Goal: Task Accomplishment & Management: Manage account settings

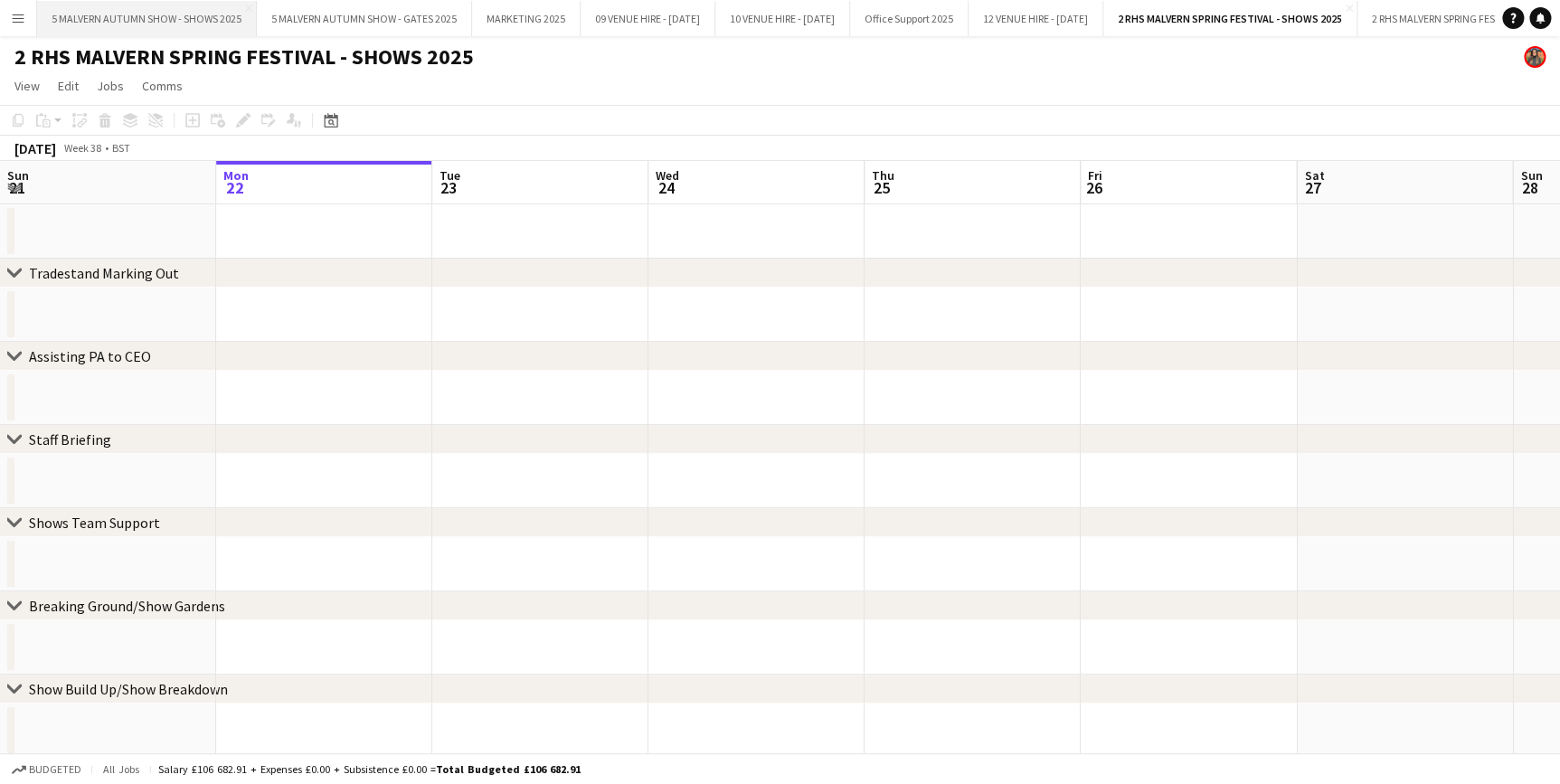
click at [219, 10] on button "5 MALVERN AUTUMN SHOW - SHOWS 2025 Close" at bounding box center [147, 18] width 220 height 35
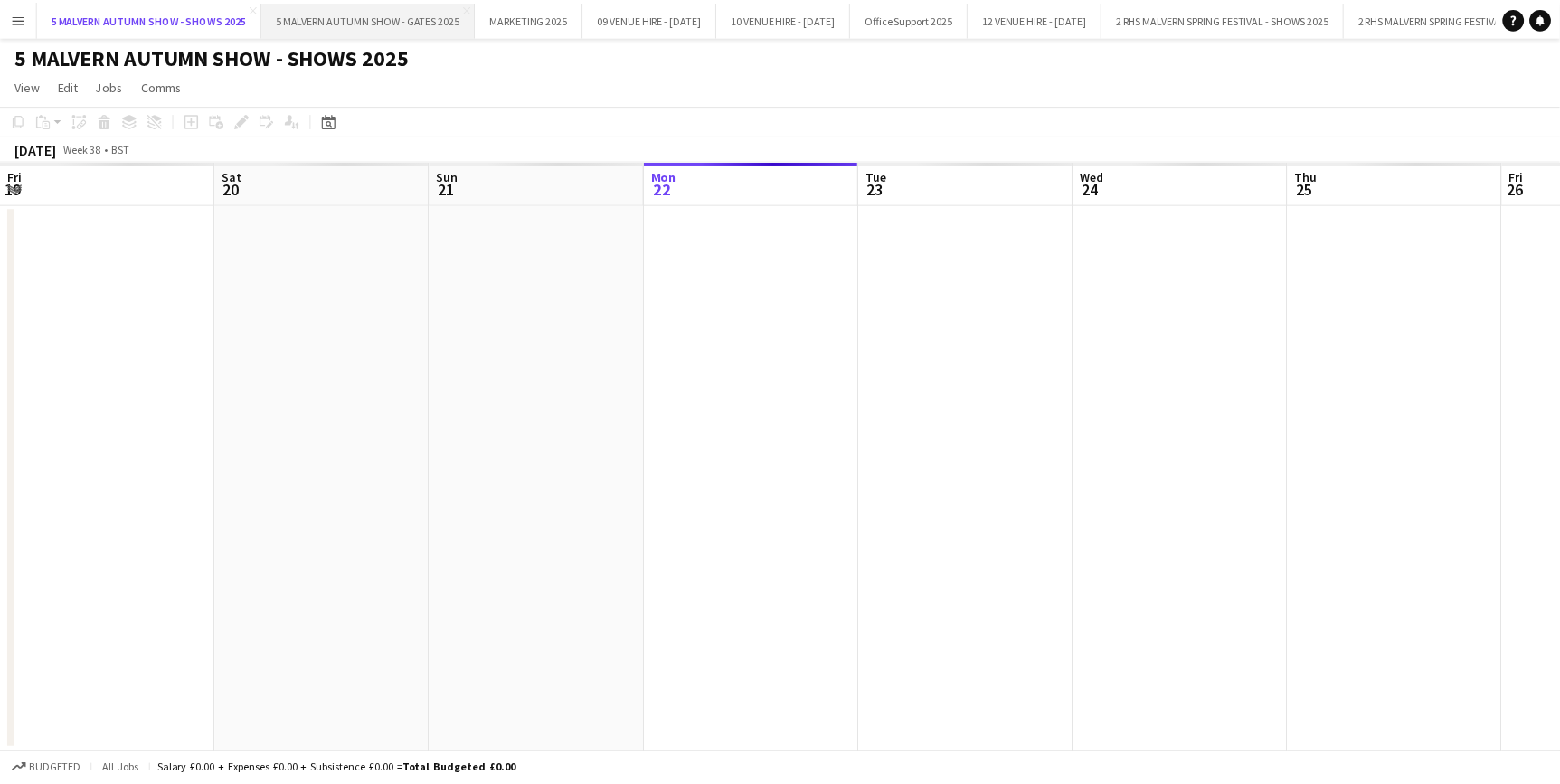
scroll to position [0, 432]
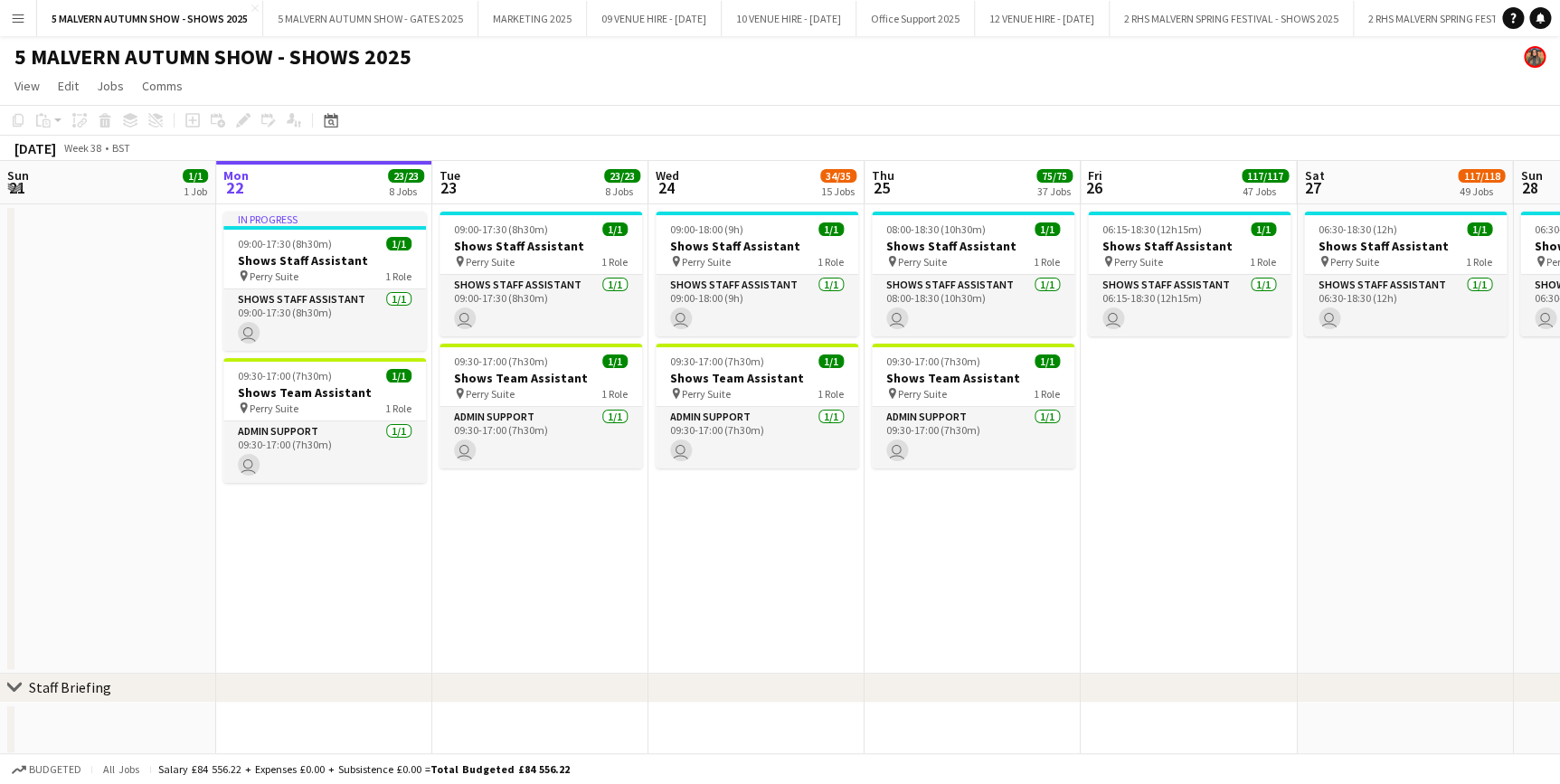
drag, startPoint x: 676, startPoint y: 180, endPoint x: 433, endPoint y: 261, distance: 256.1
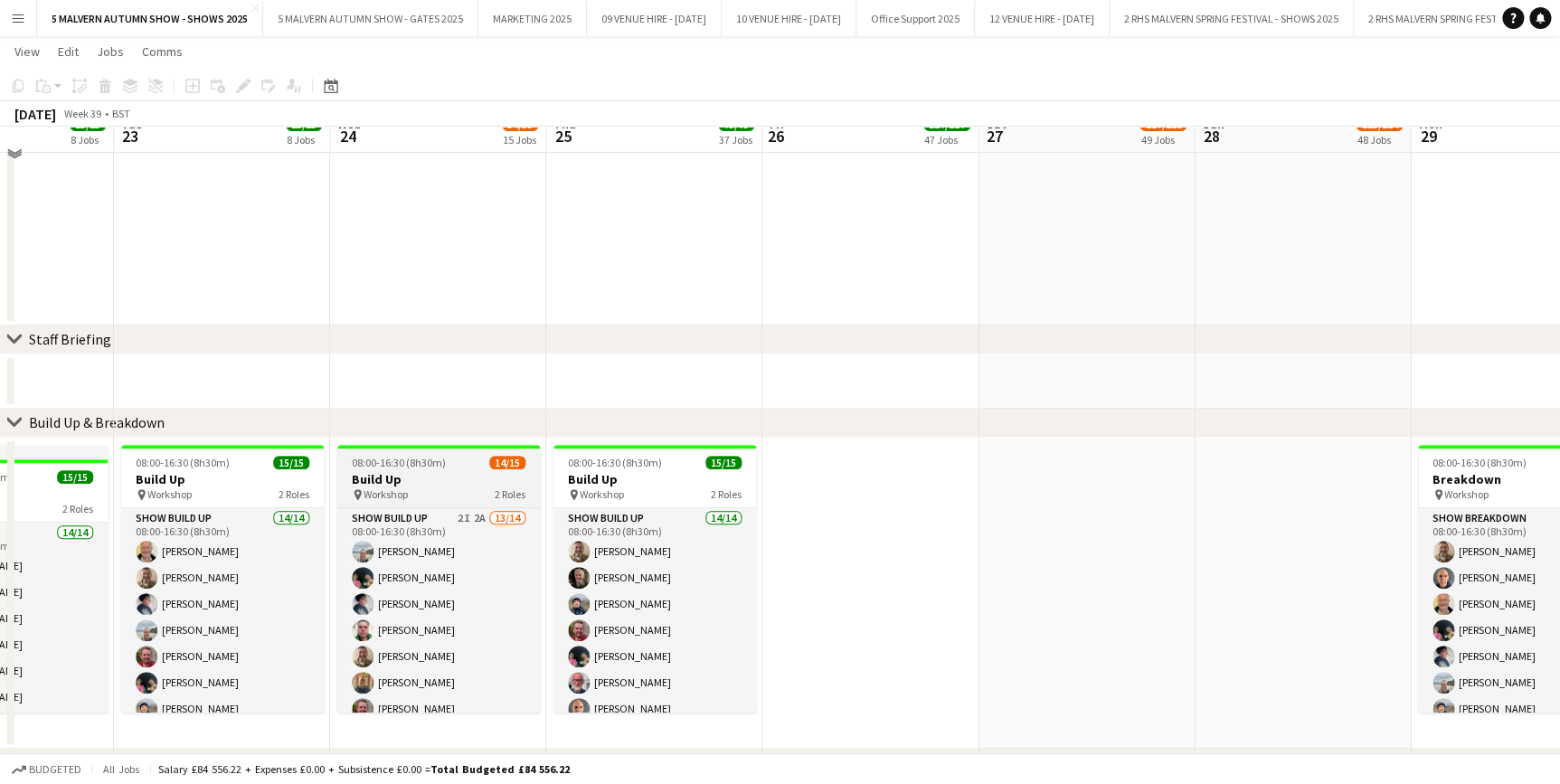
scroll to position [575, 0]
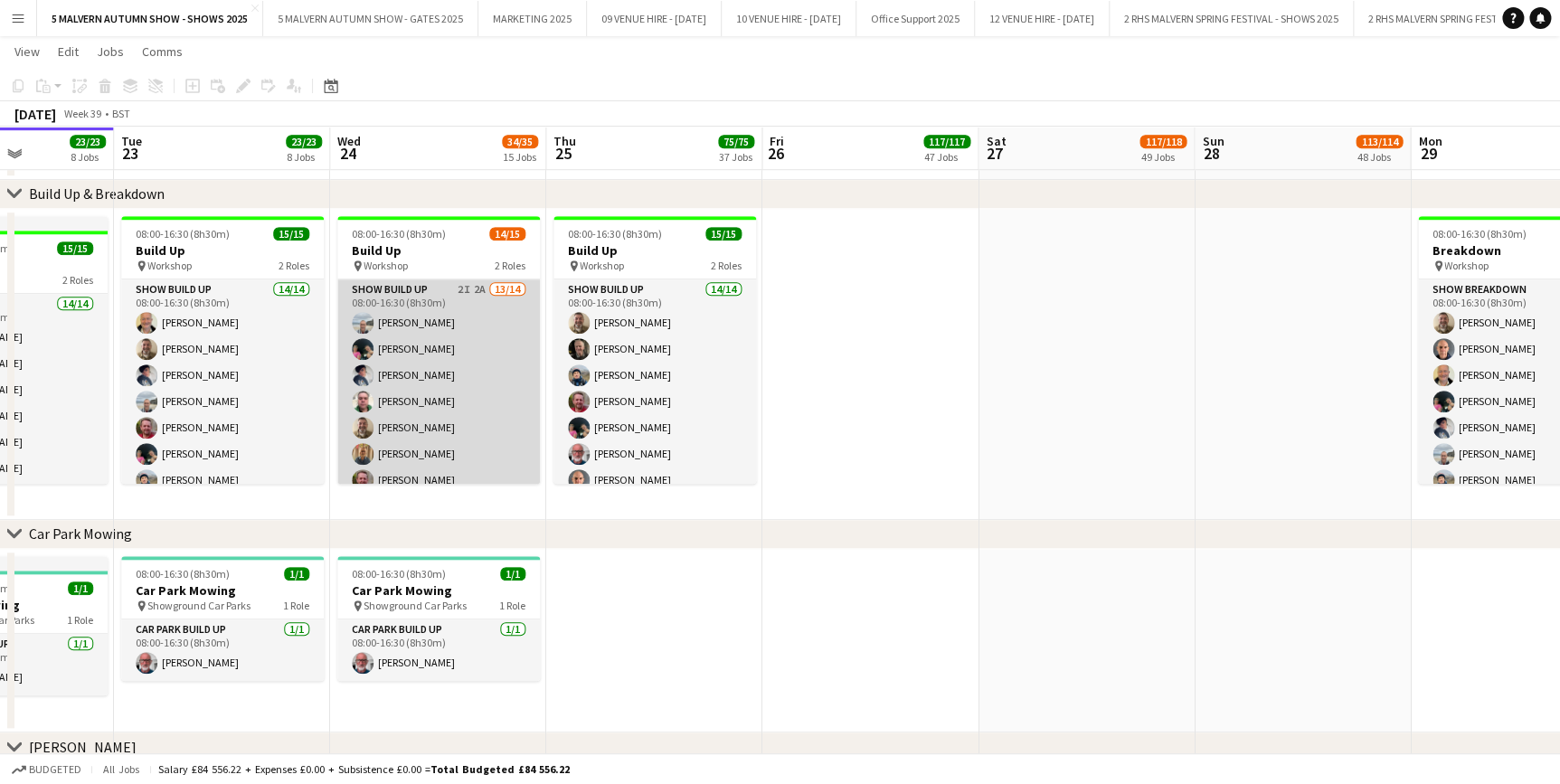
click at [452, 316] on app-card-role "Show Build Up 2I 2A 13/14 08:00-16:30 (8h30m) [PERSON_NAME] [PERSON_NAME] [PERS…" at bounding box center [438, 483] width 203 height 408
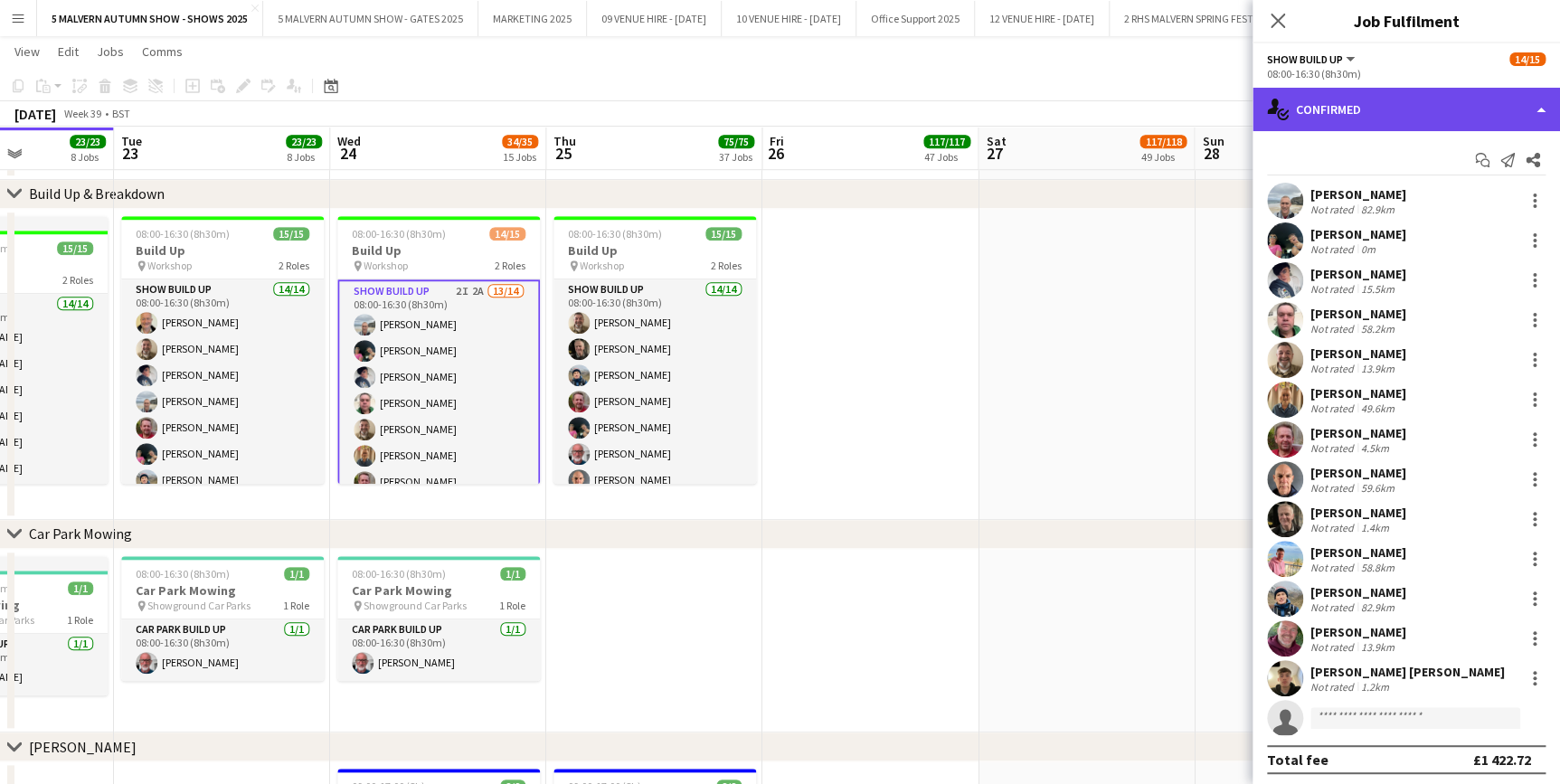
click at [1336, 116] on div "single-neutral-actions-check-2 Confirmed" at bounding box center [1406, 109] width 307 height 44
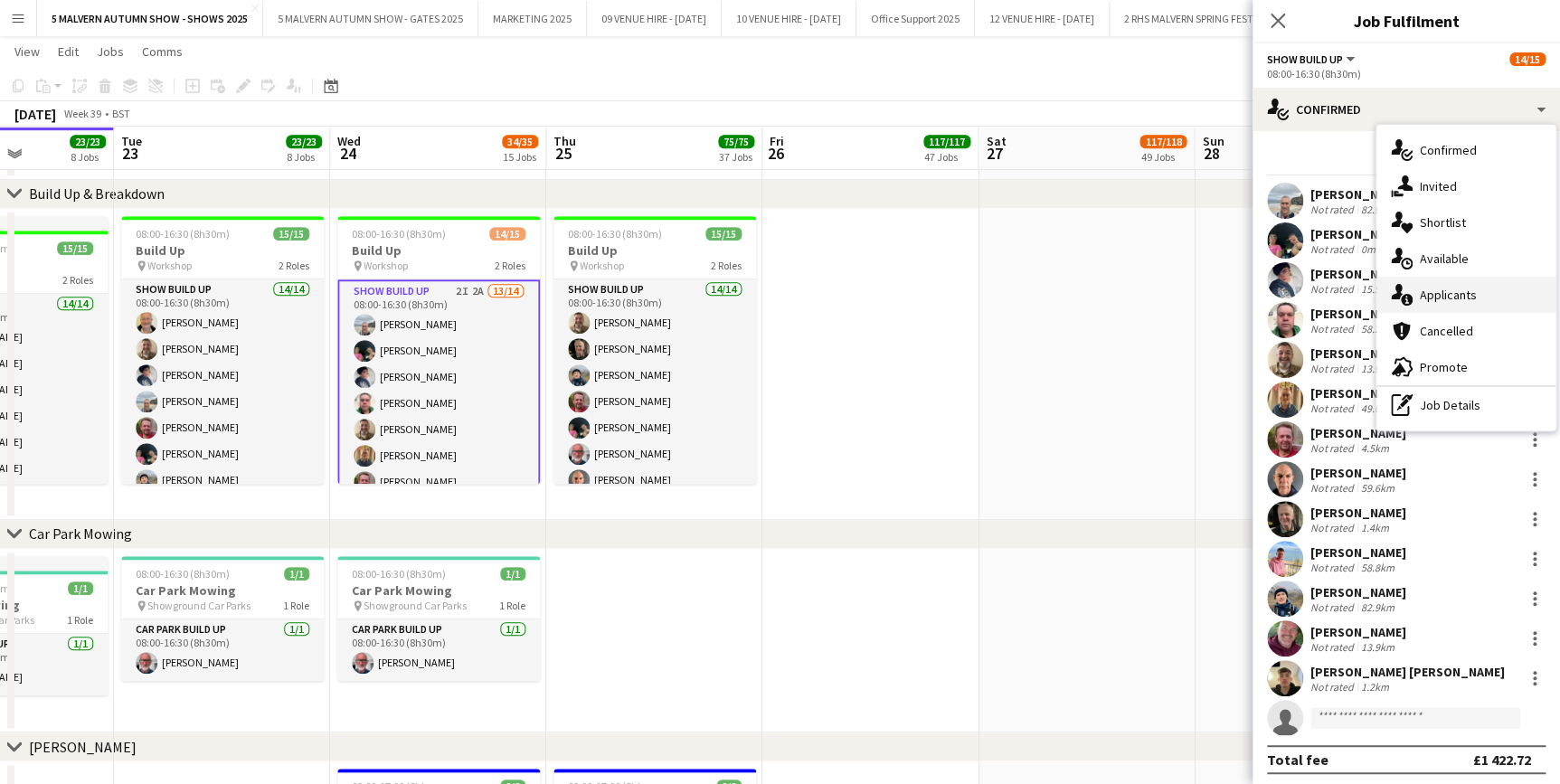
click at [1428, 299] on span "Applicants" at bounding box center [1449, 294] width 57 height 16
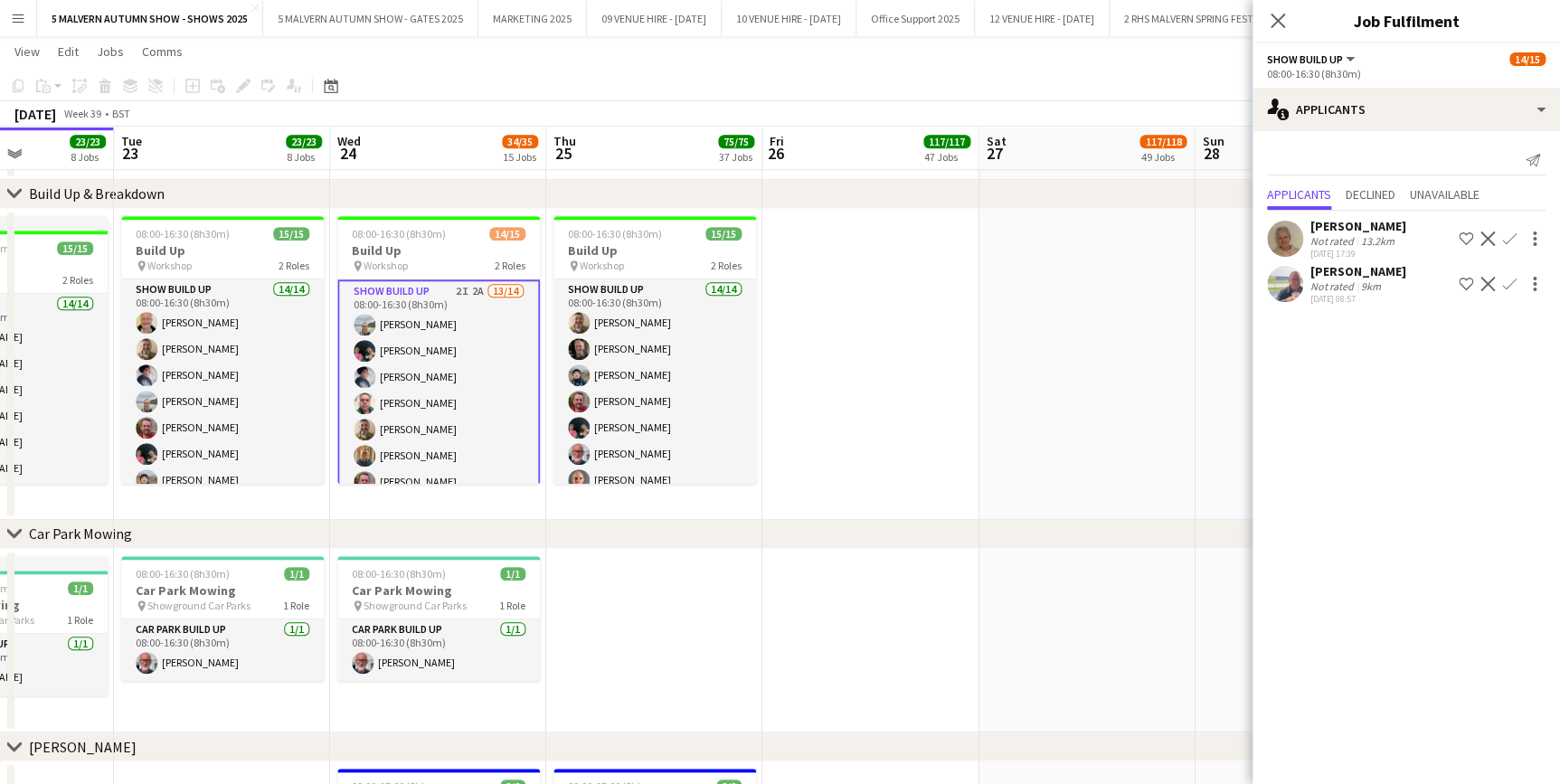
click at [958, 353] on app-date-cell at bounding box center [870, 363] width 216 height 311
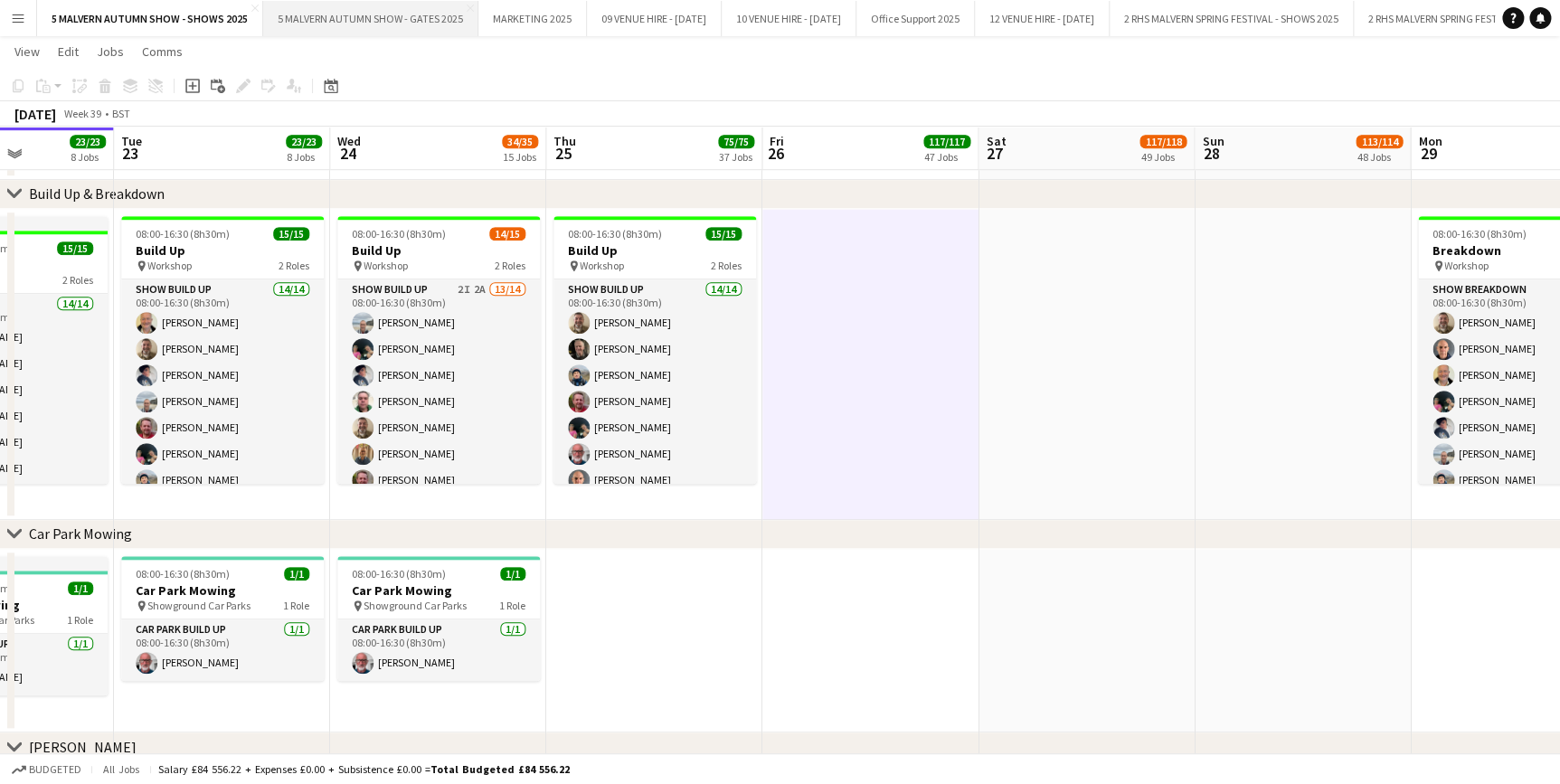
click at [405, 25] on button "5 MALVERN AUTUMN SHOW - GATES 2025 Close" at bounding box center [371, 18] width 215 height 35
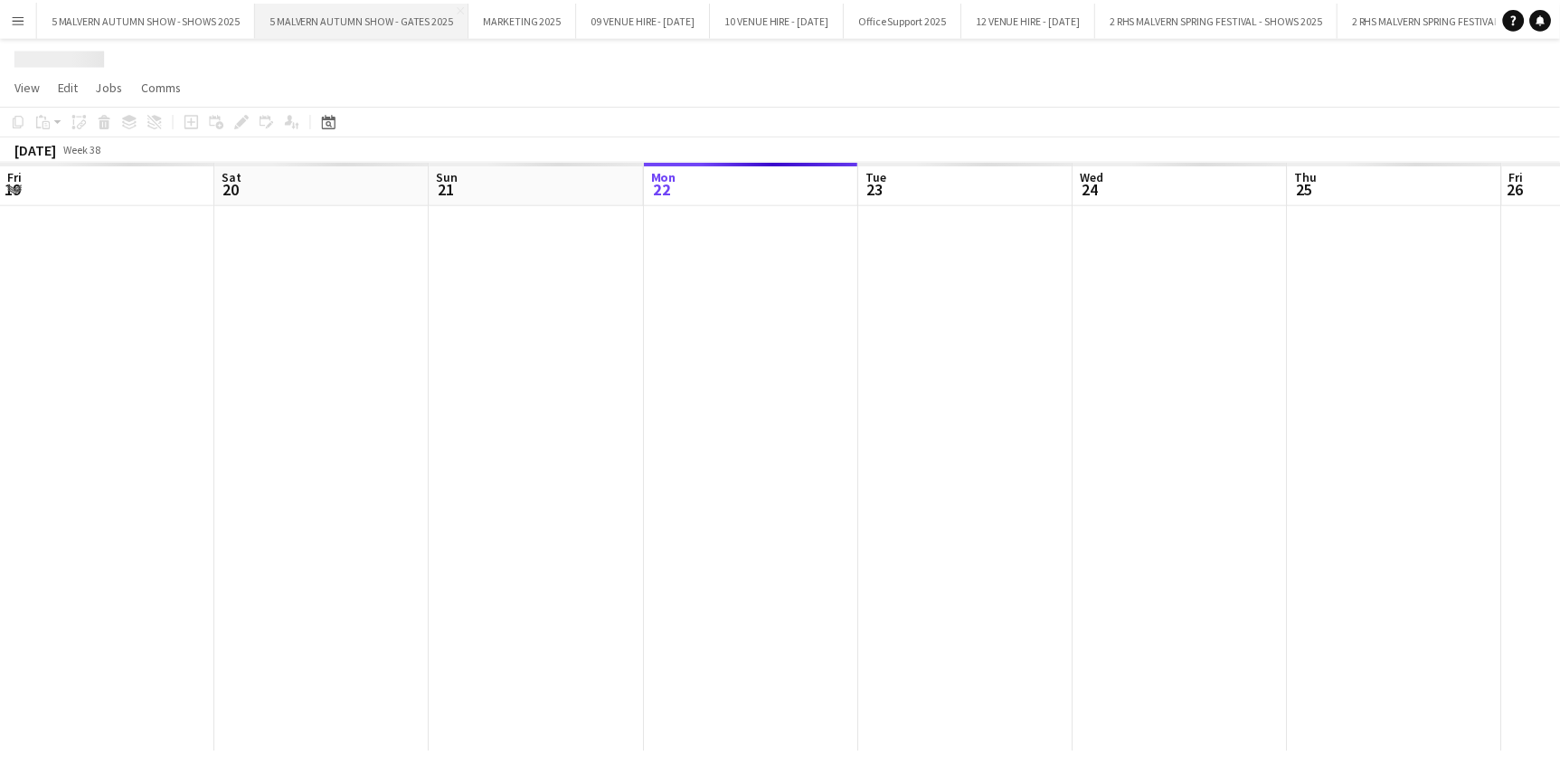
scroll to position [0, 432]
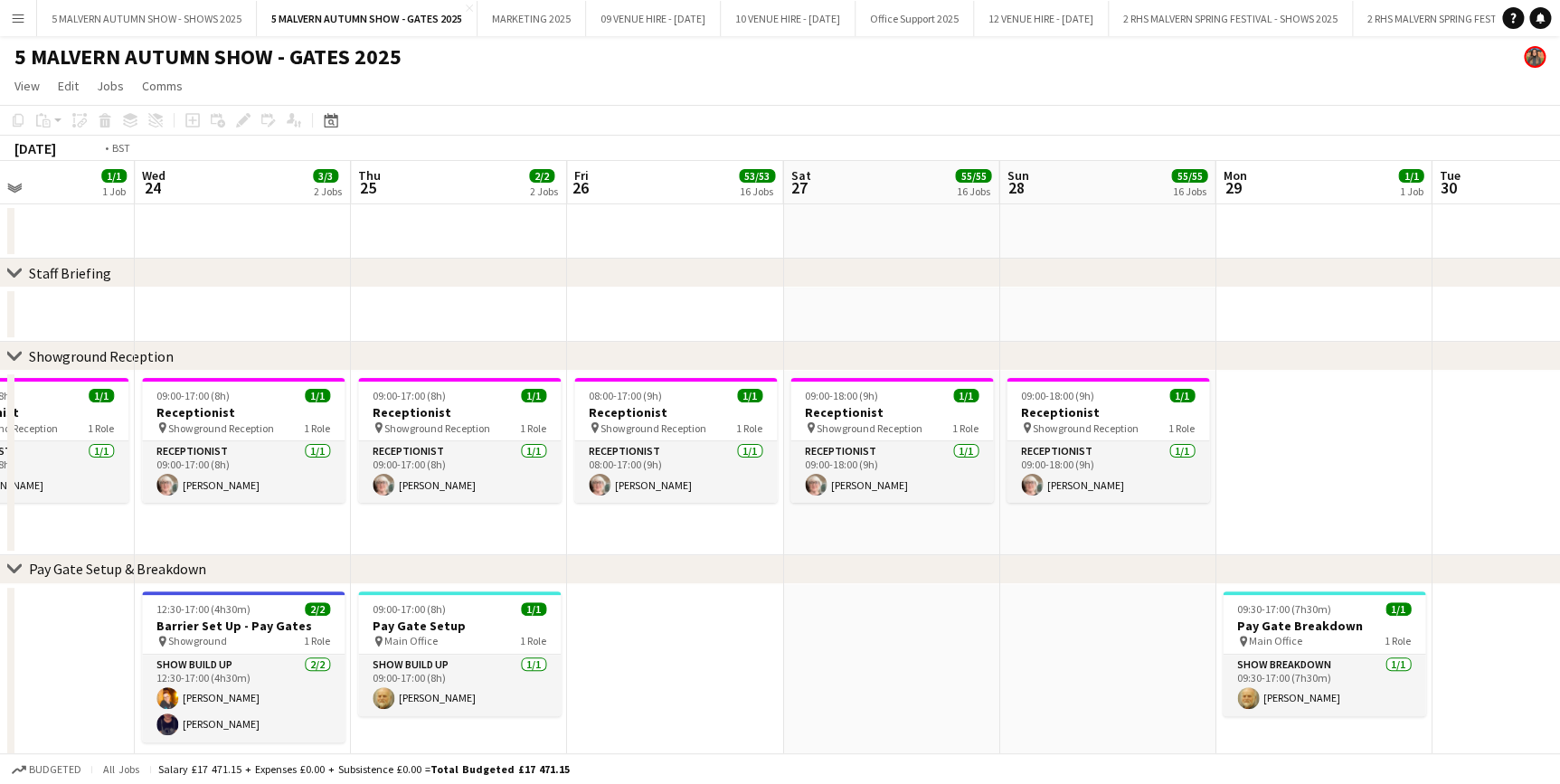
scroll to position [0, 824]
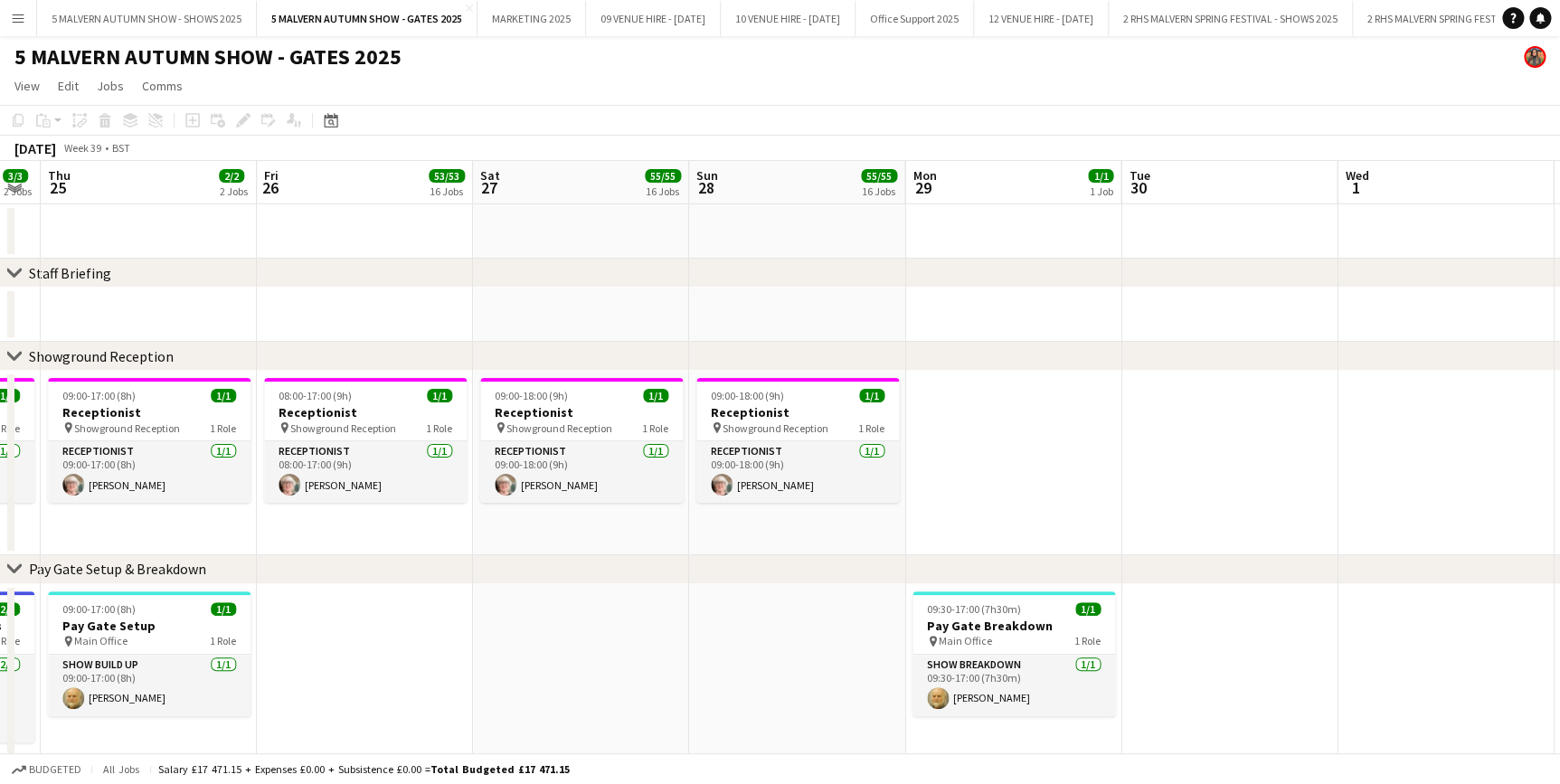
drag, startPoint x: 921, startPoint y: 168, endPoint x: 118, endPoint y: 186, distance: 803.2
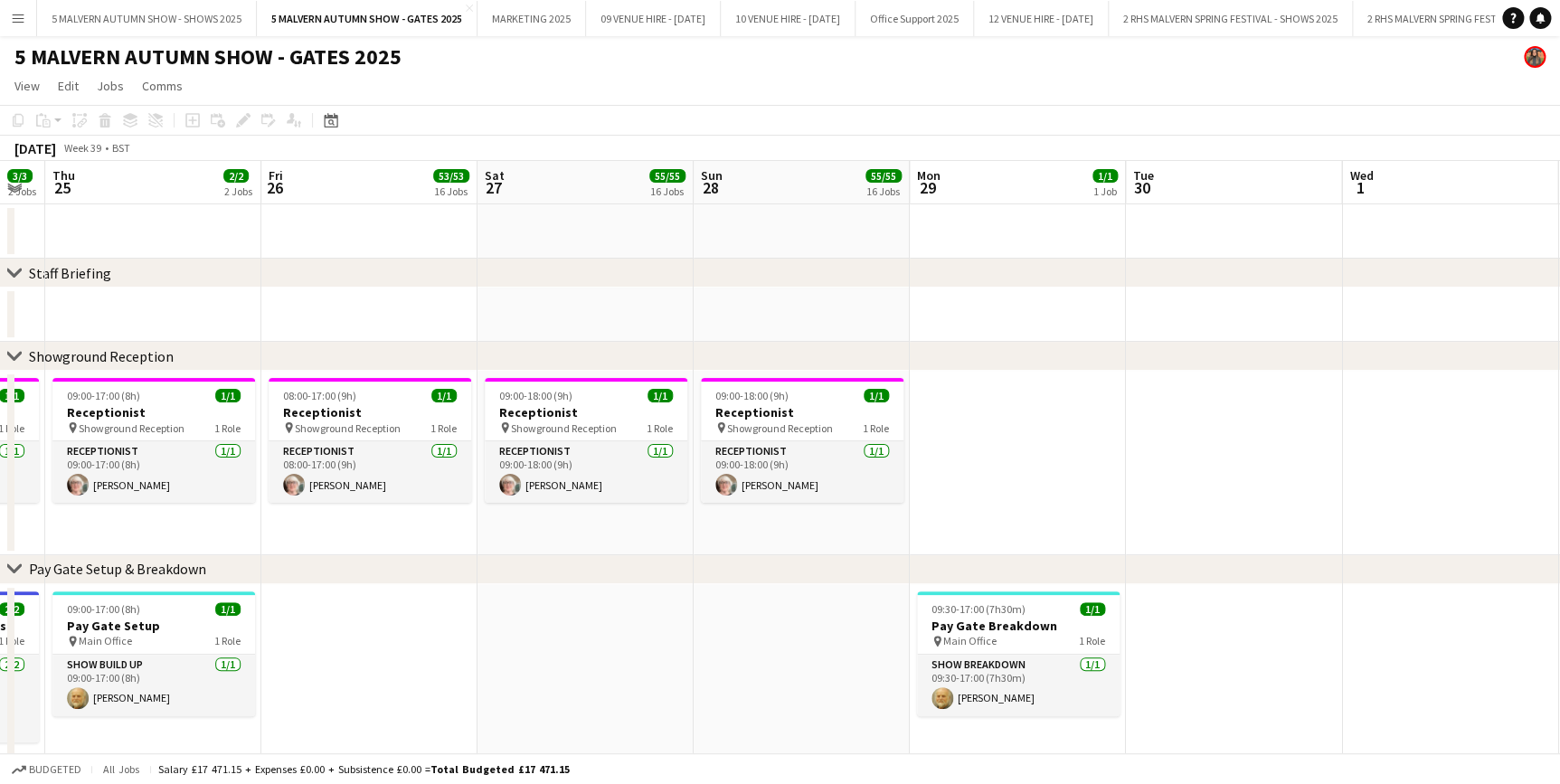
drag, startPoint x: 1022, startPoint y: 185, endPoint x: 1035, endPoint y: 205, distance: 23.9
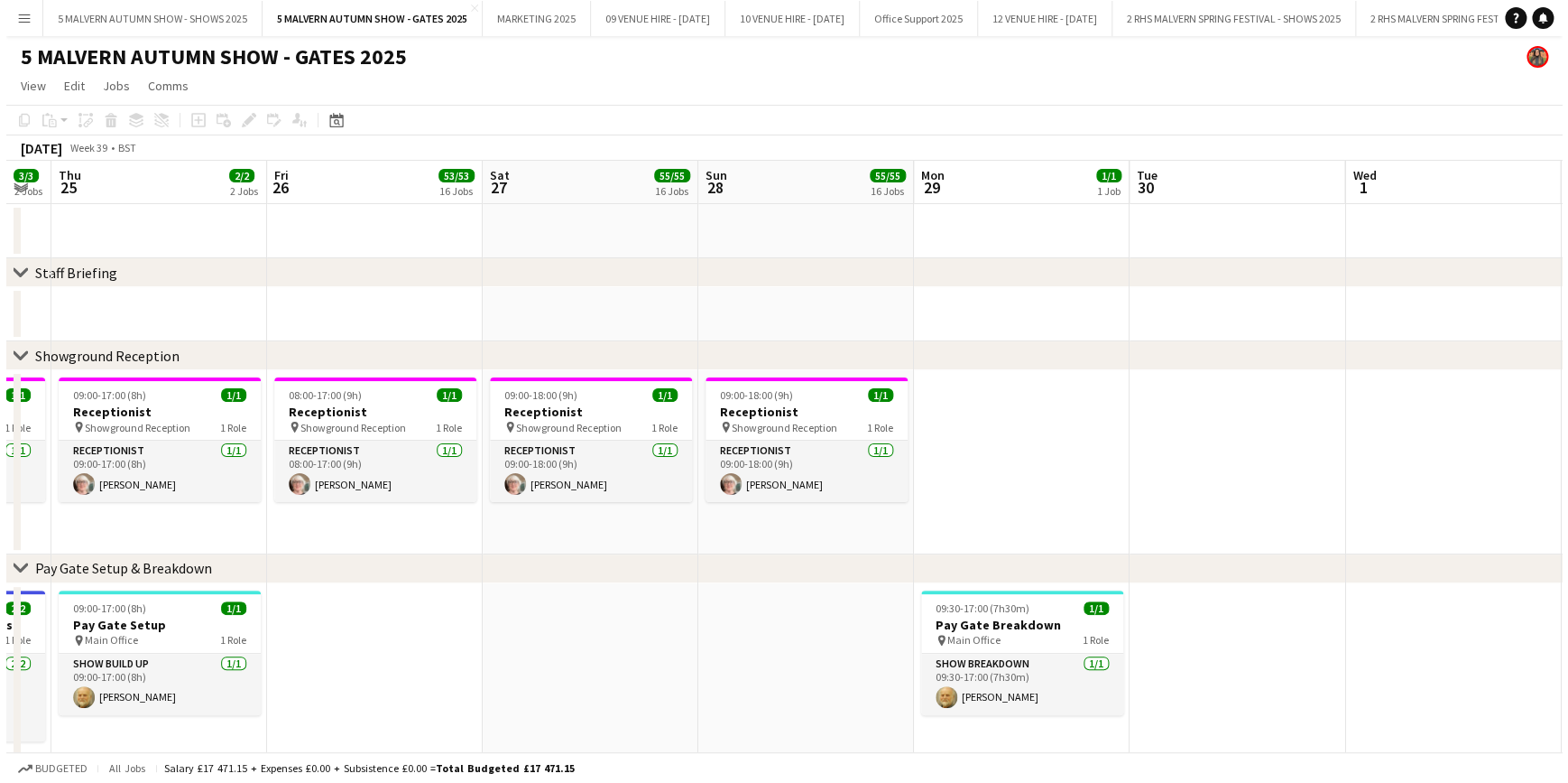
scroll to position [0, 379]
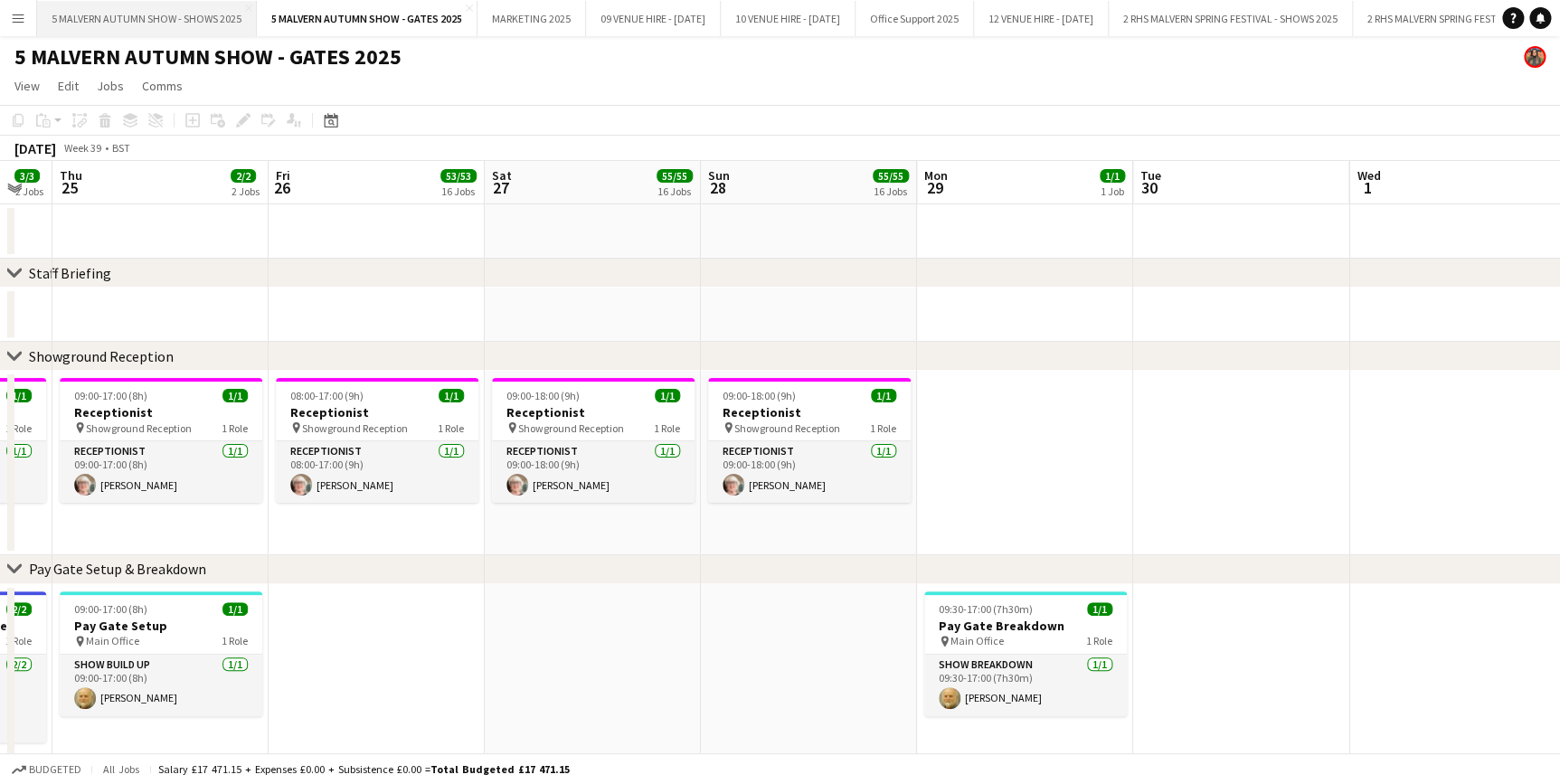
click at [129, 18] on button "5 MALVERN AUTUMN SHOW - SHOWS 2025 Close" at bounding box center [147, 18] width 220 height 35
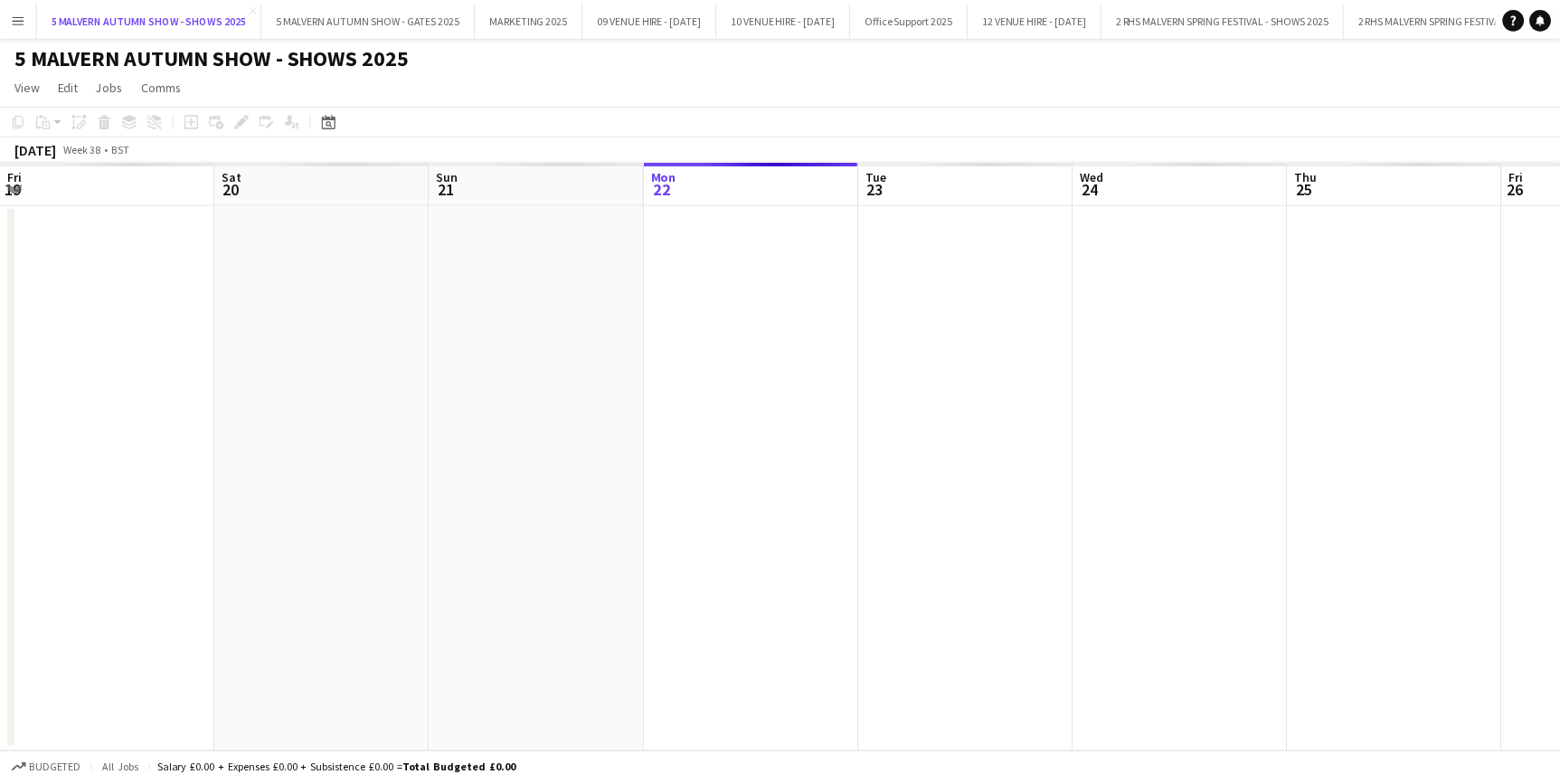
scroll to position [0, 432]
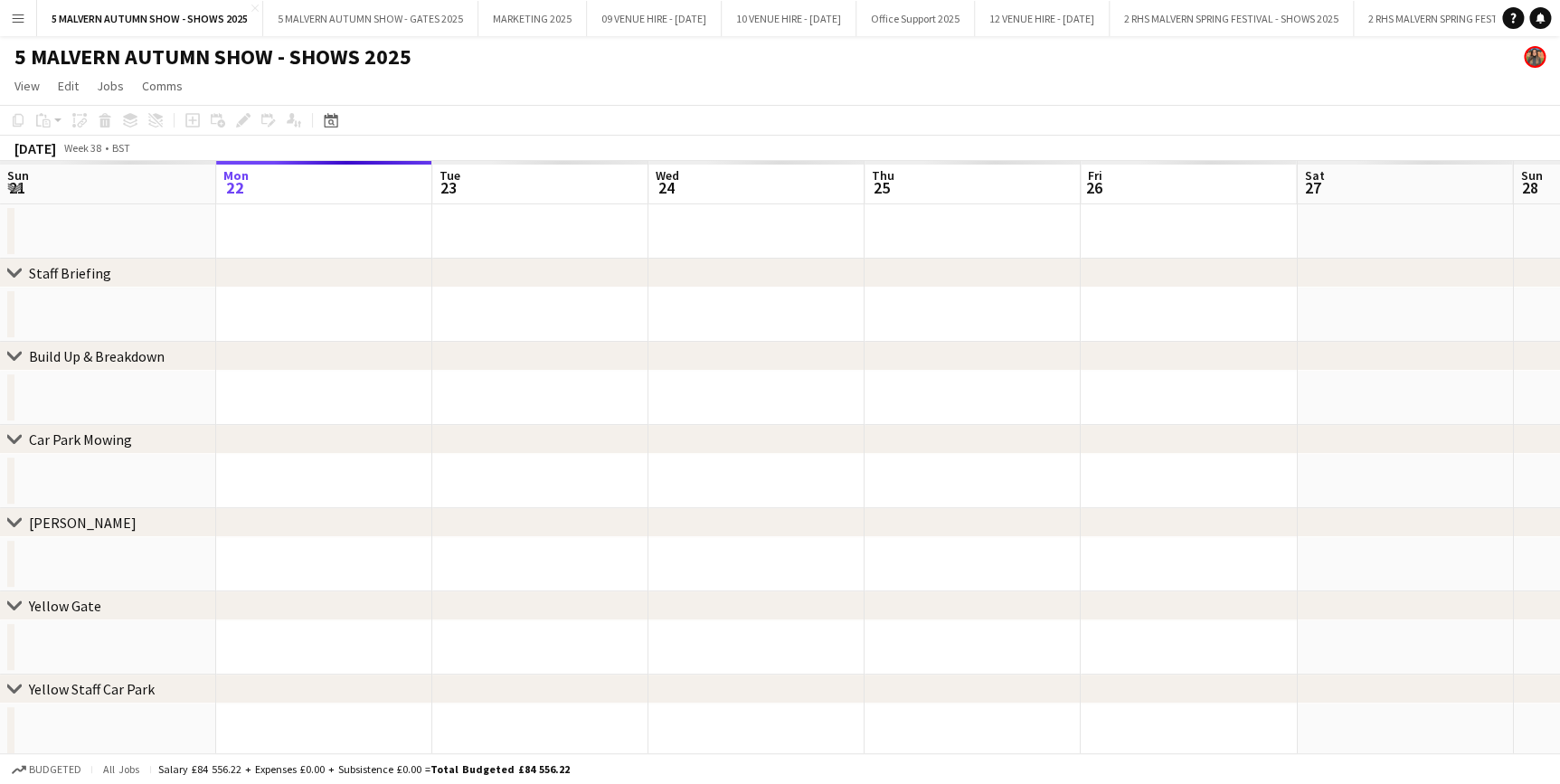
drag, startPoint x: 1053, startPoint y: 192, endPoint x: 1038, endPoint y: 167, distance: 29.2
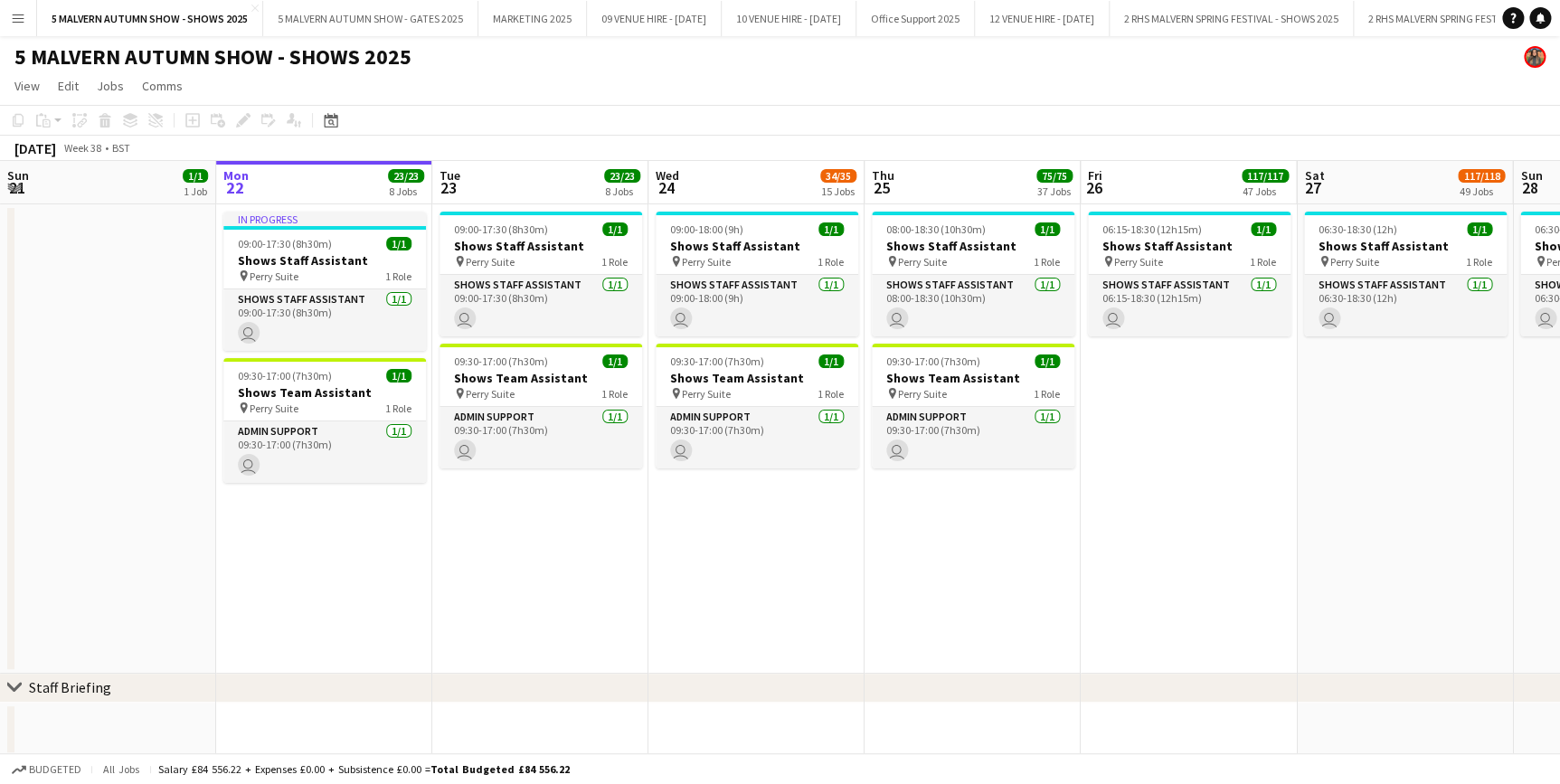
scroll to position [0, 1119]
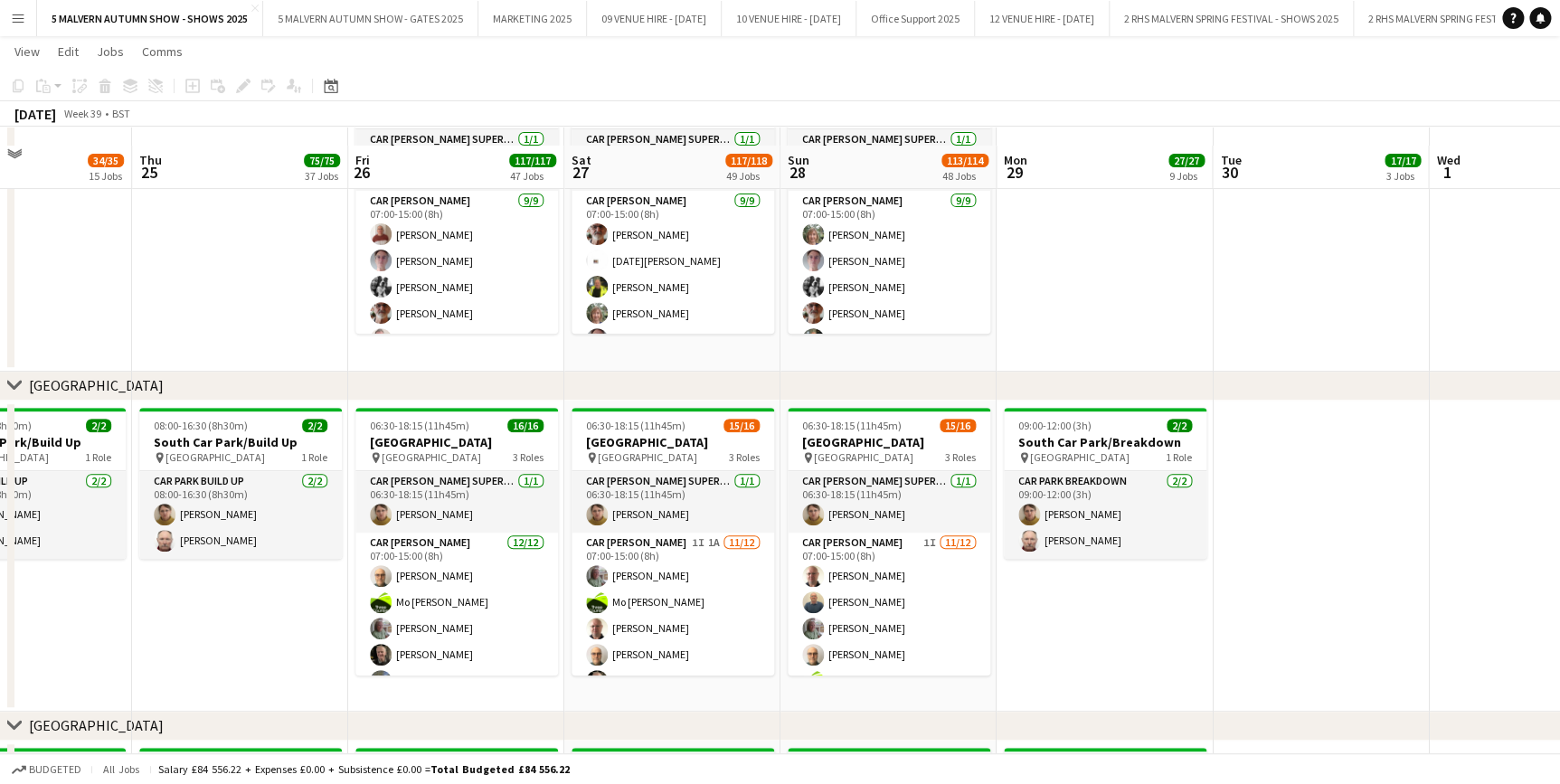
scroll to position [10520, 0]
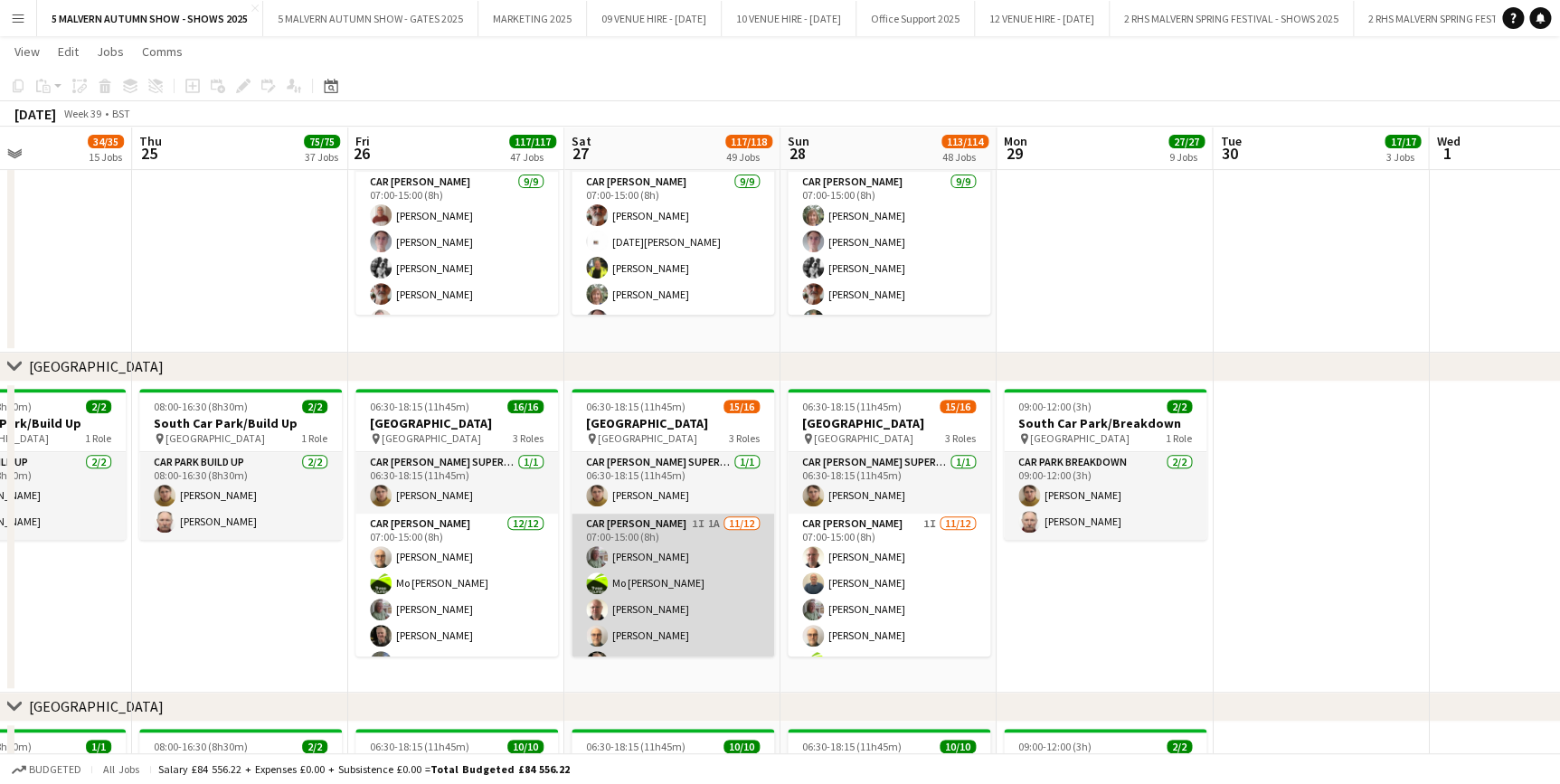
click at [676, 519] on app-card-role "Car [PERSON_NAME] 1I 1A [DATE] 07:00-15:00 (8h) [PERSON_NAME] [PERSON_NAME]-[PE…" at bounding box center [673, 689] width 203 height 350
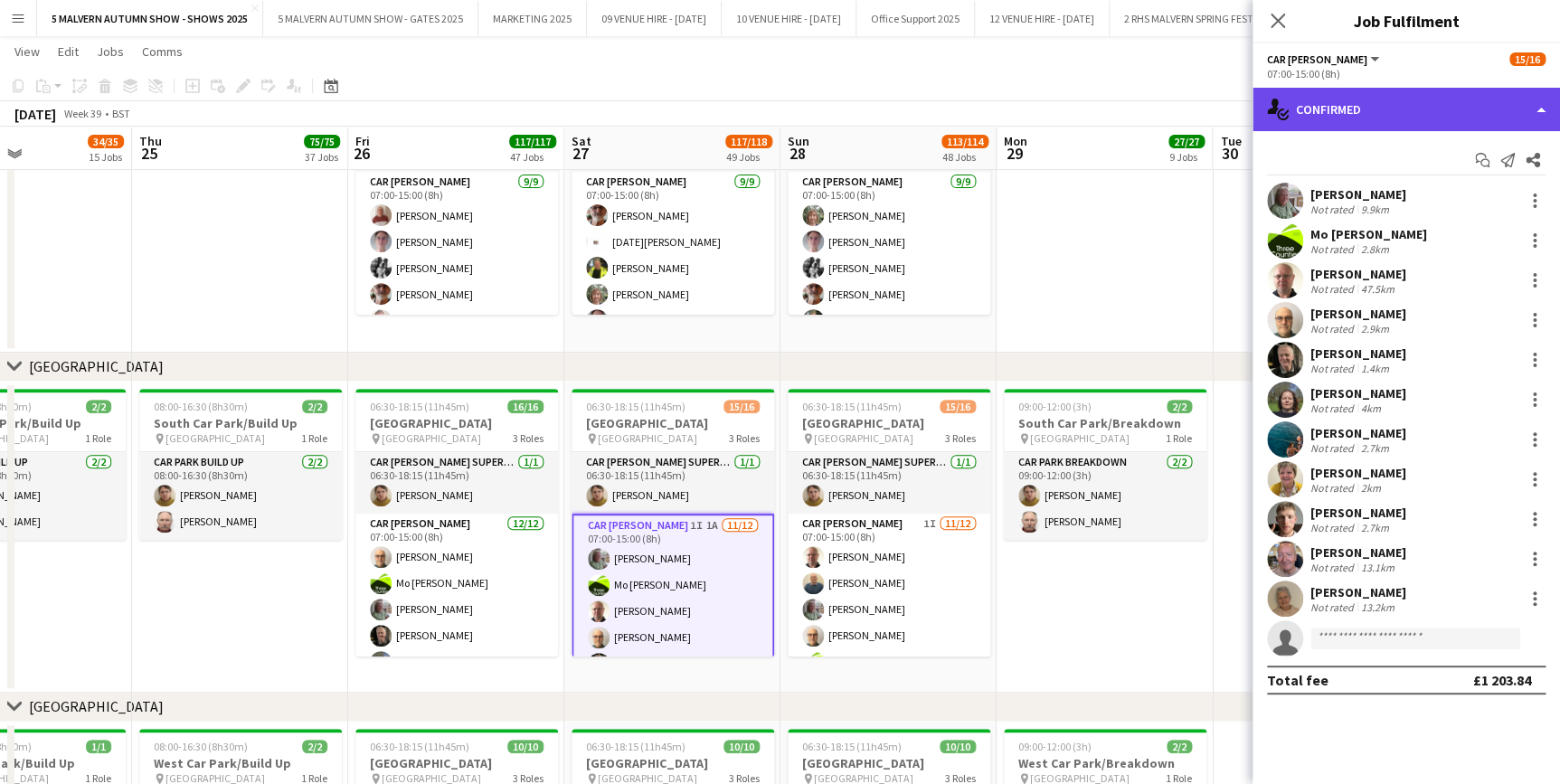
click at [1404, 96] on div "single-neutral-actions-check-2 Confirmed" at bounding box center [1406, 109] width 307 height 44
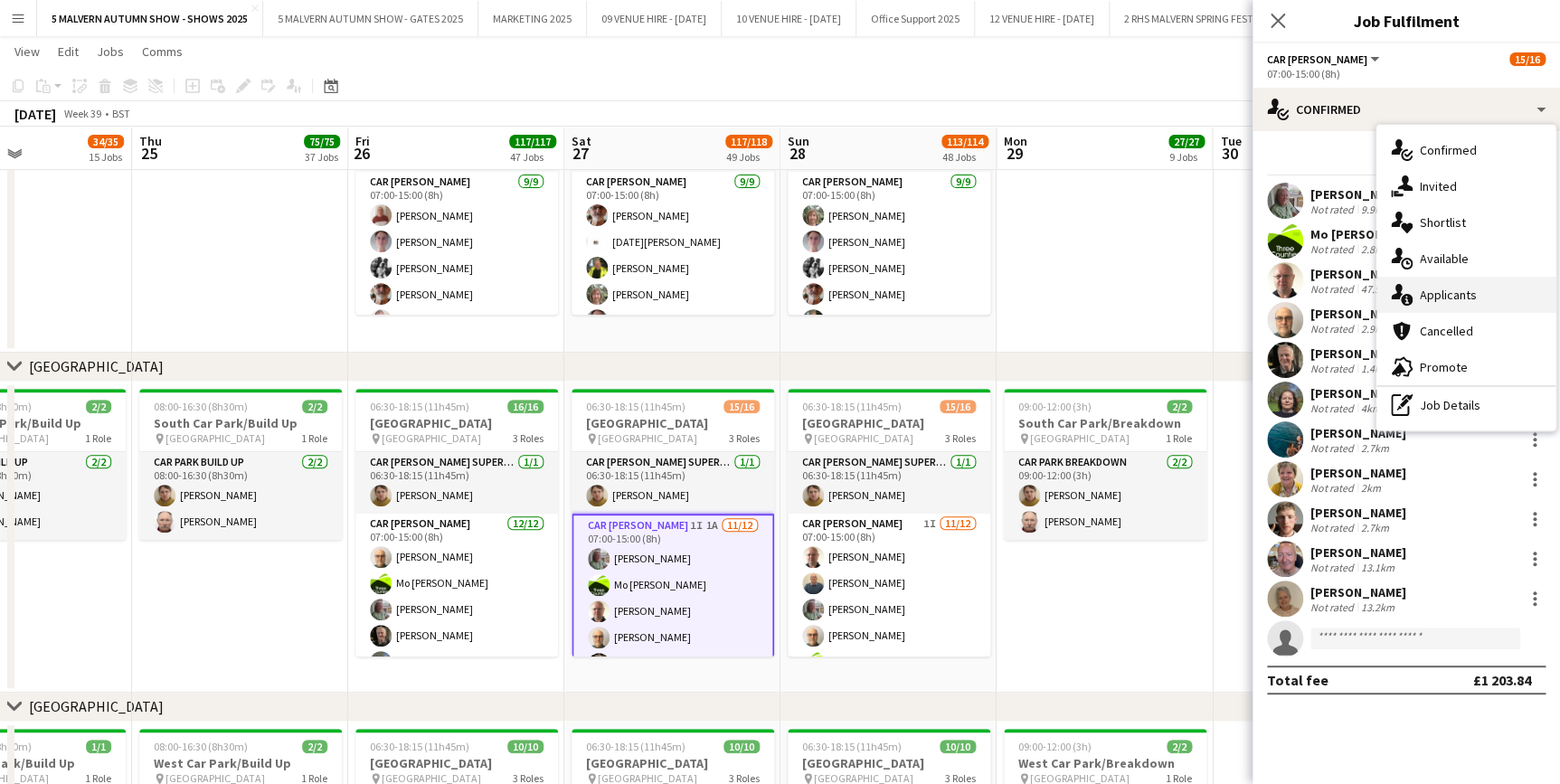
click at [1457, 288] on span "Applicants" at bounding box center [1449, 294] width 57 height 16
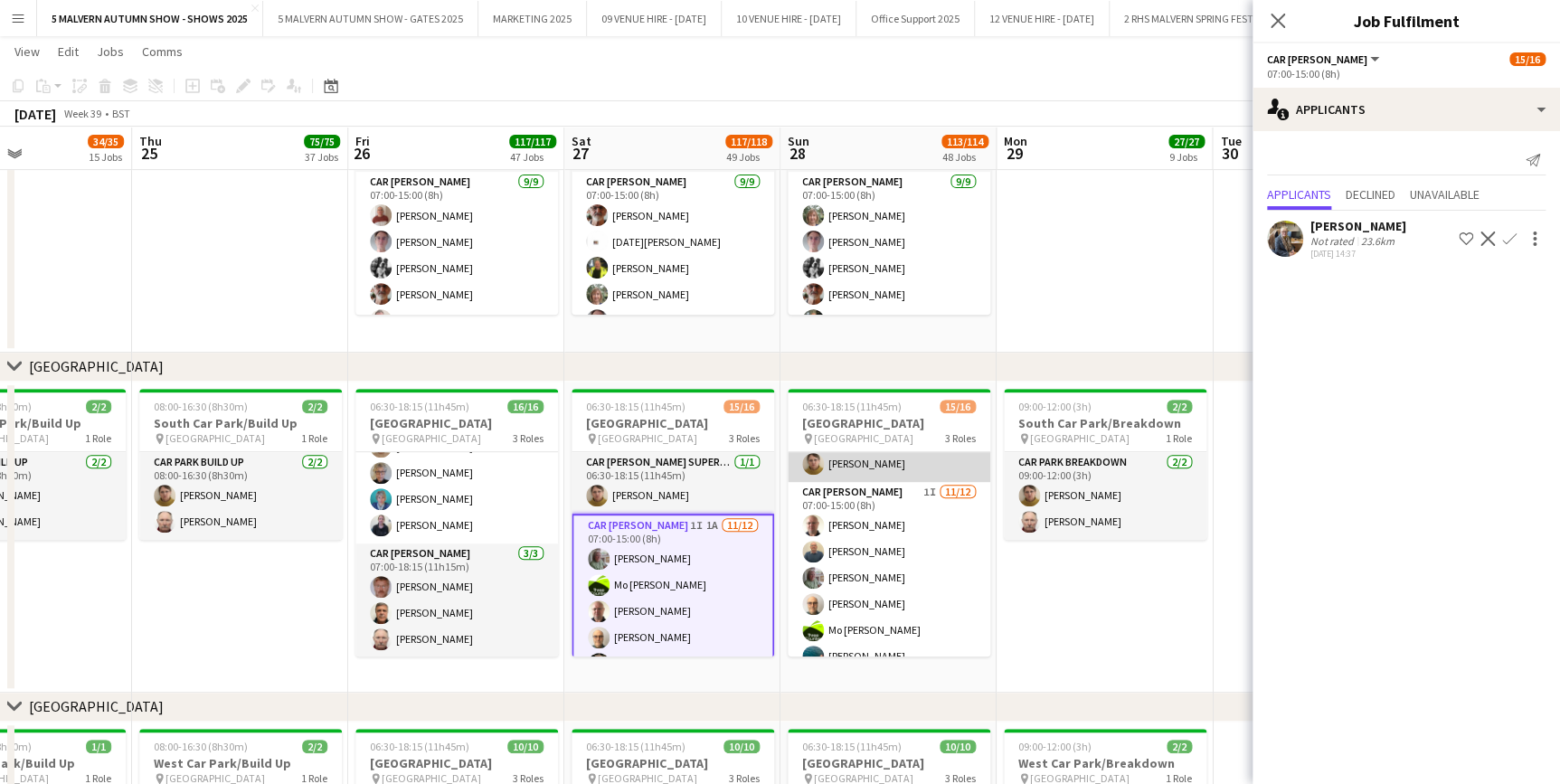
scroll to position [0, 0]
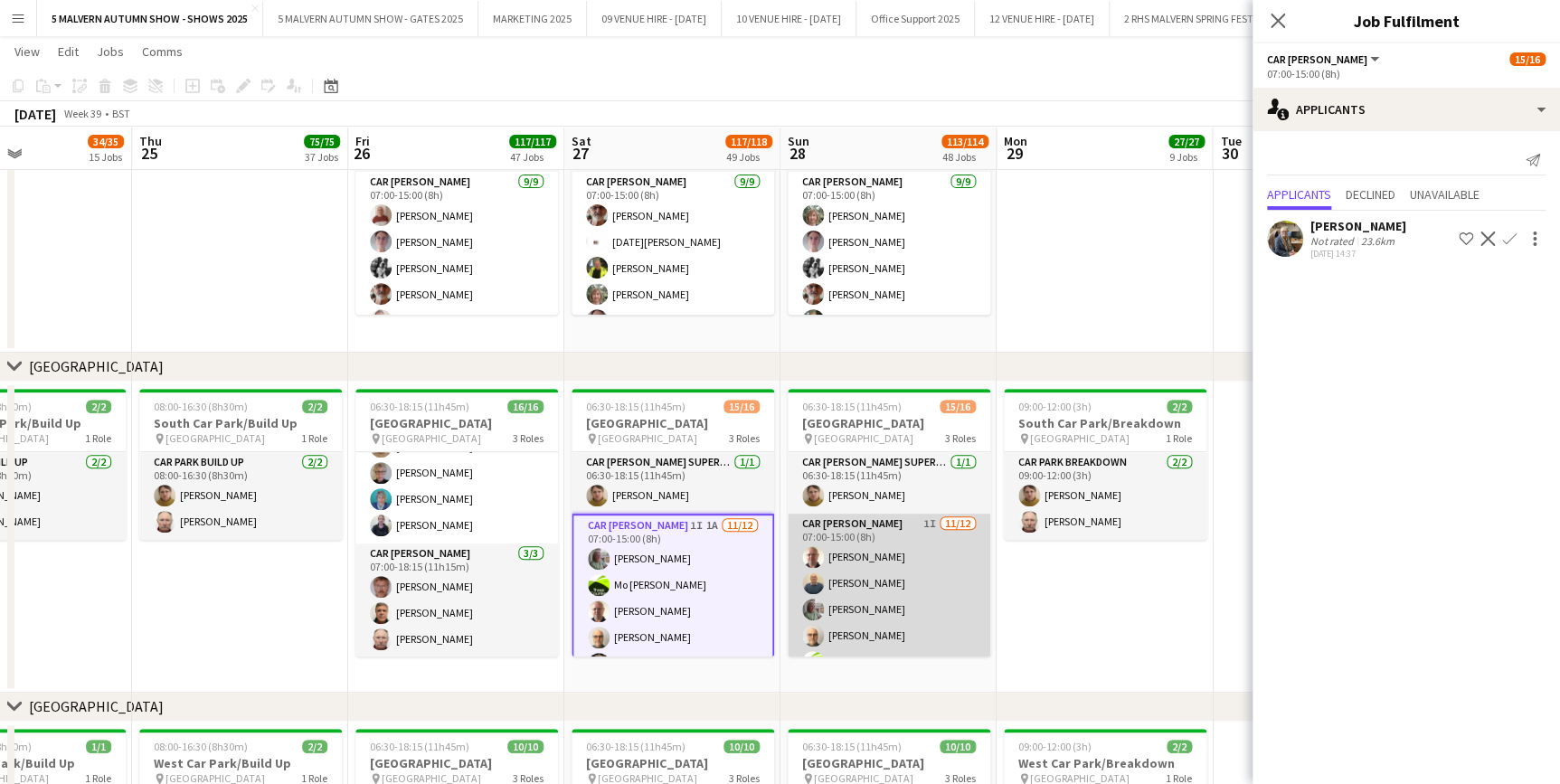
click at [901, 514] on app-card-role "Car [PERSON_NAME] 1I [DATE] 07:00-15:00 (8h) [PERSON_NAME] [PERSON_NAME] [PERSO…" at bounding box center [889, 689] width 203 height 350
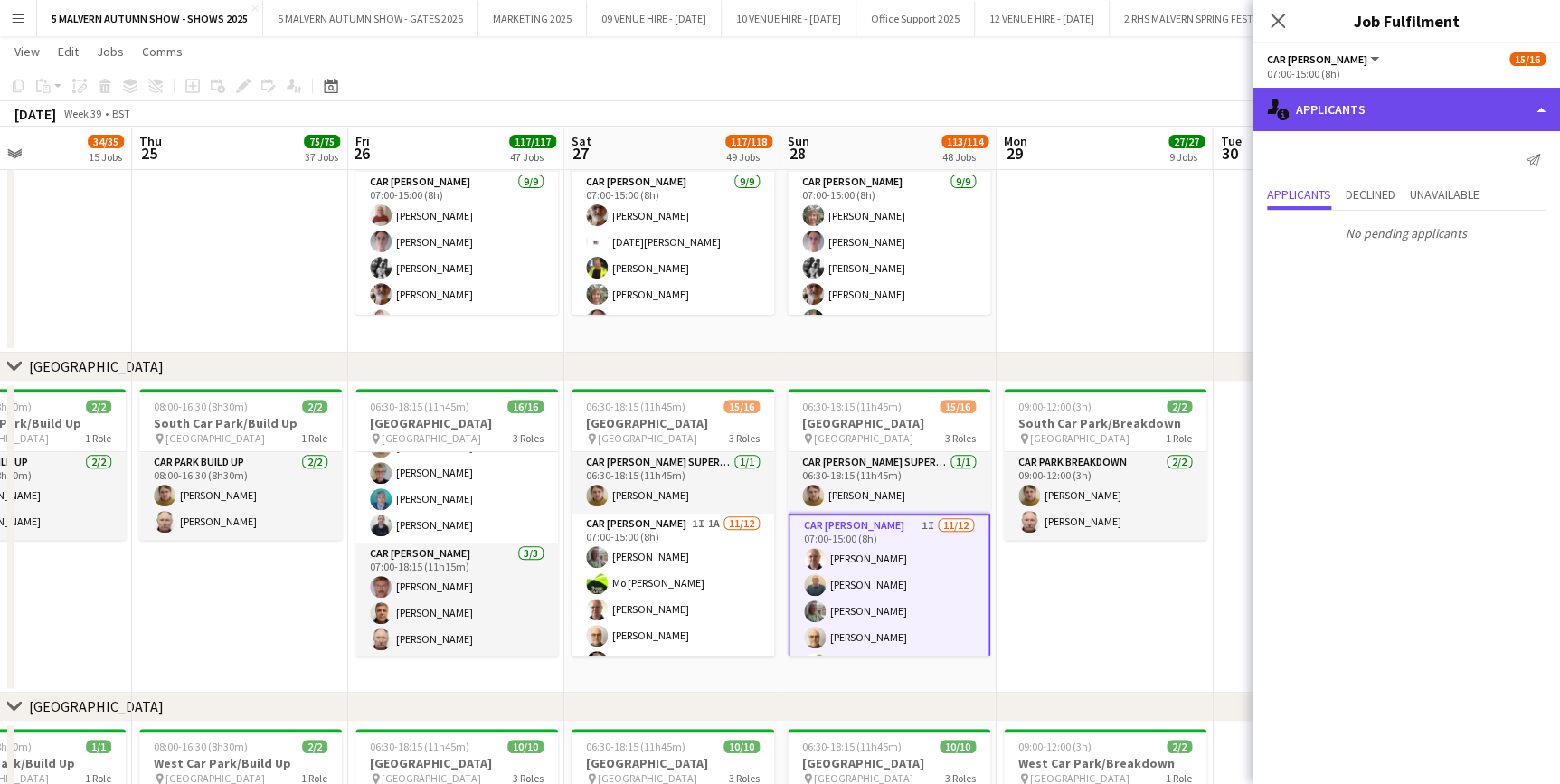
click at [1322, 113] on div "single-neutral-actions-information Applicants" at bounding box center [1406, 109] width 307 height 44
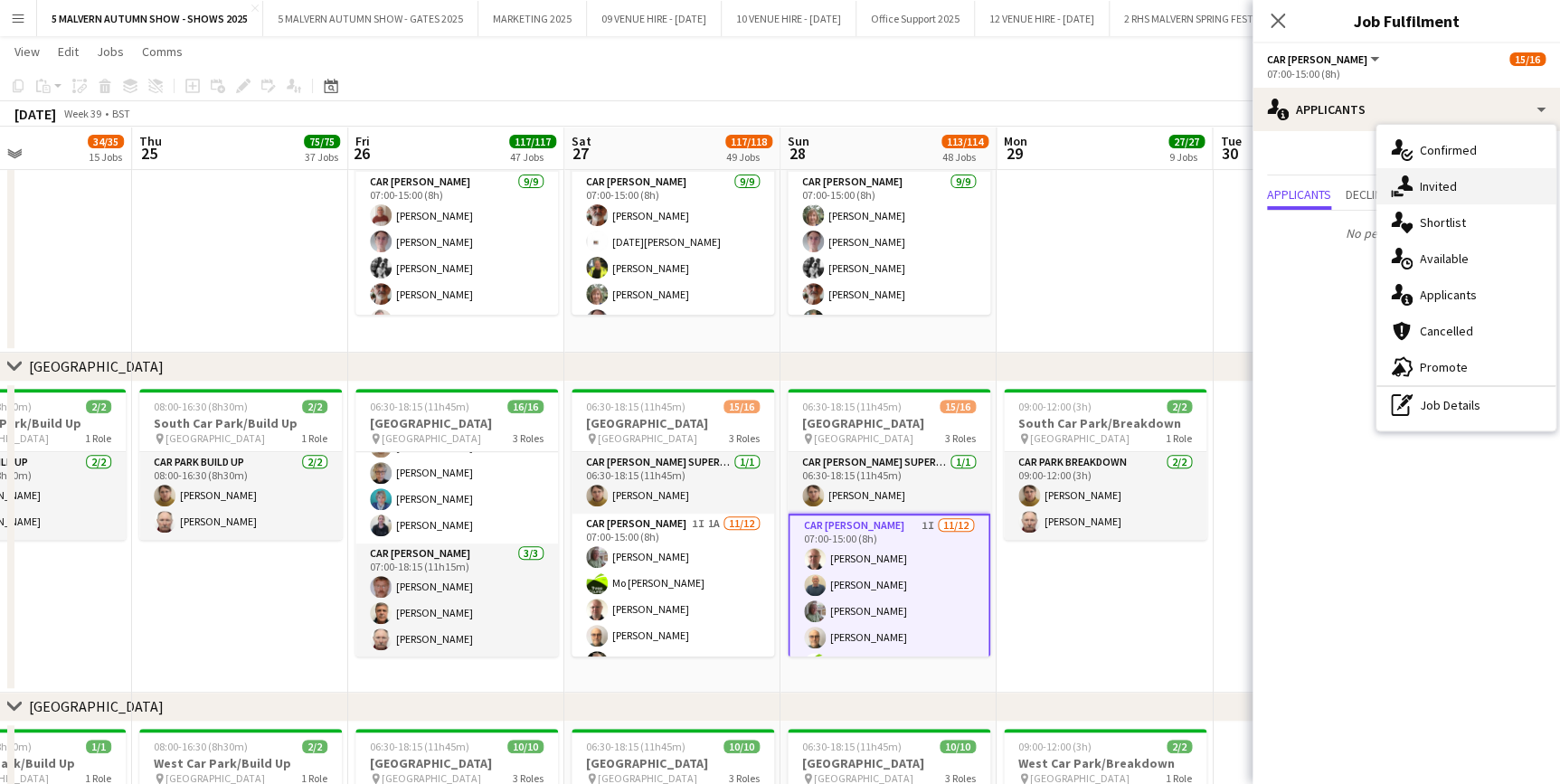
click at [1491, 191] on div "single-neutral-actions-share-1 Invited" at bounding box center [1466, 186] width 179 height 36
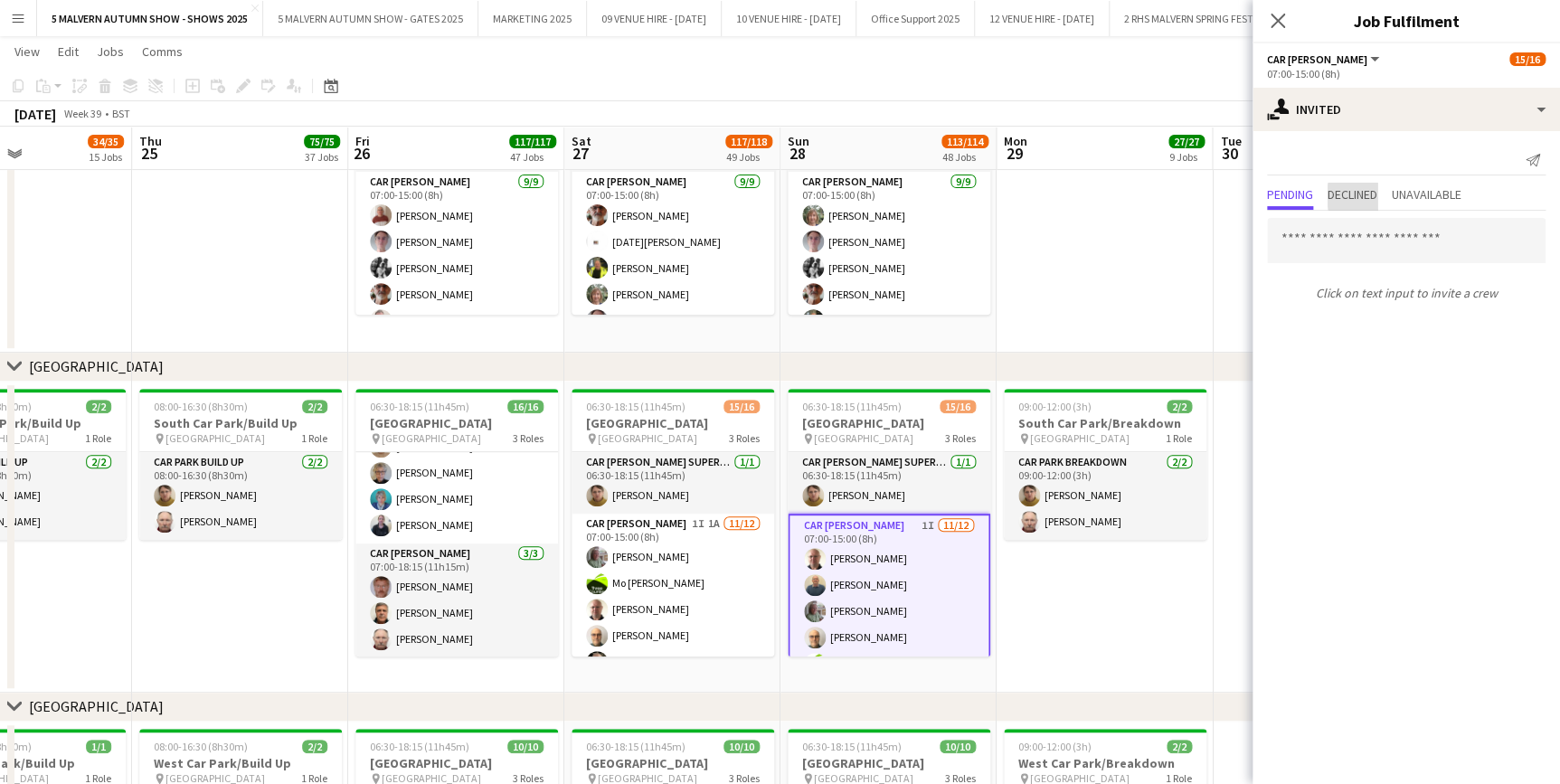
click at [1363, 195] on span "Declined" at bounding box center [1353, 194] width 49 height 12
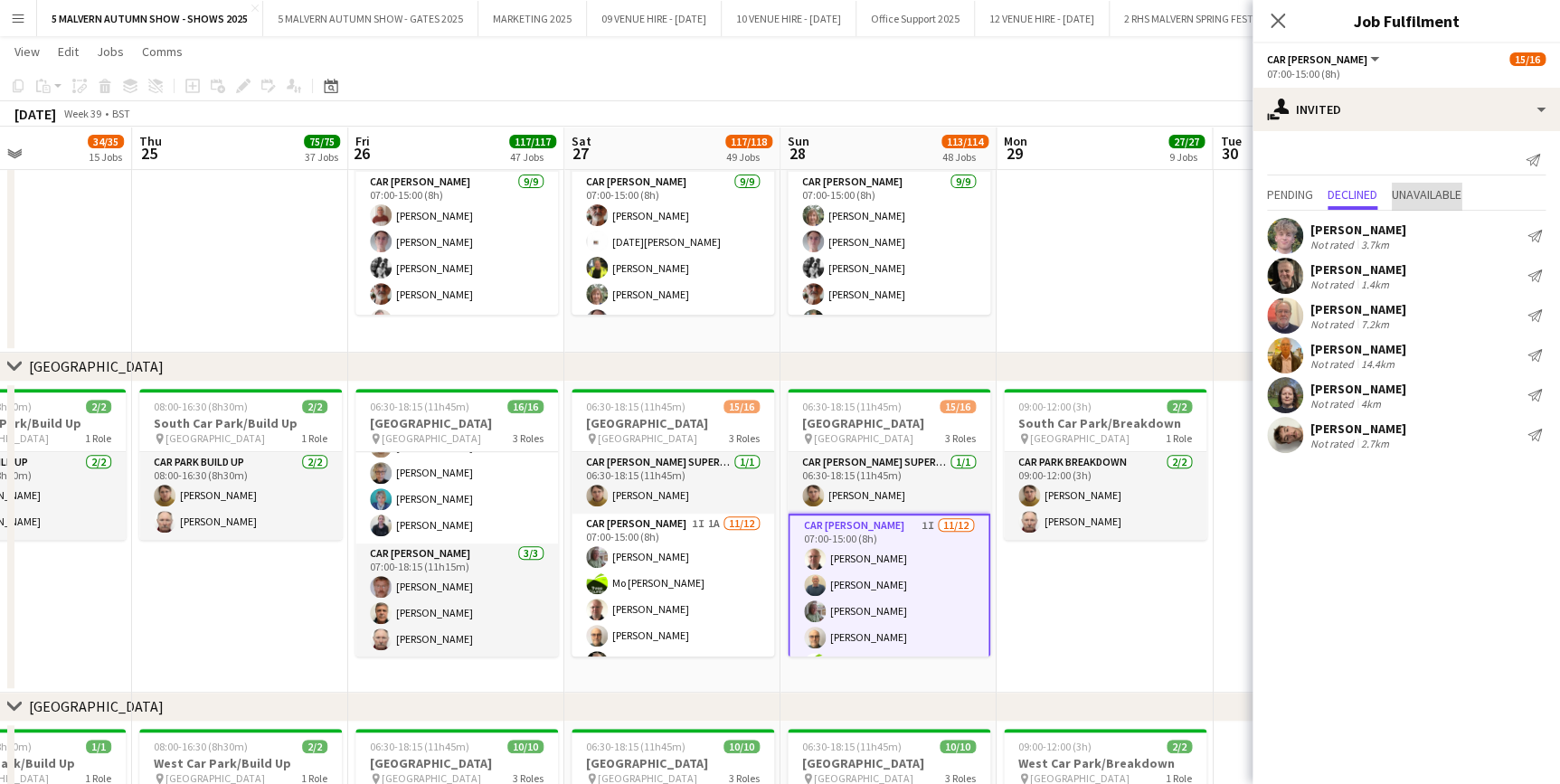
click at [1421, 194] on span "Unavailable" at bounding box center [1426, 194] width 69 height 12
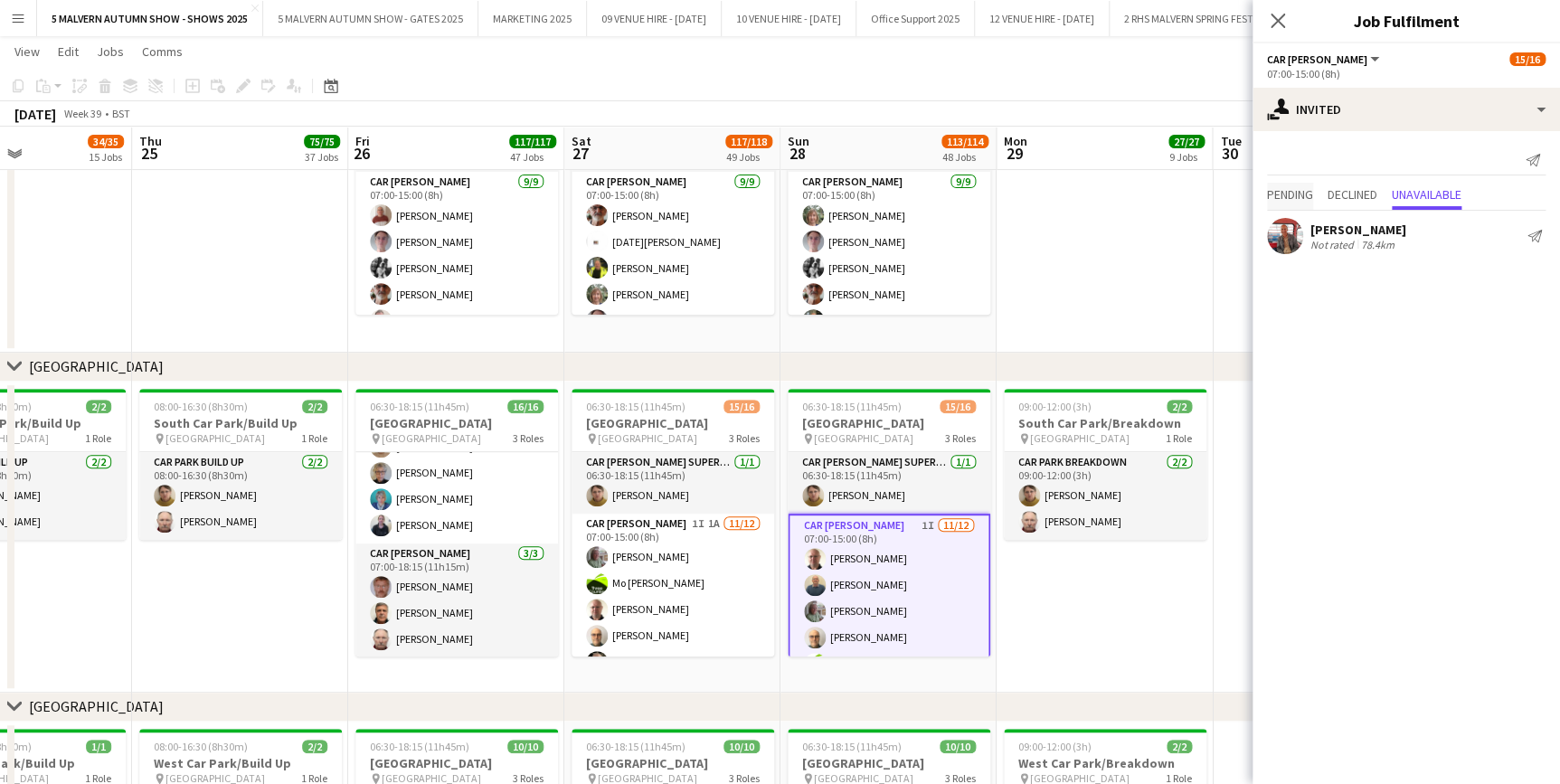
click at [1297, 206] on span "Pending" at bounding box center [1290, 196] width 46 height 28
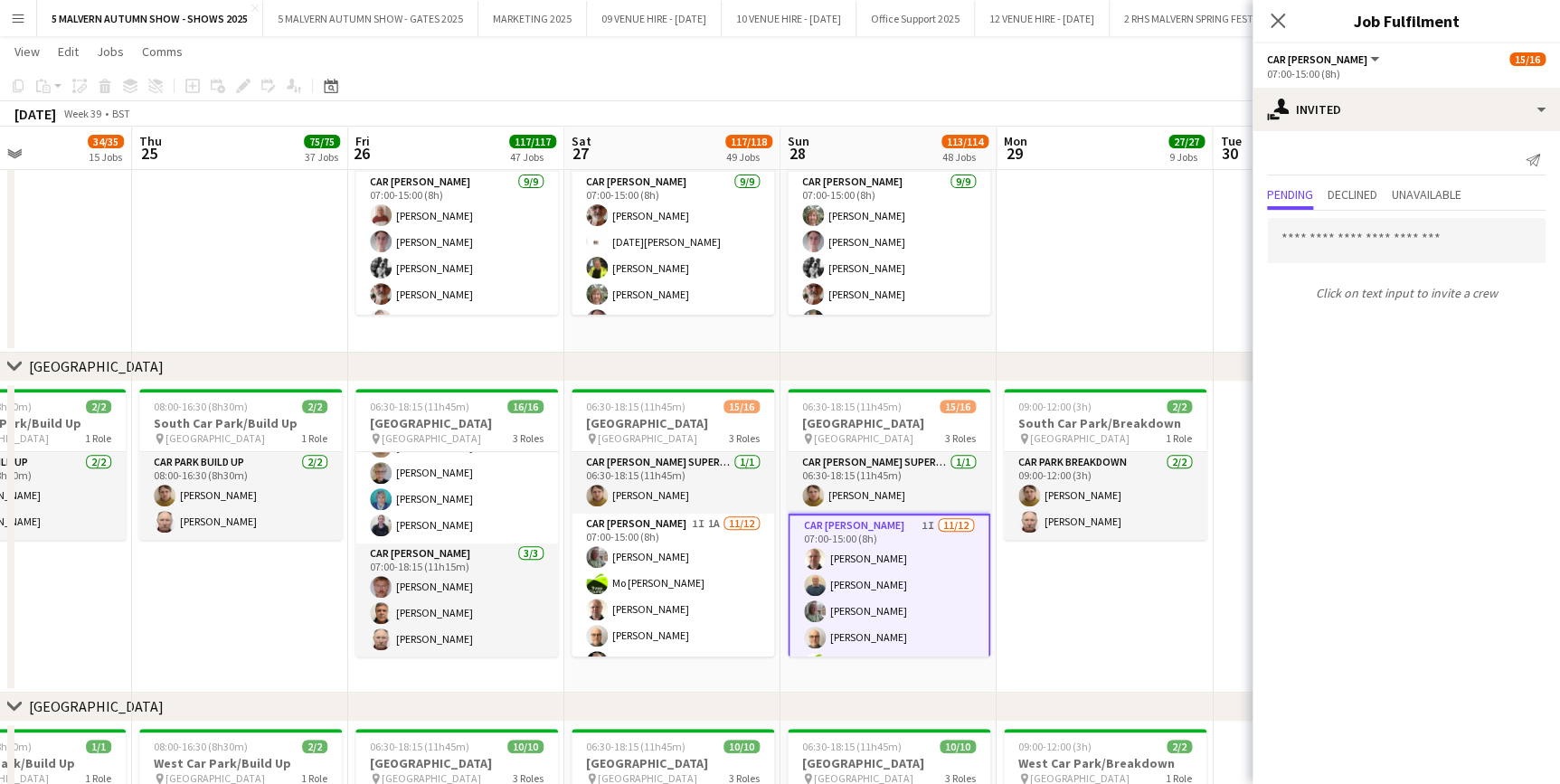
click at [1223, 272] on app-date-cell at bounding box center [1320, 129] width 216 height 444
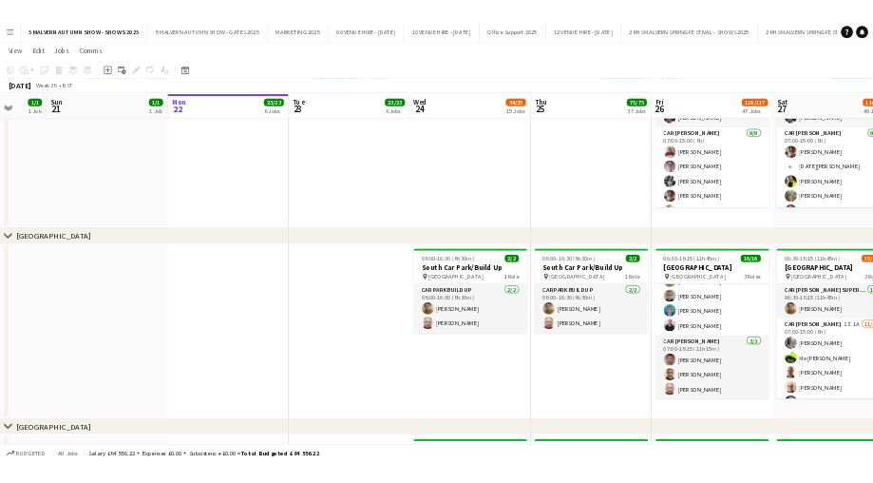
scroll to position [0, 596]
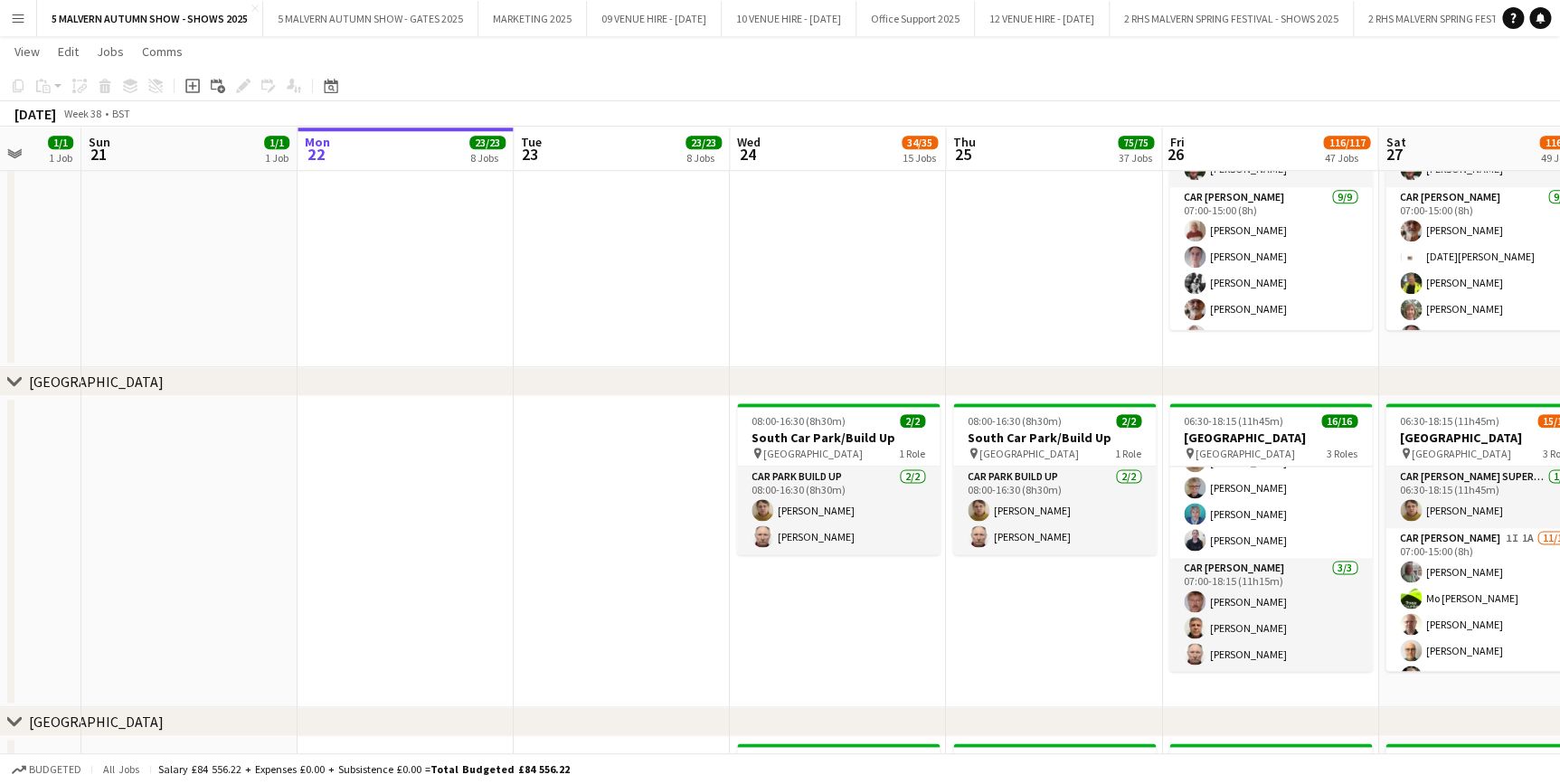
drag, startPoint x: 603, startPoint y: 165, endPoint x: 1418, endPoint y: 253, distance: 819.7
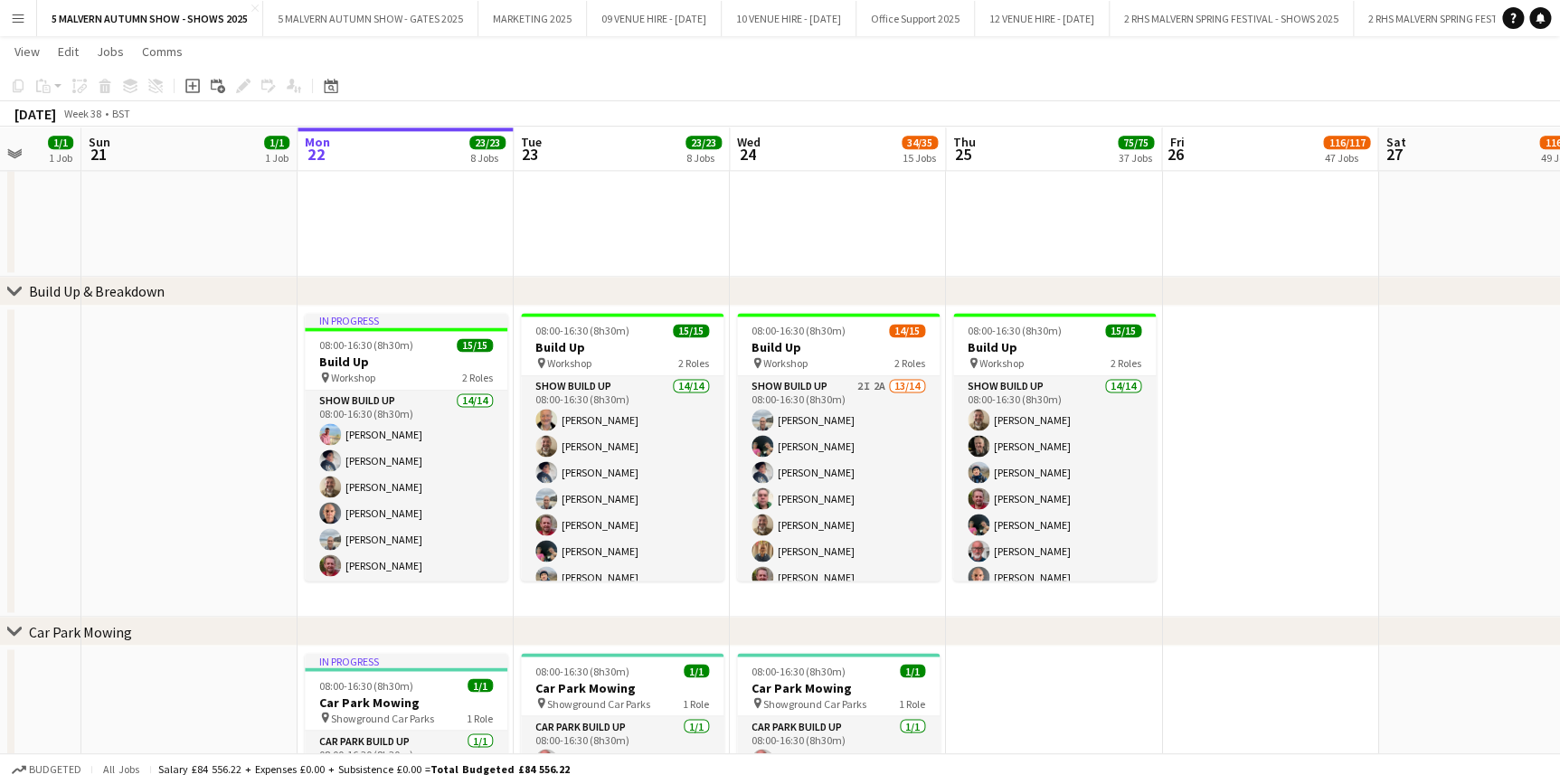
scroll to position [0, 588]
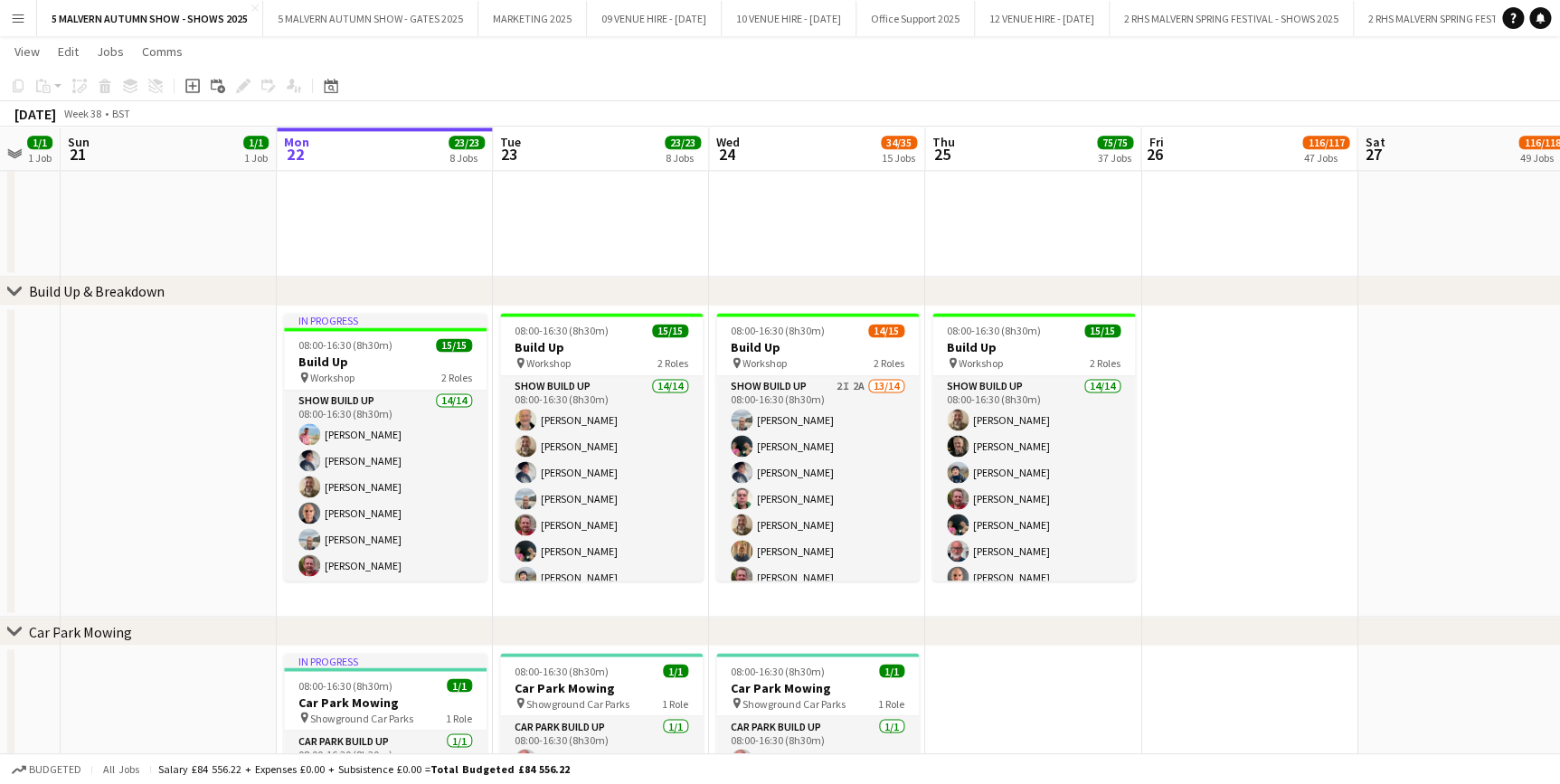
drag, startPoint x: 804, startPoint y: 151, endPoint x: 783, endPoint y: 148, distance: 21.2
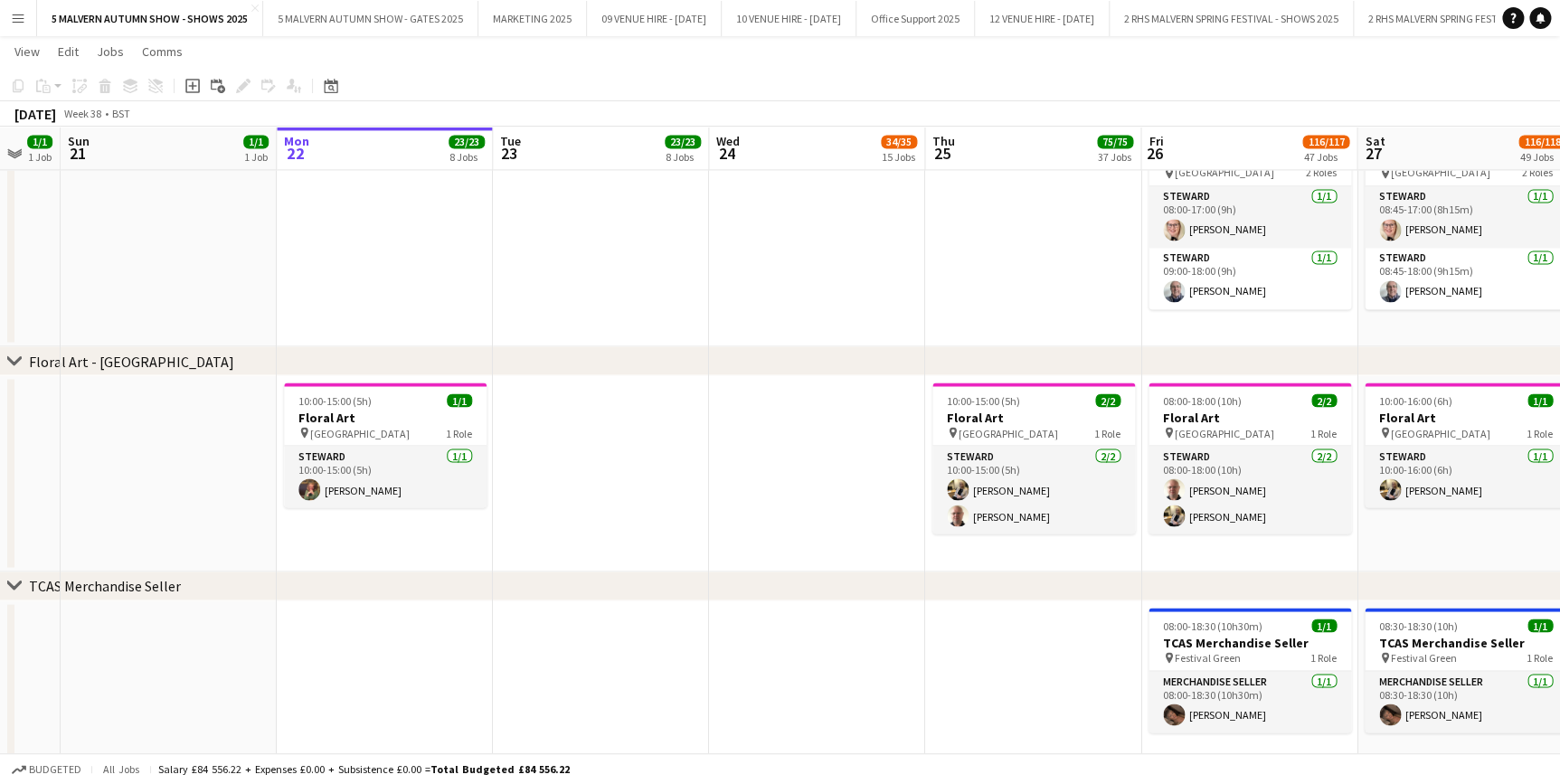
scroll to position [8236, 0]
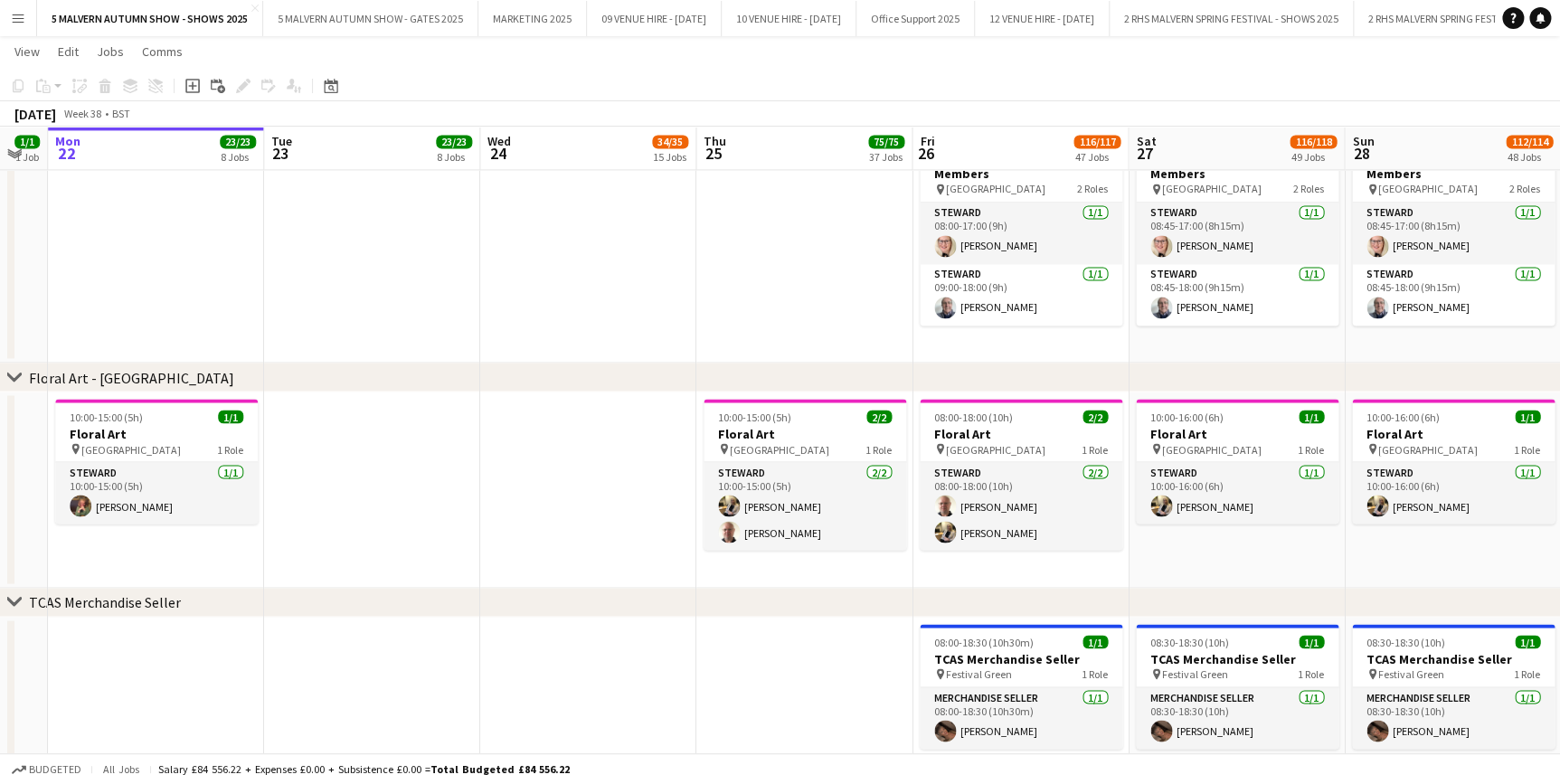
drag, startPoint x: 799, startPoint y: 155, endPoint x: 556, endPoint y: 147, distance: 243.1
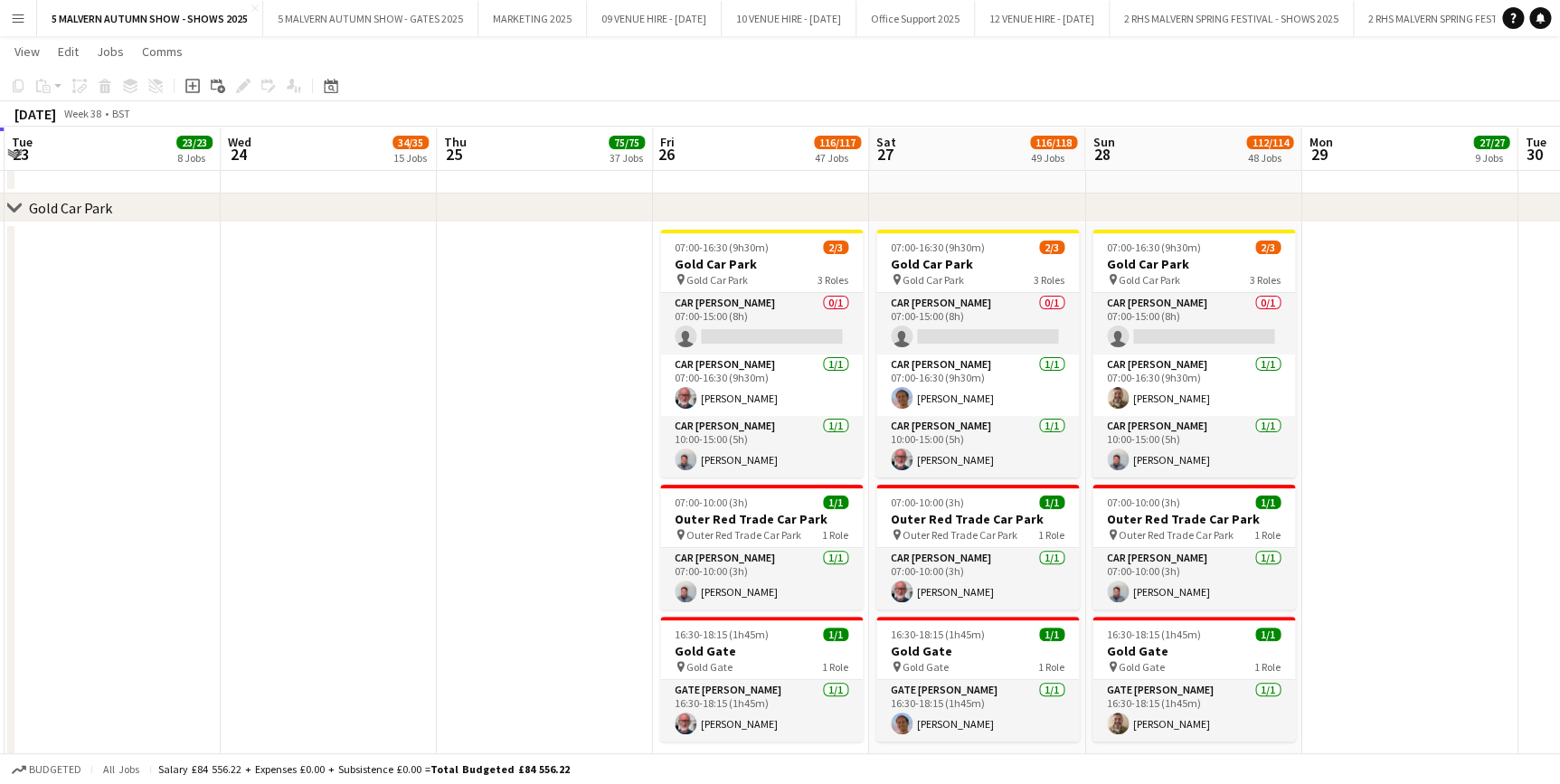
scroll to position [0, 645]
drag, startPoint x: 857, startPoint y: 143, endPoint x: 604, endPoint y: 145, distance: 253.0
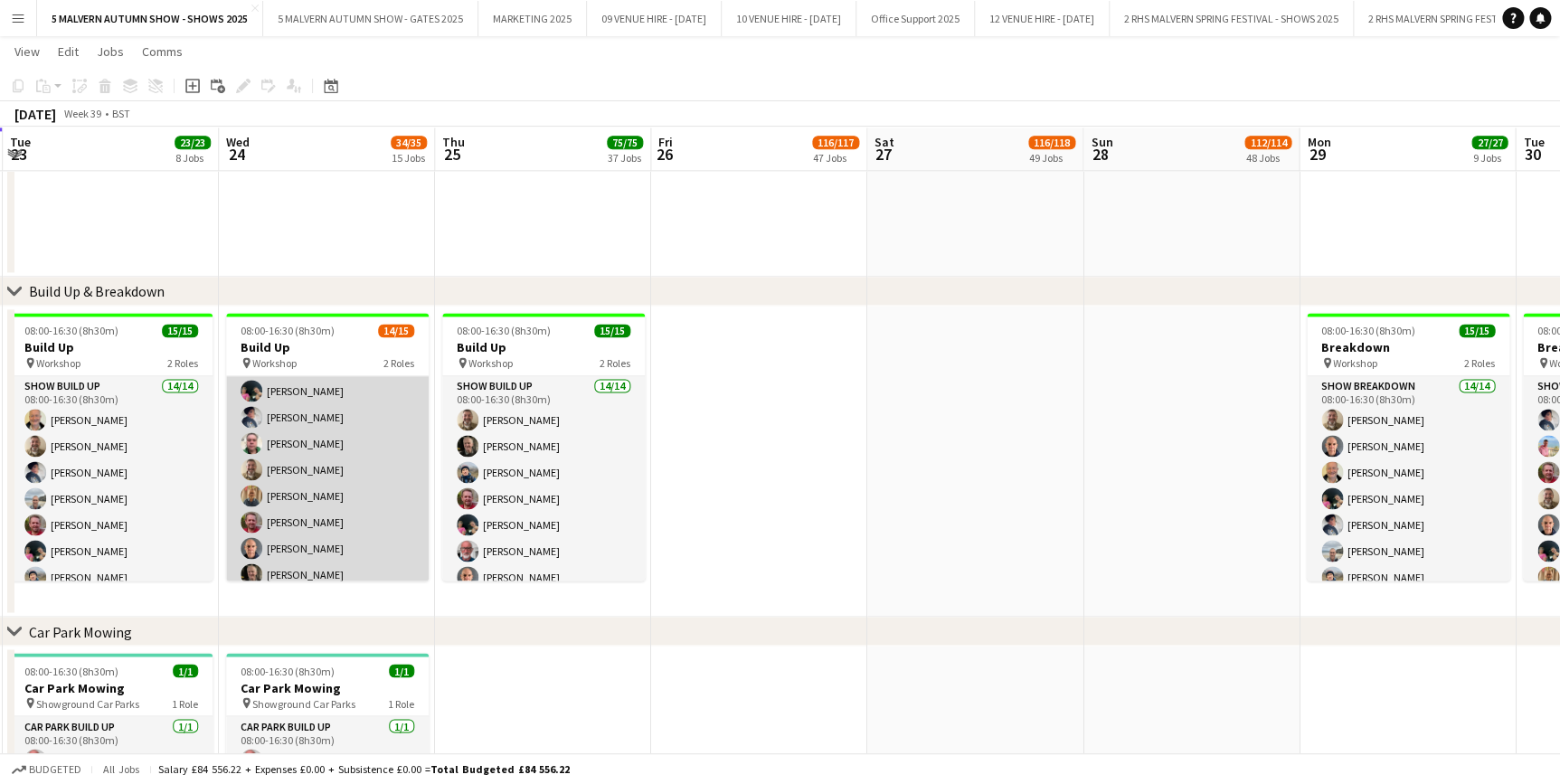
scroll to position [11, 0]
click at [335, 445] on app-card-role "Show Build Up 2I 2A 13/14 08:00-16:30 (8h30m) [PERSON_NAME] [PERSON_NAME] [PERS…" at bounding box center [327, 568] width 203 height 408
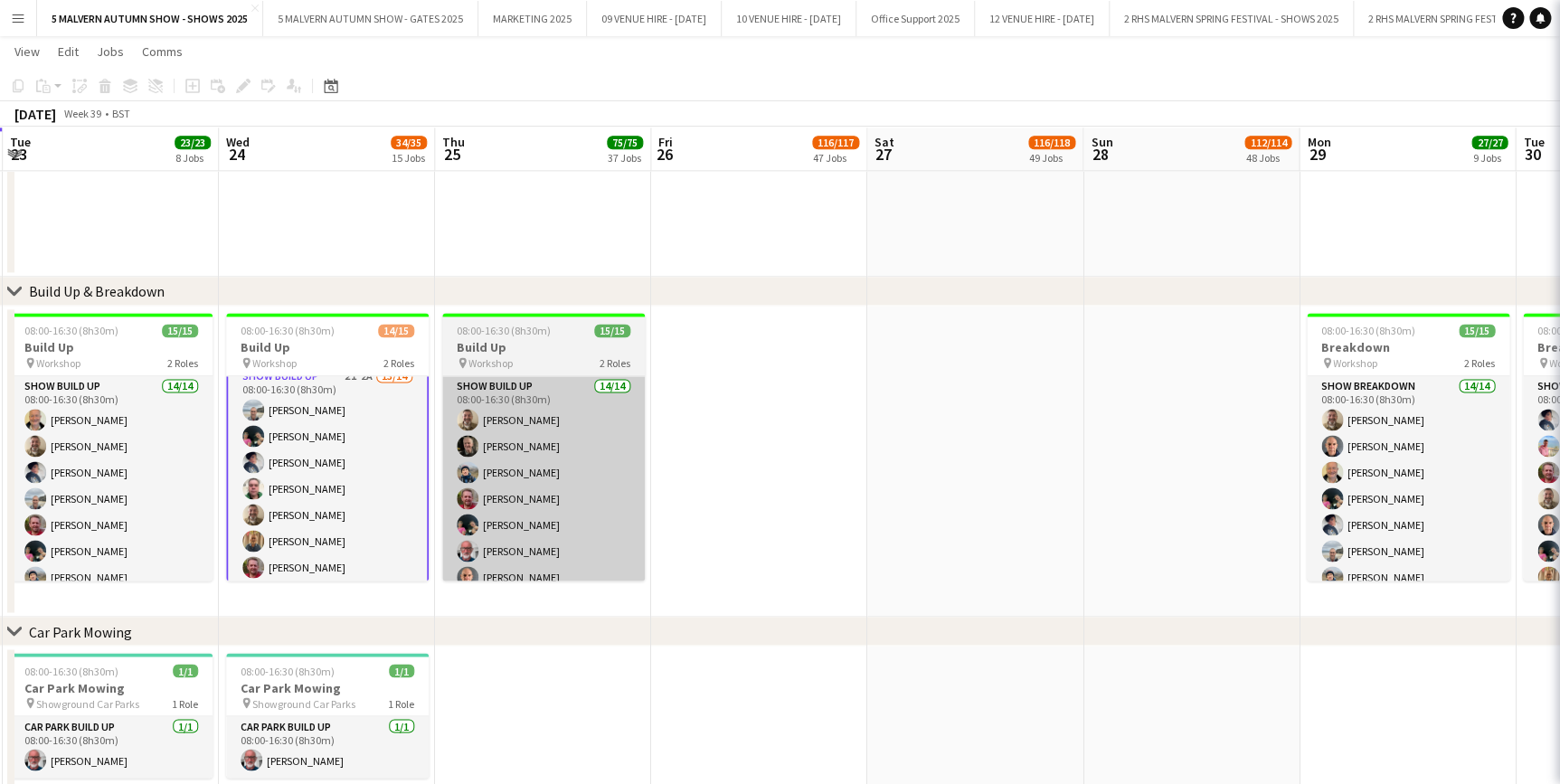
scroll to position [13, 0]
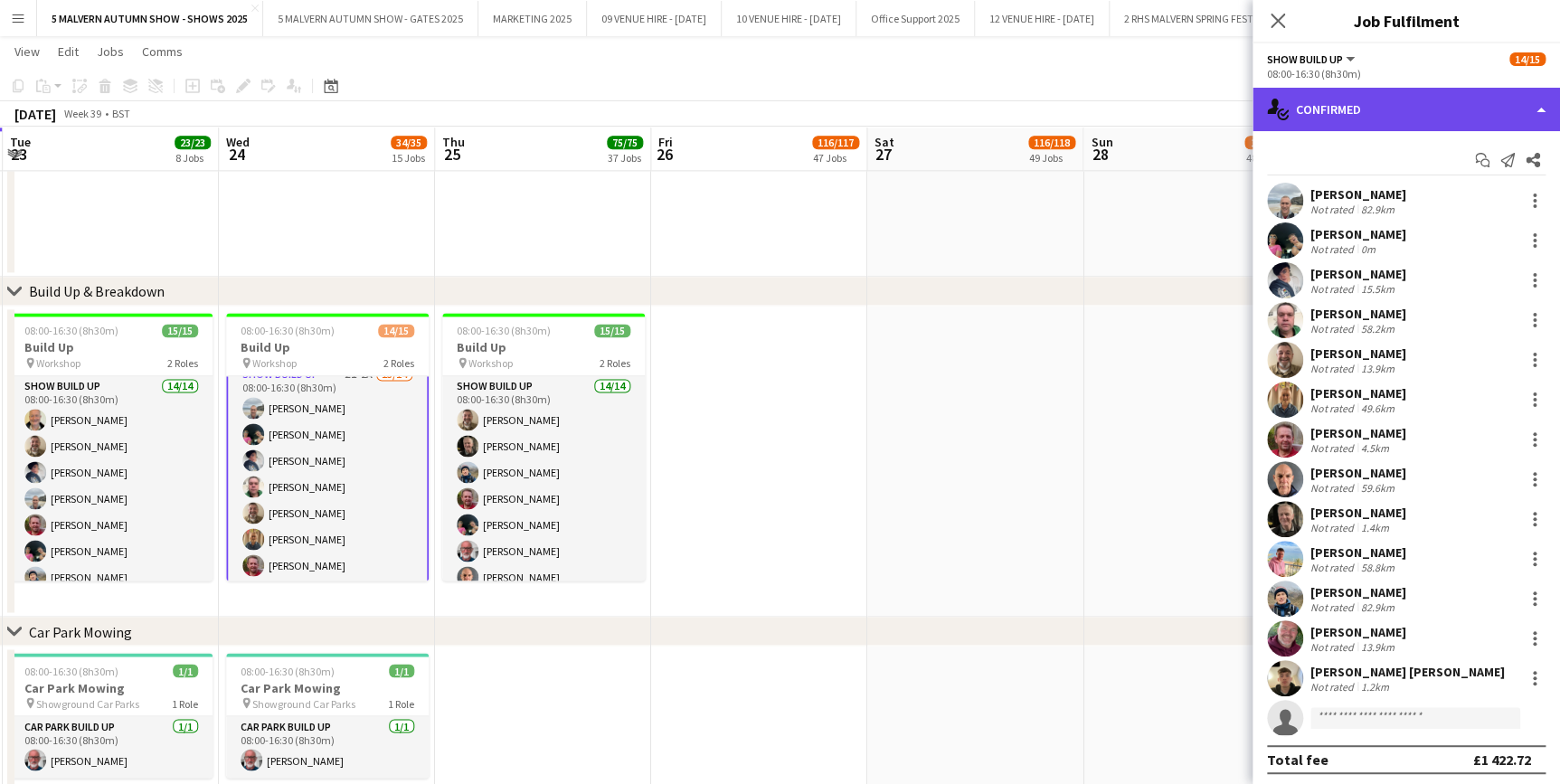
click at [1326, 119] on div "single-neutral-actions-check-2 Confirmed" at bounding box center [1406, 109] width 307 height 44
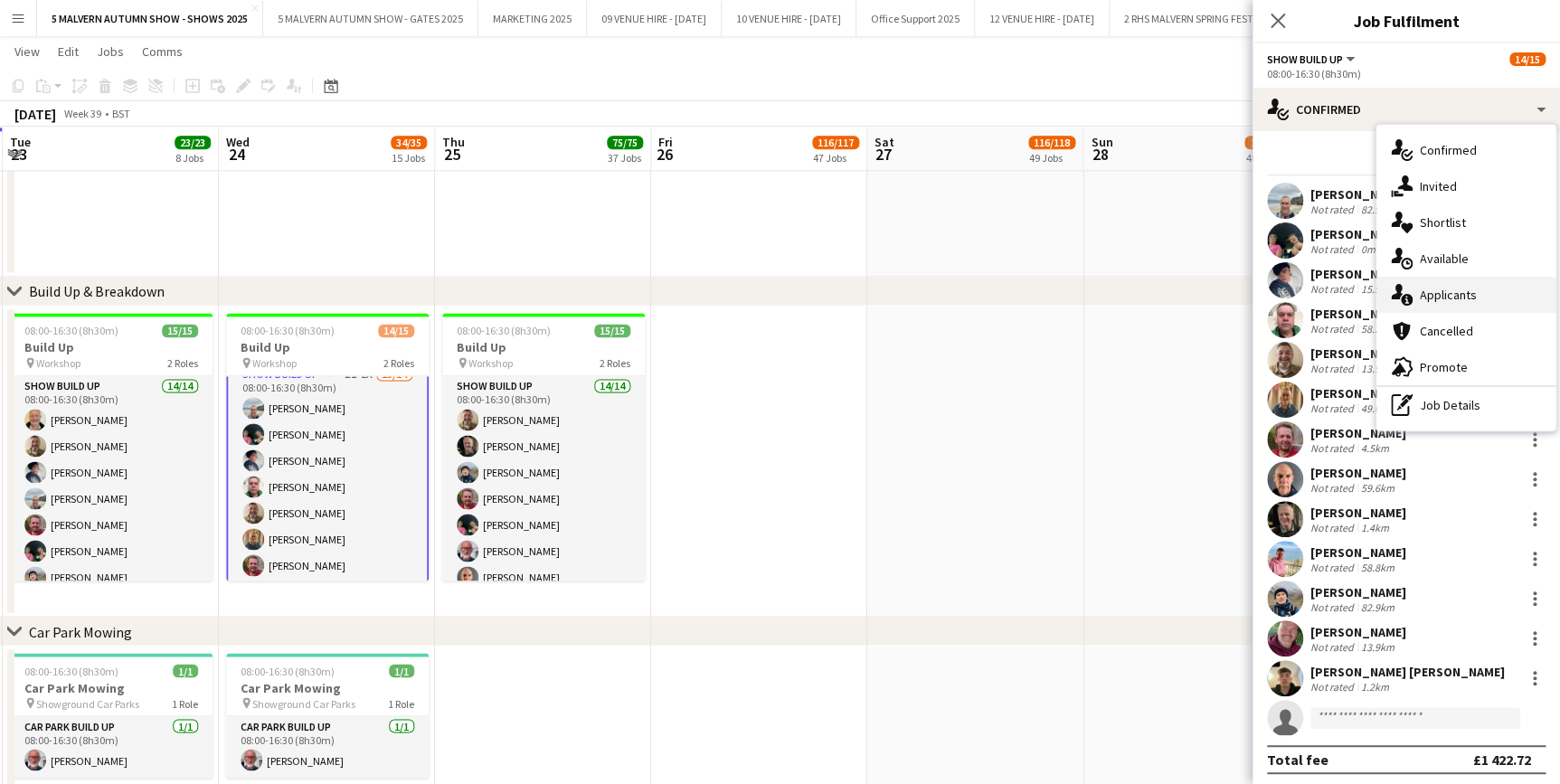
click at [1464, 291] on span "Applicants" at bounding box center [1449, 294] width 57 height 16
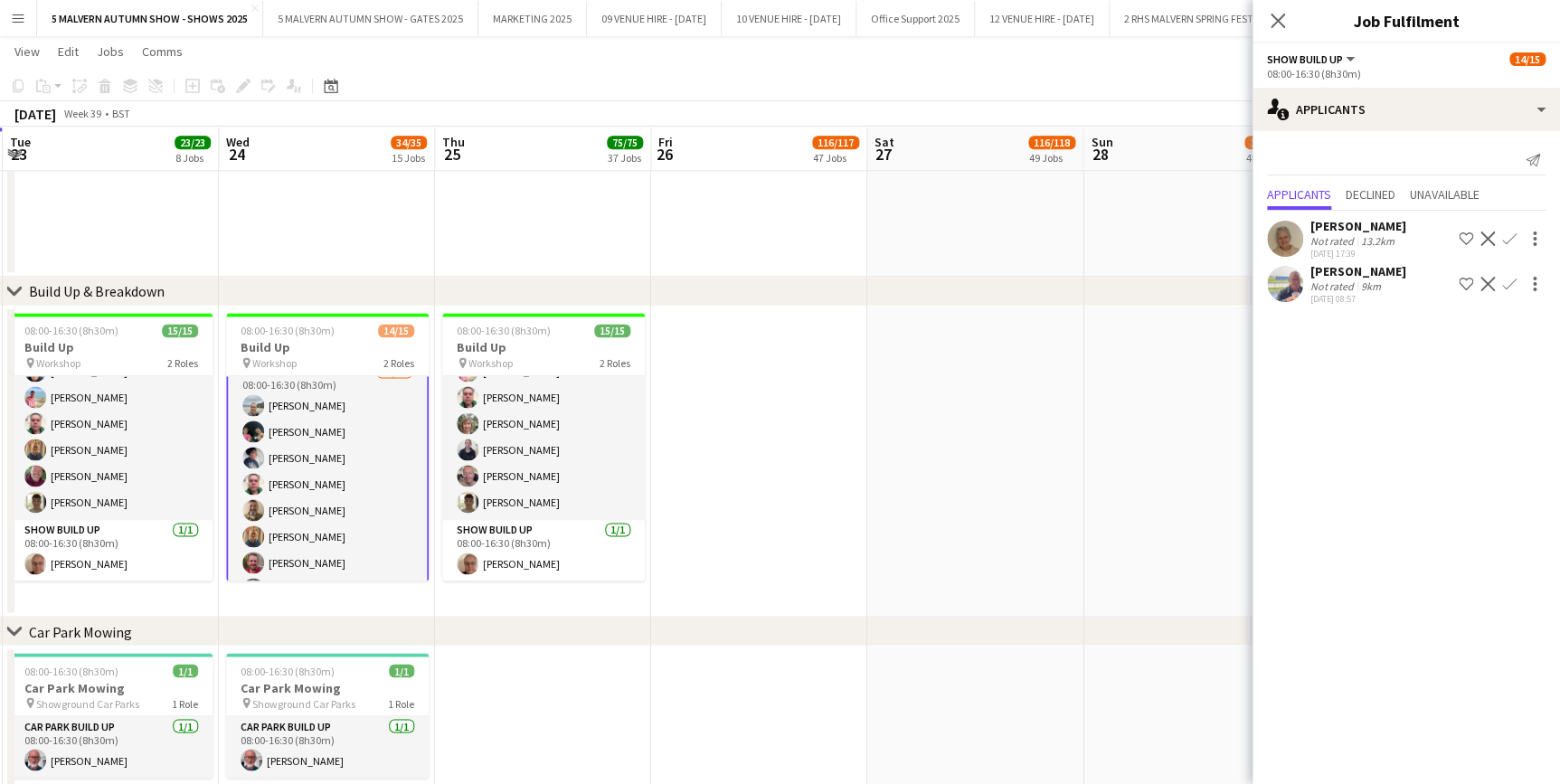
scroll to position [0, 0]
click at [1511, 242] on app-icon "Confirm" at bounding box center [1509, 238] width 14 height 14
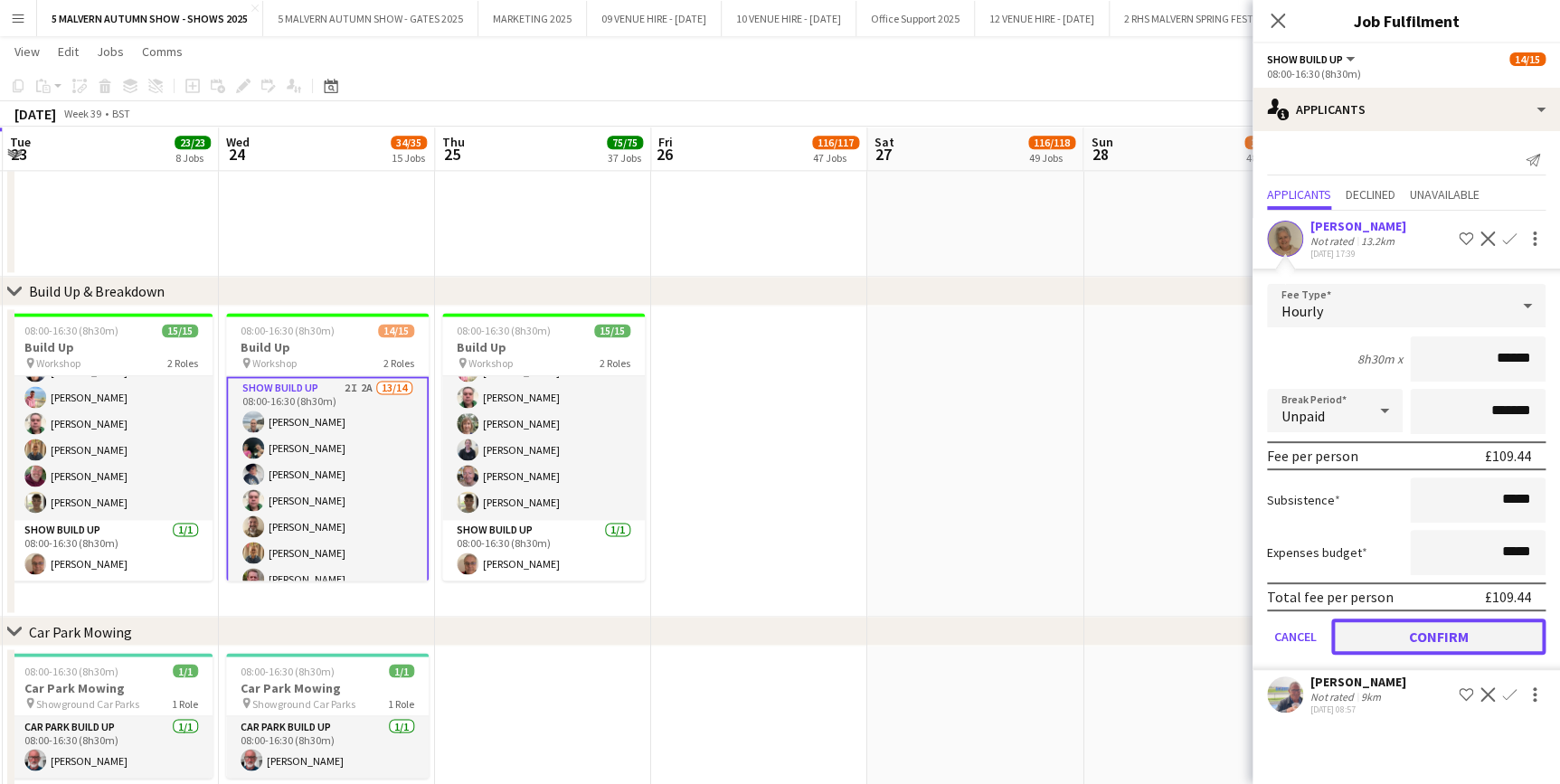
click at [1456, 642] on button "Confirm" at bounding box center [1438, 637] width 214 height 36
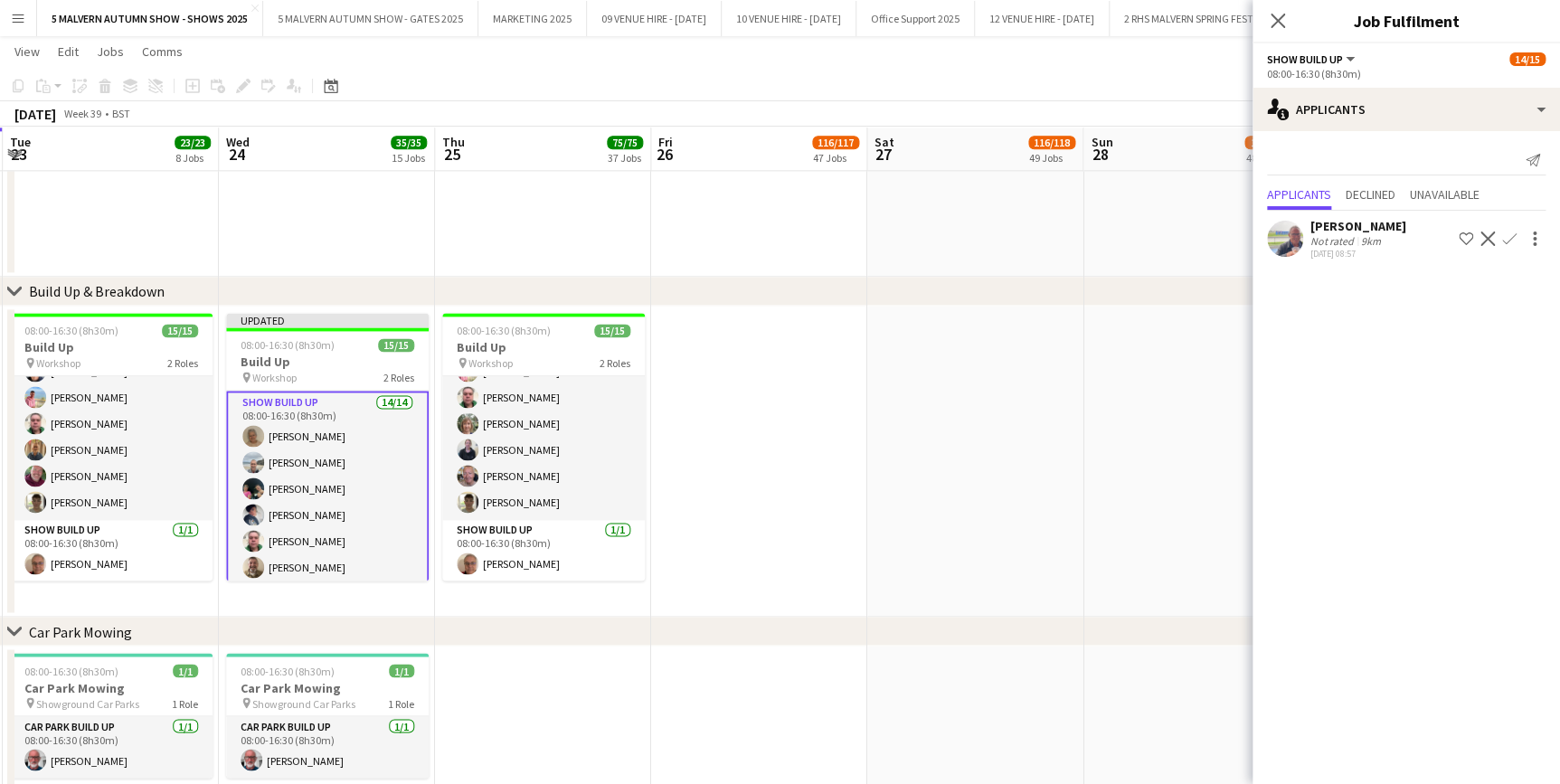
click at [1491, 237] on app-icon "Decline" at bounding box center [1487, 238] width 14 height 14
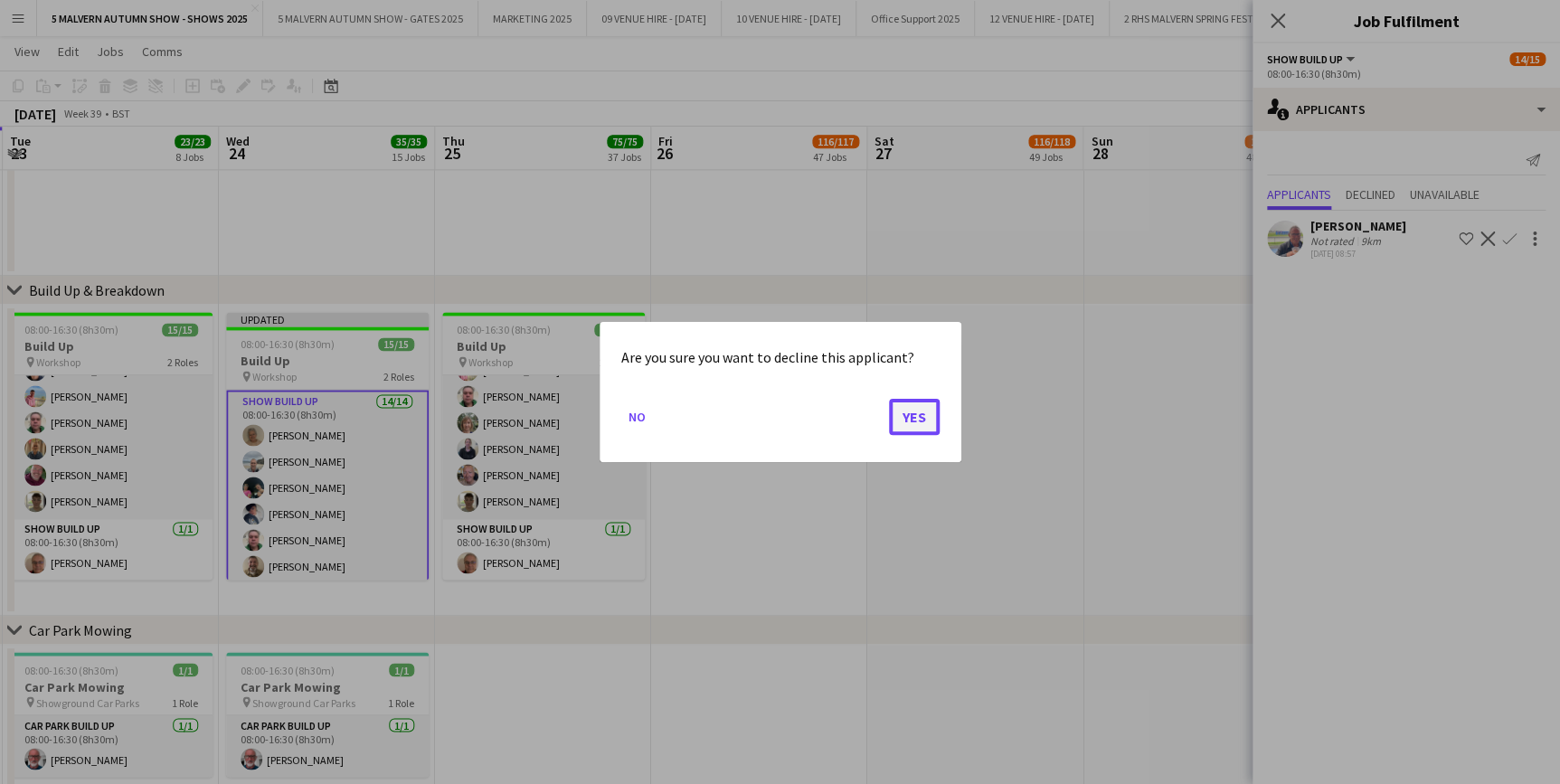
click at [913, 415] on button "Yes" at bounding box center [914, 417] width 50 height 36
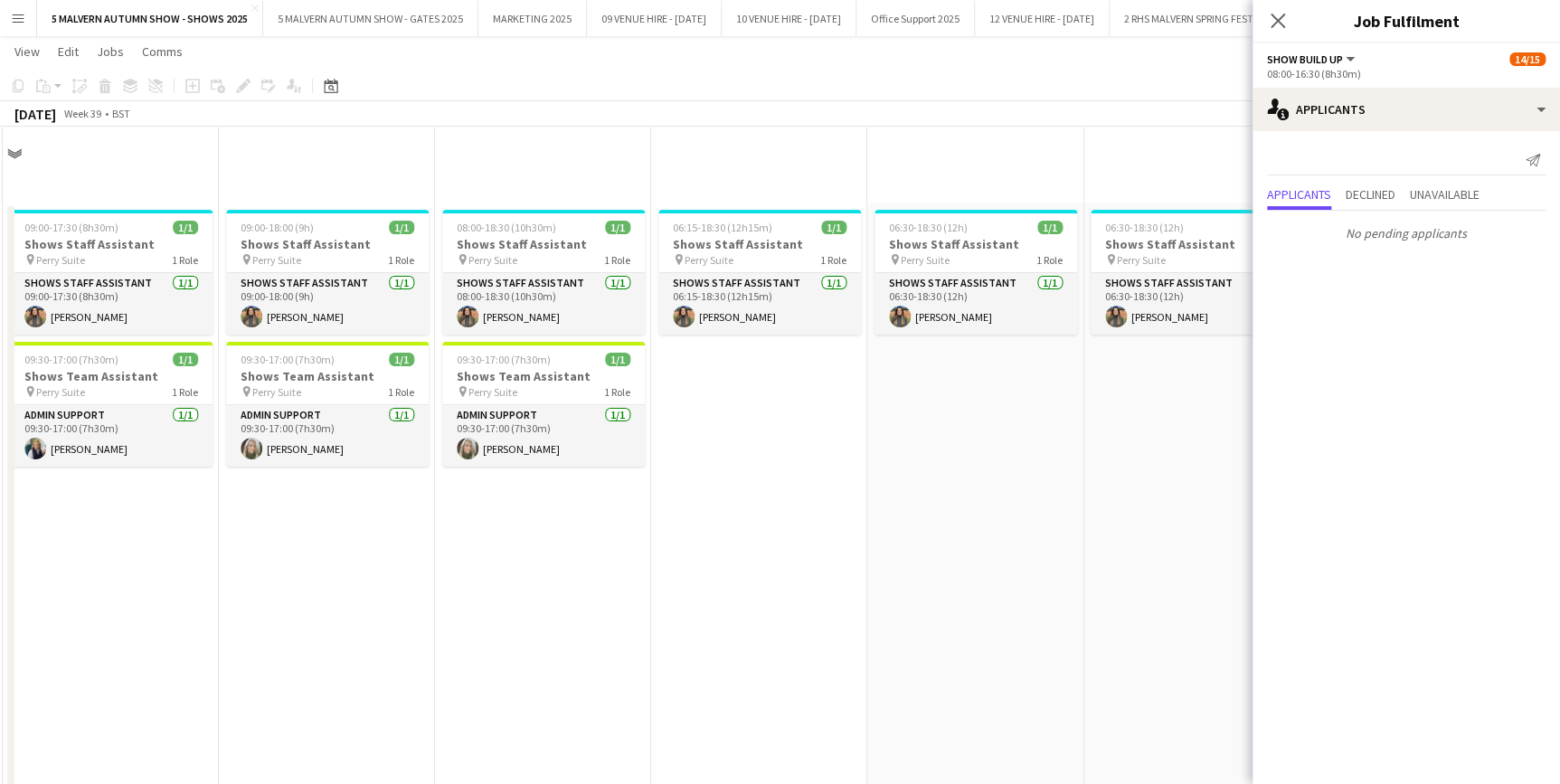
scroll to position [1167, 0]
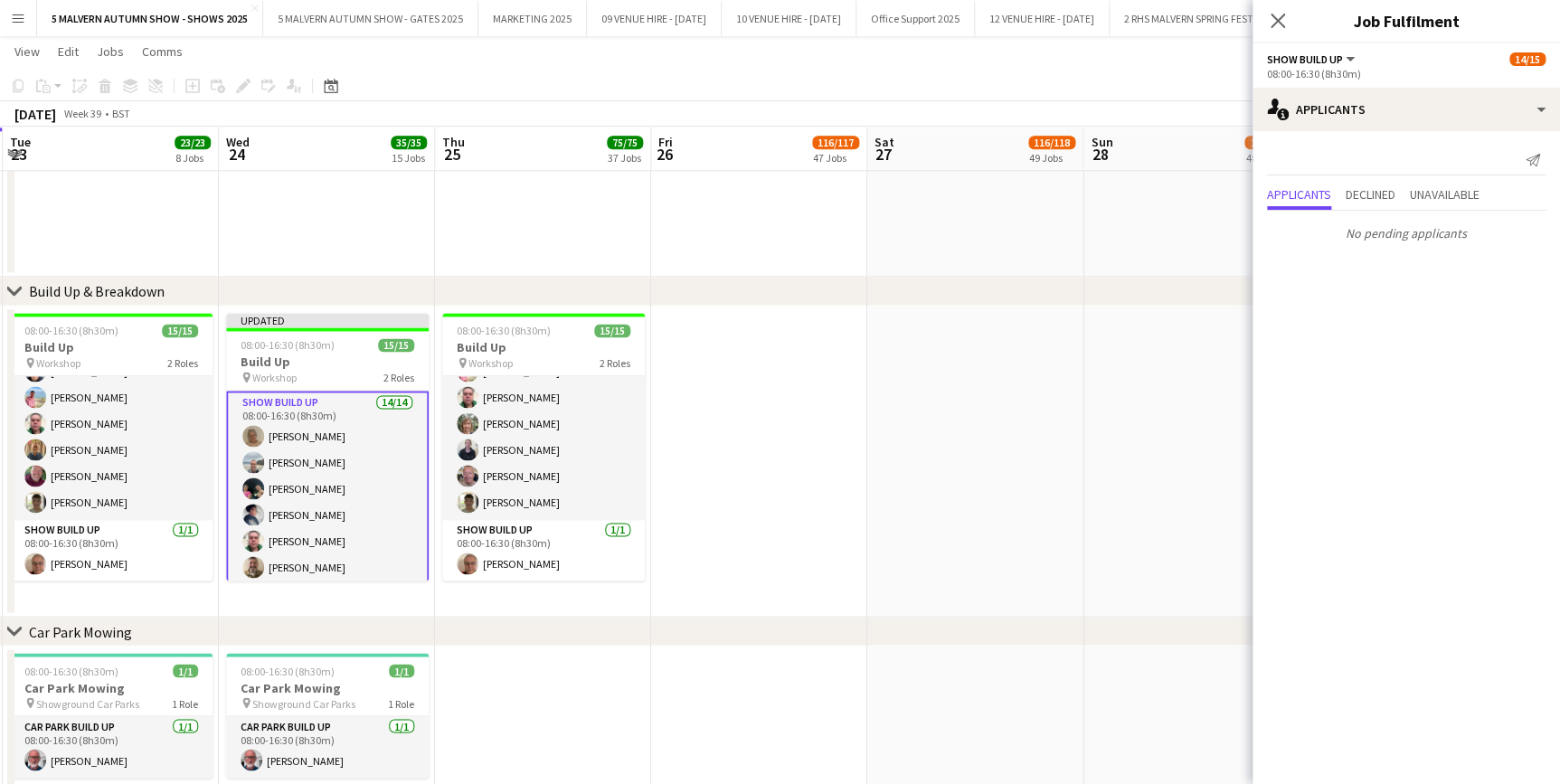
click at [1155, 245] on app-date-cell at bounding box center [1191, 54] width 216 height 444
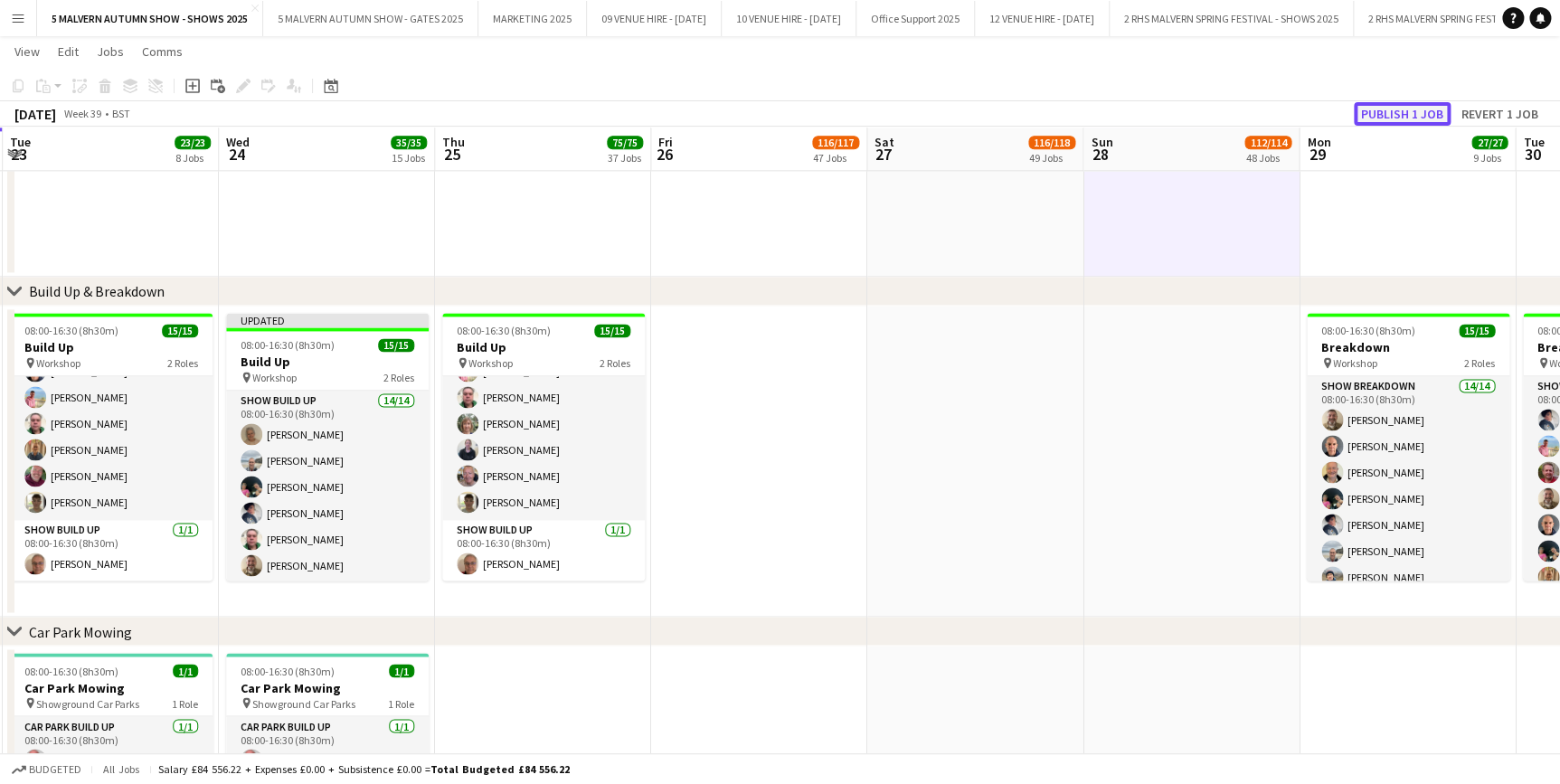
click at [1384, 105] on button "Publish 1 job" at bounding box center [1402, 113] width 97 height 24
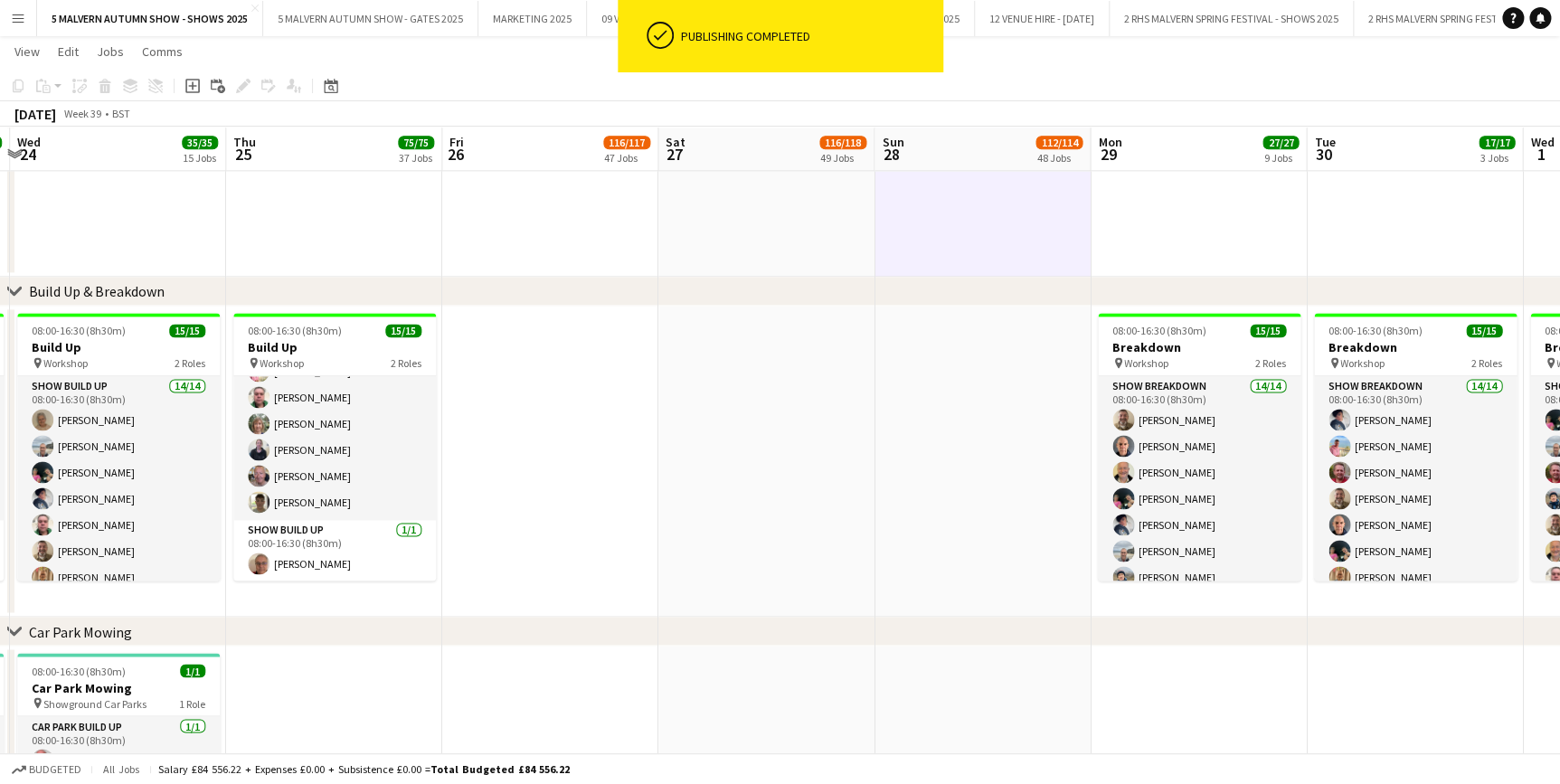
drag, startPoint x: 1264, startPoint y: 160, endPoint x: 1024, endPoint y: 163, distance: 240.0
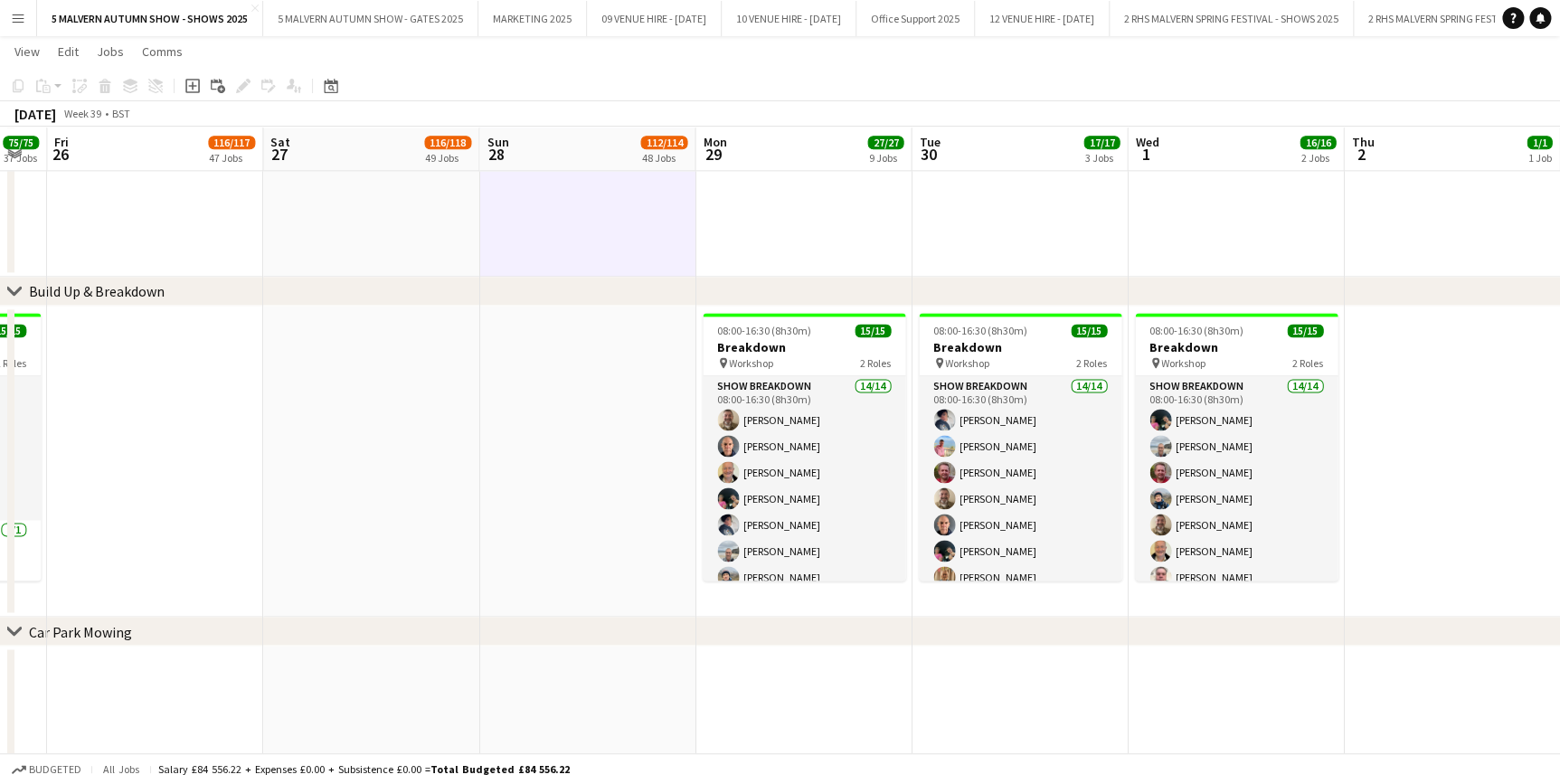
drag, startPoint x: 1021, startPoint y: 145, endPoint x: 921, endPoint y: 136, distance: 100.4
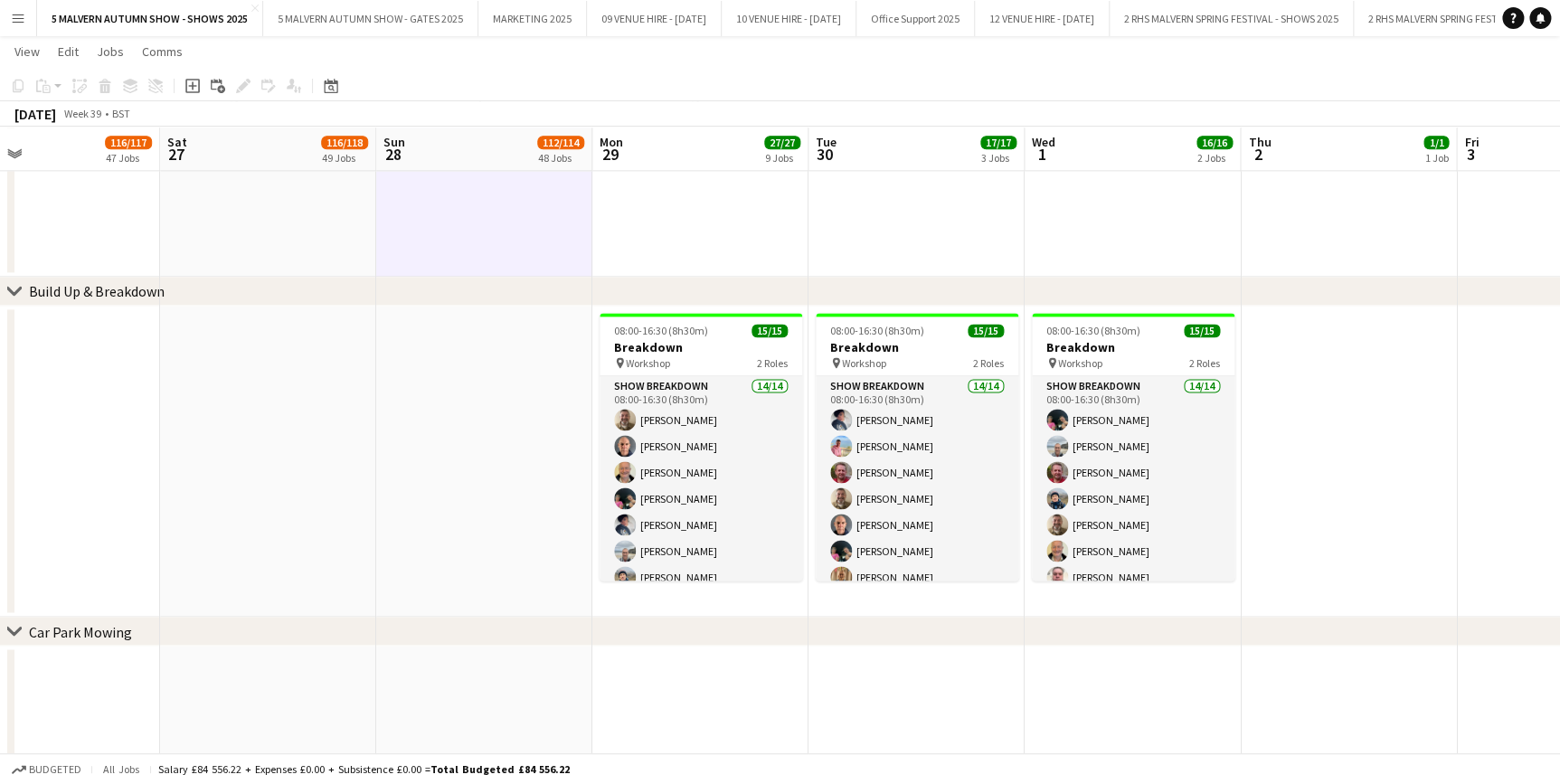
scroll to position [0, 444]
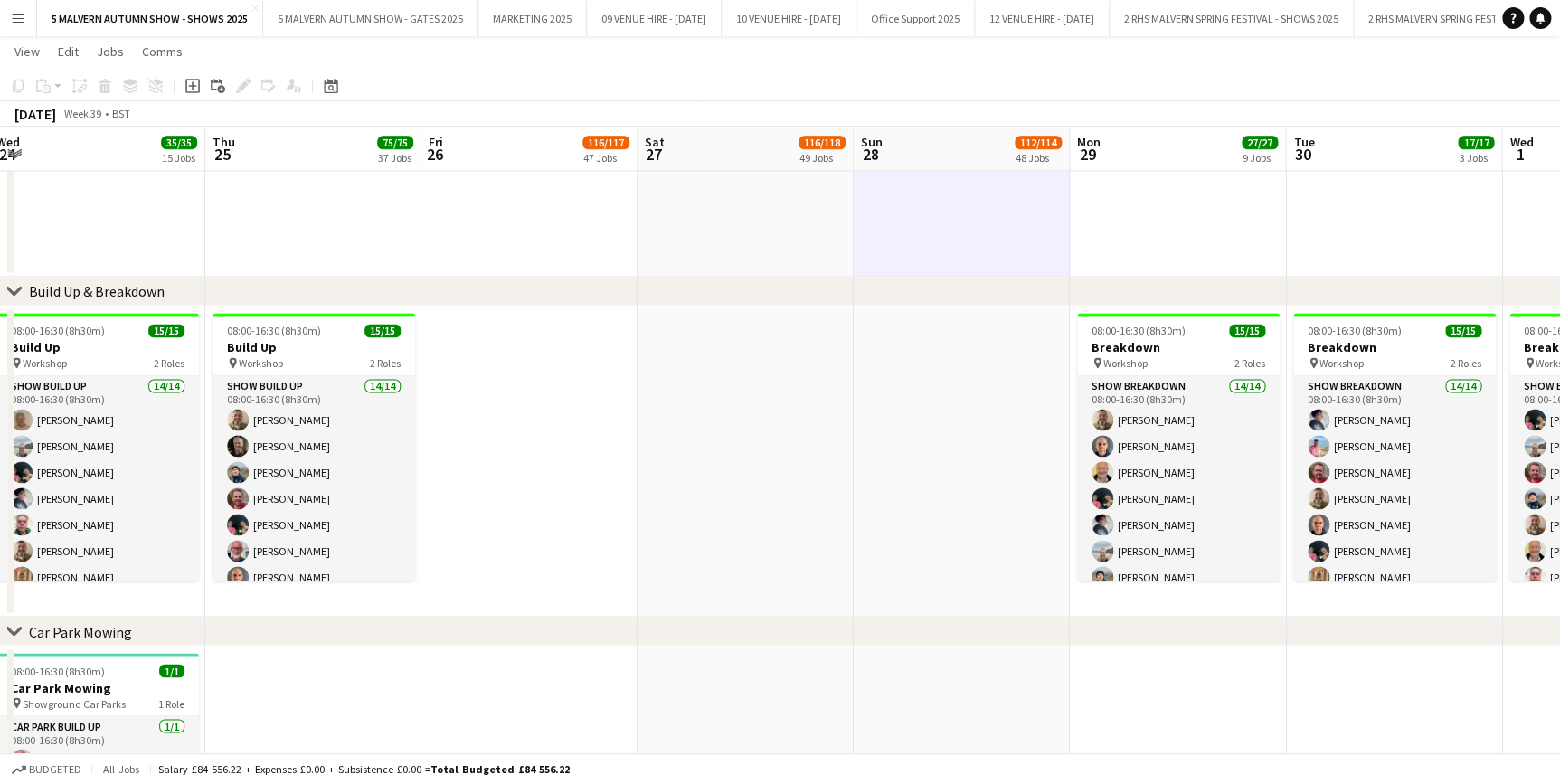
drag, startPoint x: 264, startPoint y: 144, endPoint x: 1172, endPoint y: 219, distance: 911.1
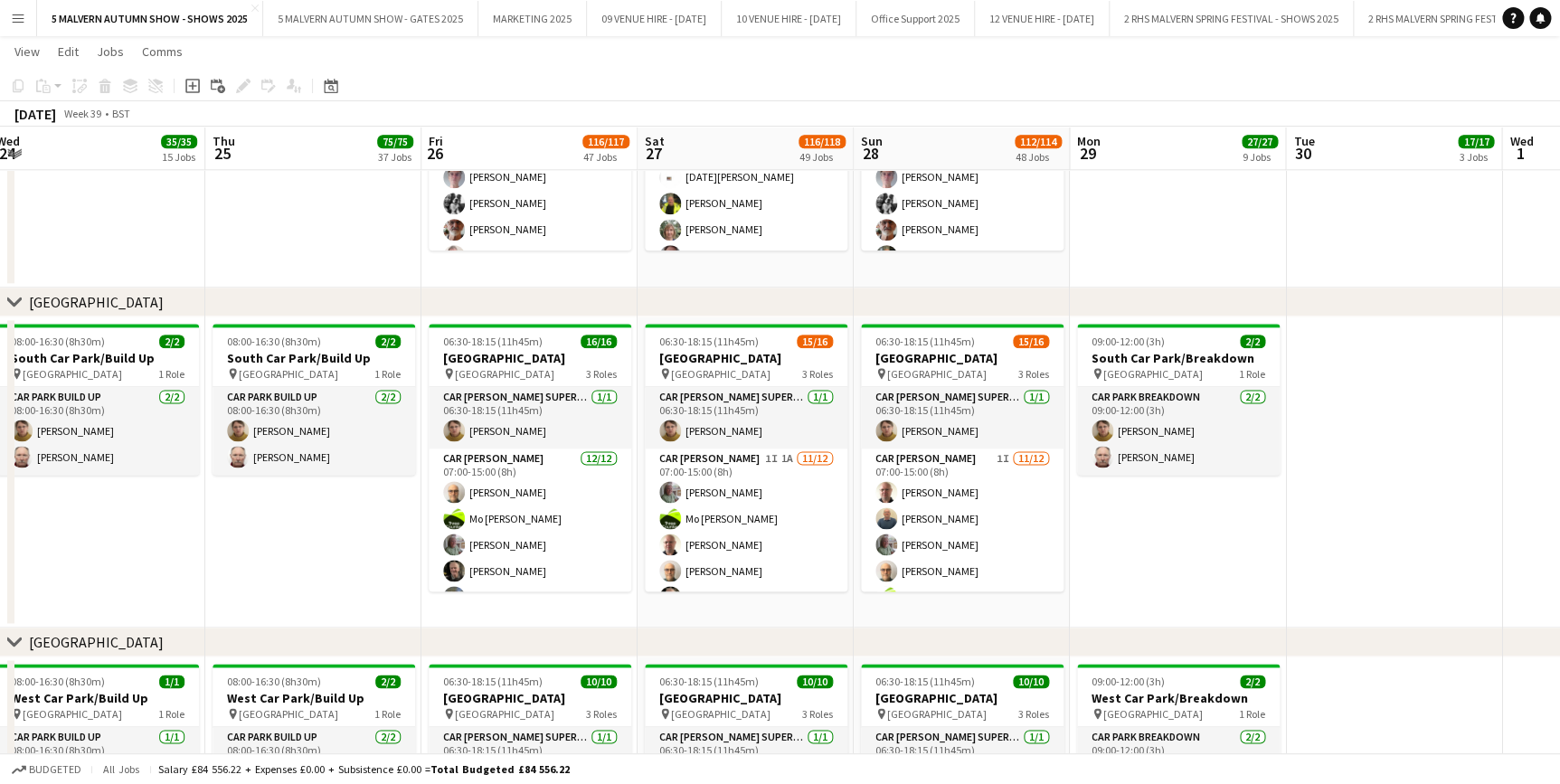
scroll to position [11277, 0]
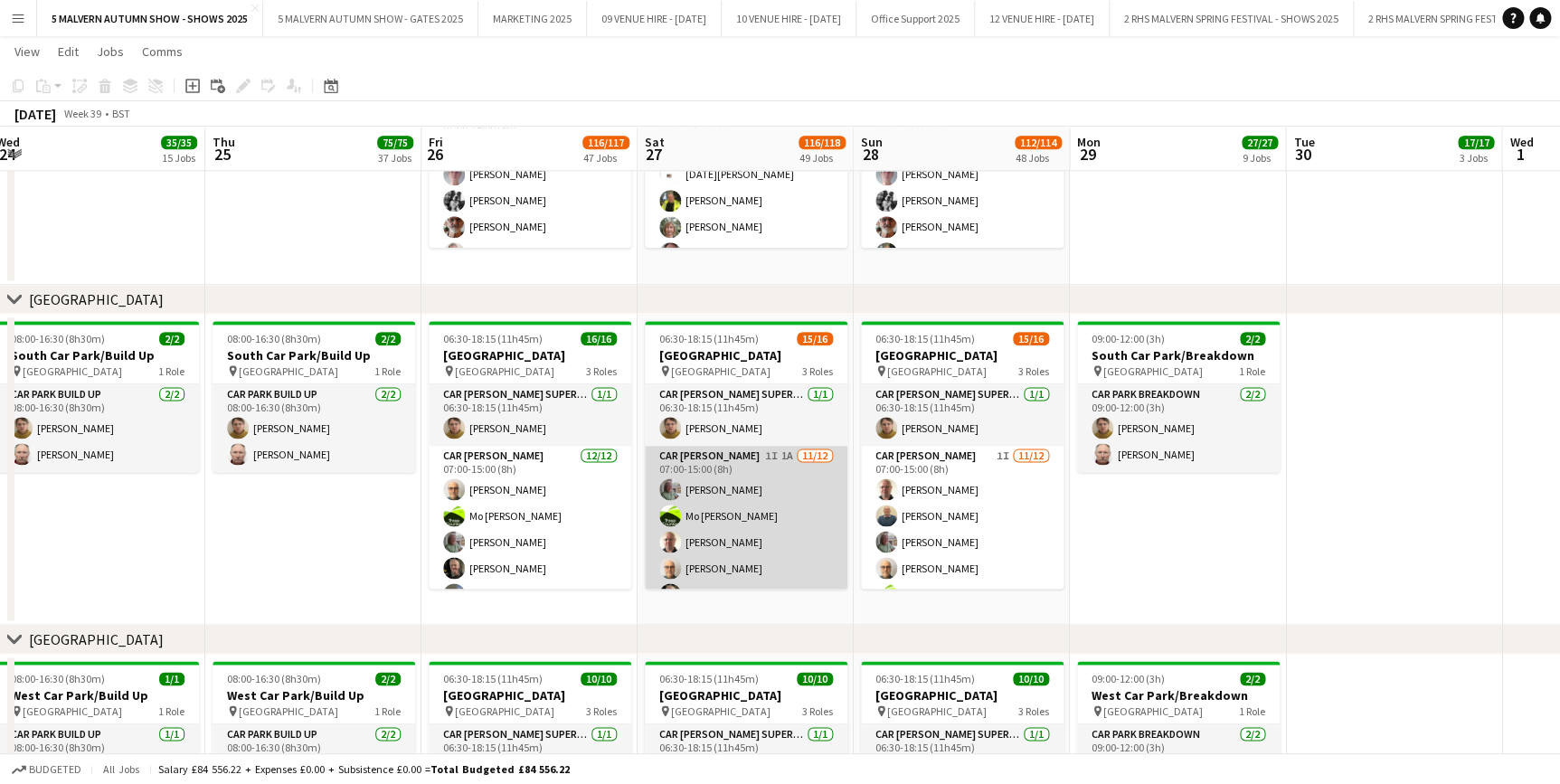
click at [757, 463] on app-card-role "Car [PERSON_NAME] 1I 1A [DATE] 07:00-15:00 (8h) [PERSON_NAME] [PERSON_NAME]-[PE…" at bounding box center [745, 620] width 203 height 350
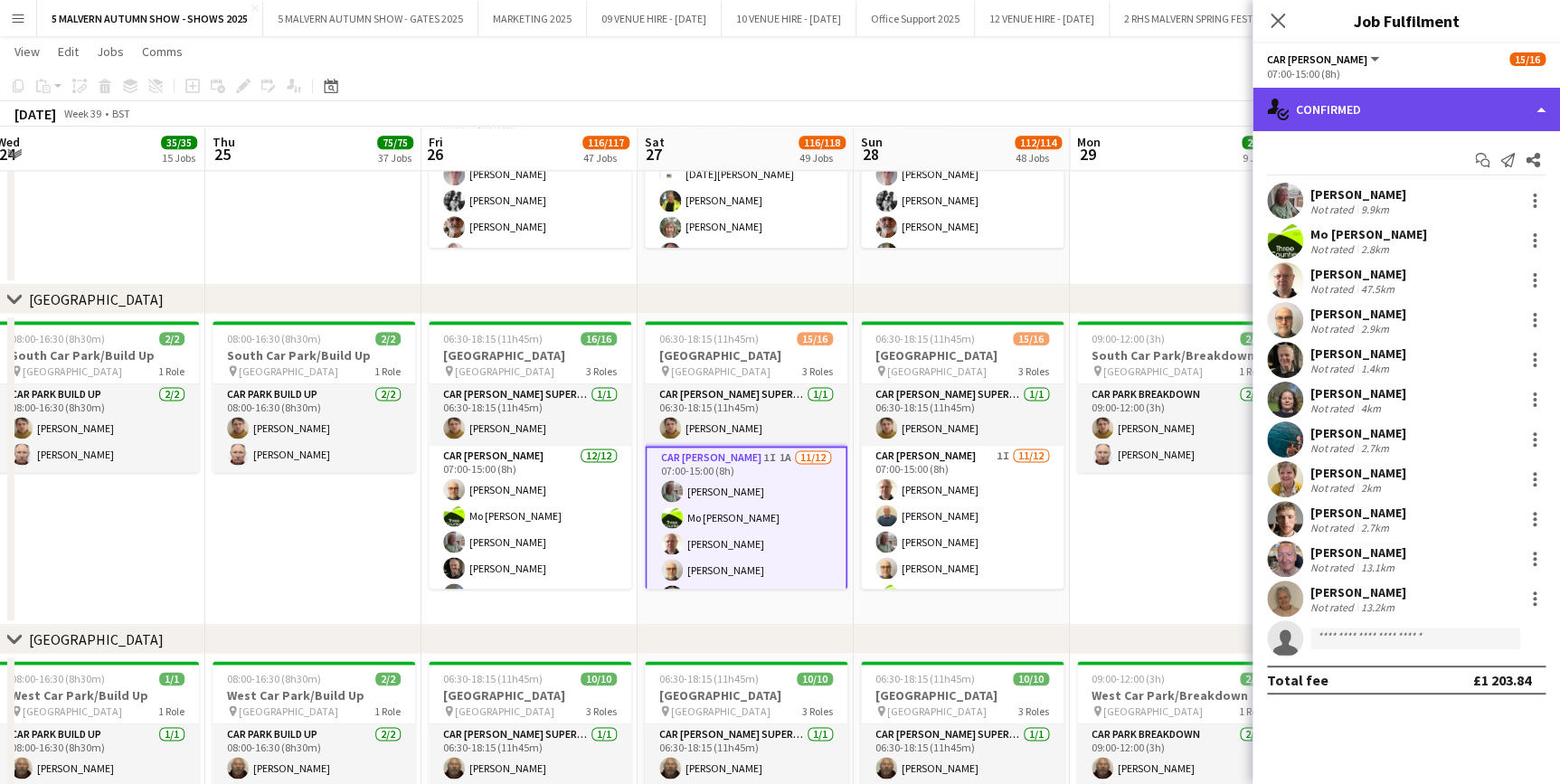
click at [1392, 126] on div "single-neutral-actions-check-2 Confirmed" at bounding box center [1406, 109] width 307 height 44
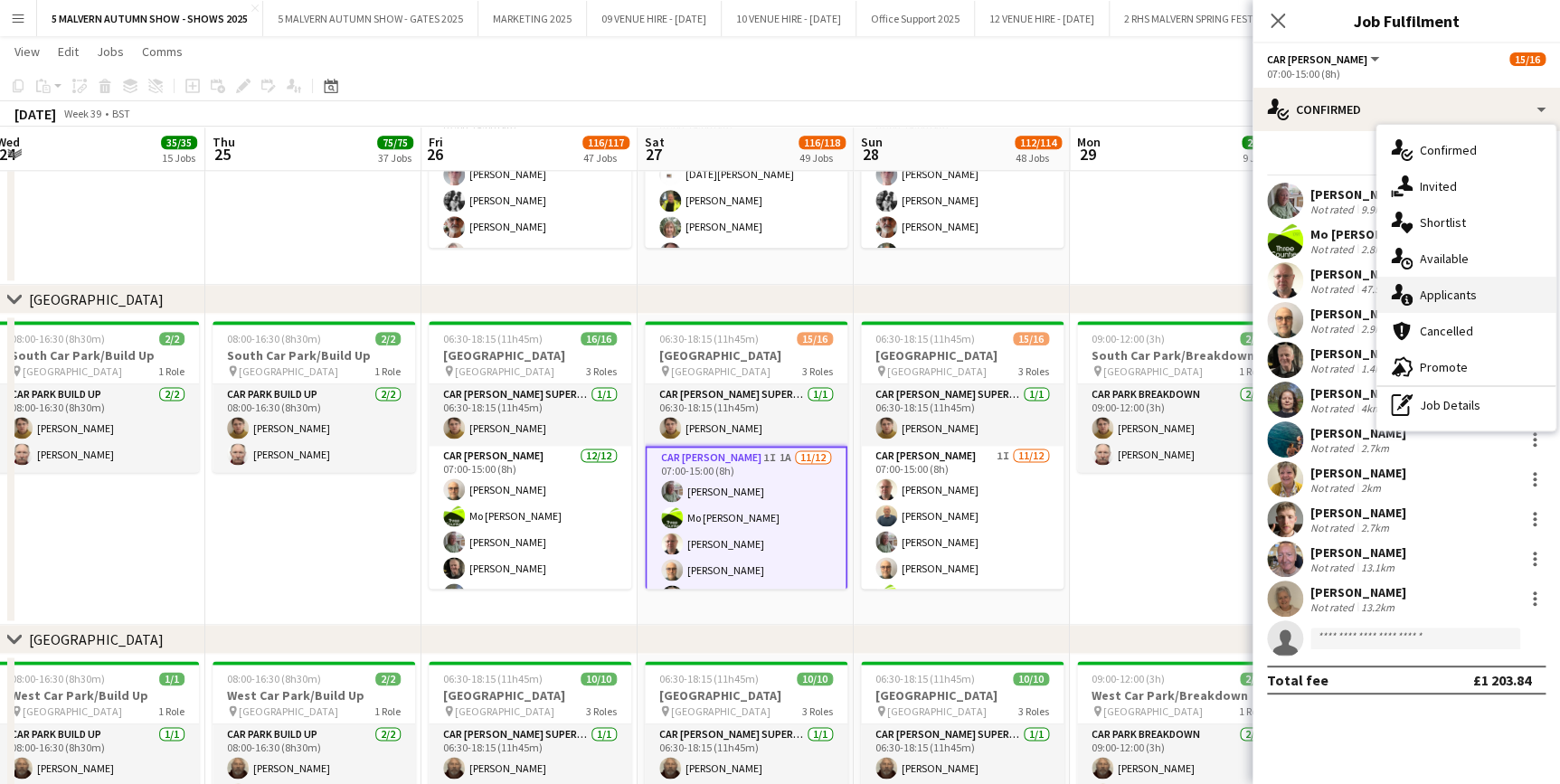
click at [1468, 291] on span "Applicants" at bounding box center [1449, 294] width 57 height 16
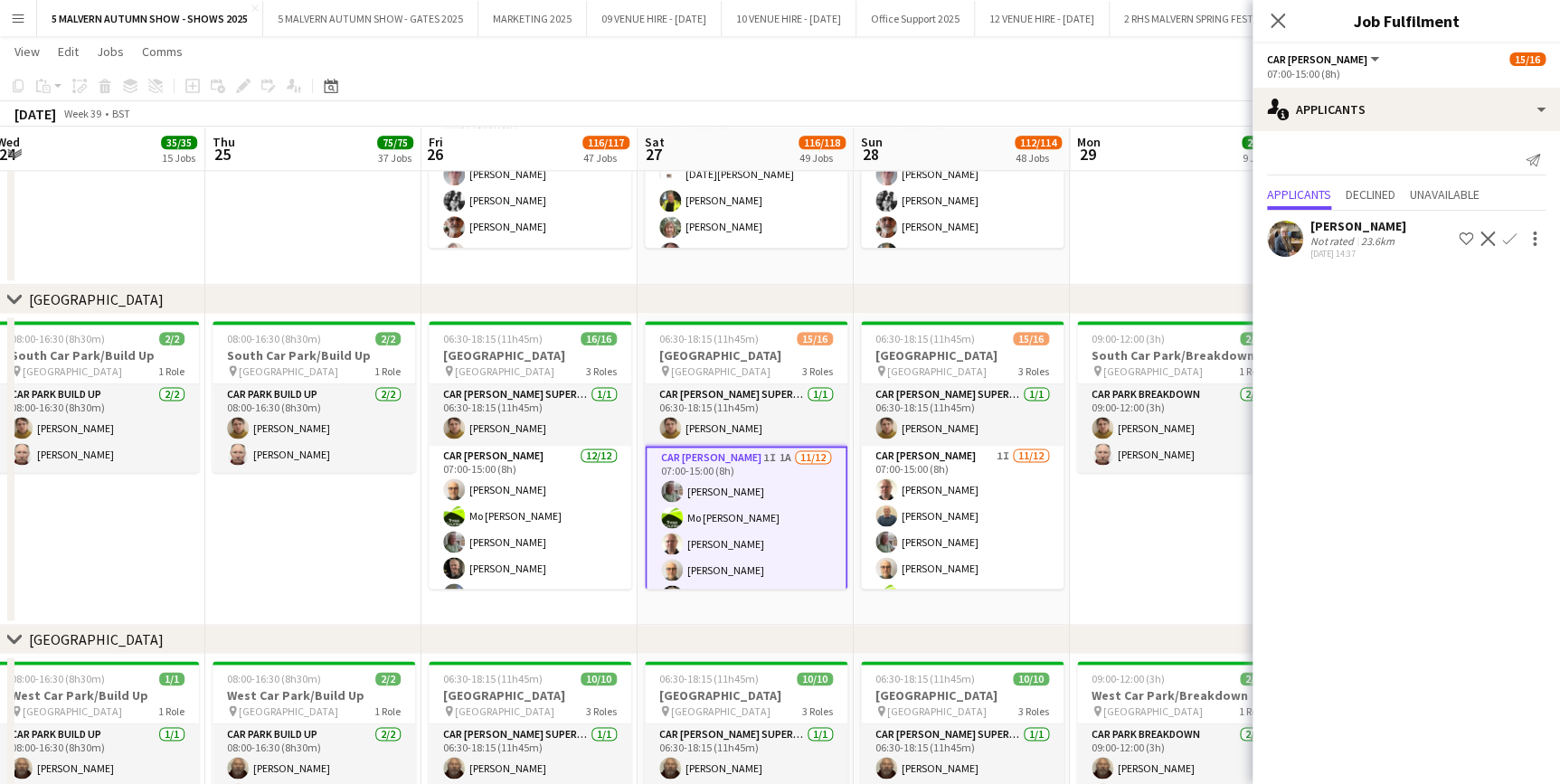
click at [983, 263] on app-date-cell "06:00-08:30 (2h30m) [STREET_ADDRESS] pin [PERSON_NAME] Way 1 Role Car [PERSON_N…" at bounding box center [961, 63] width 216 height 444
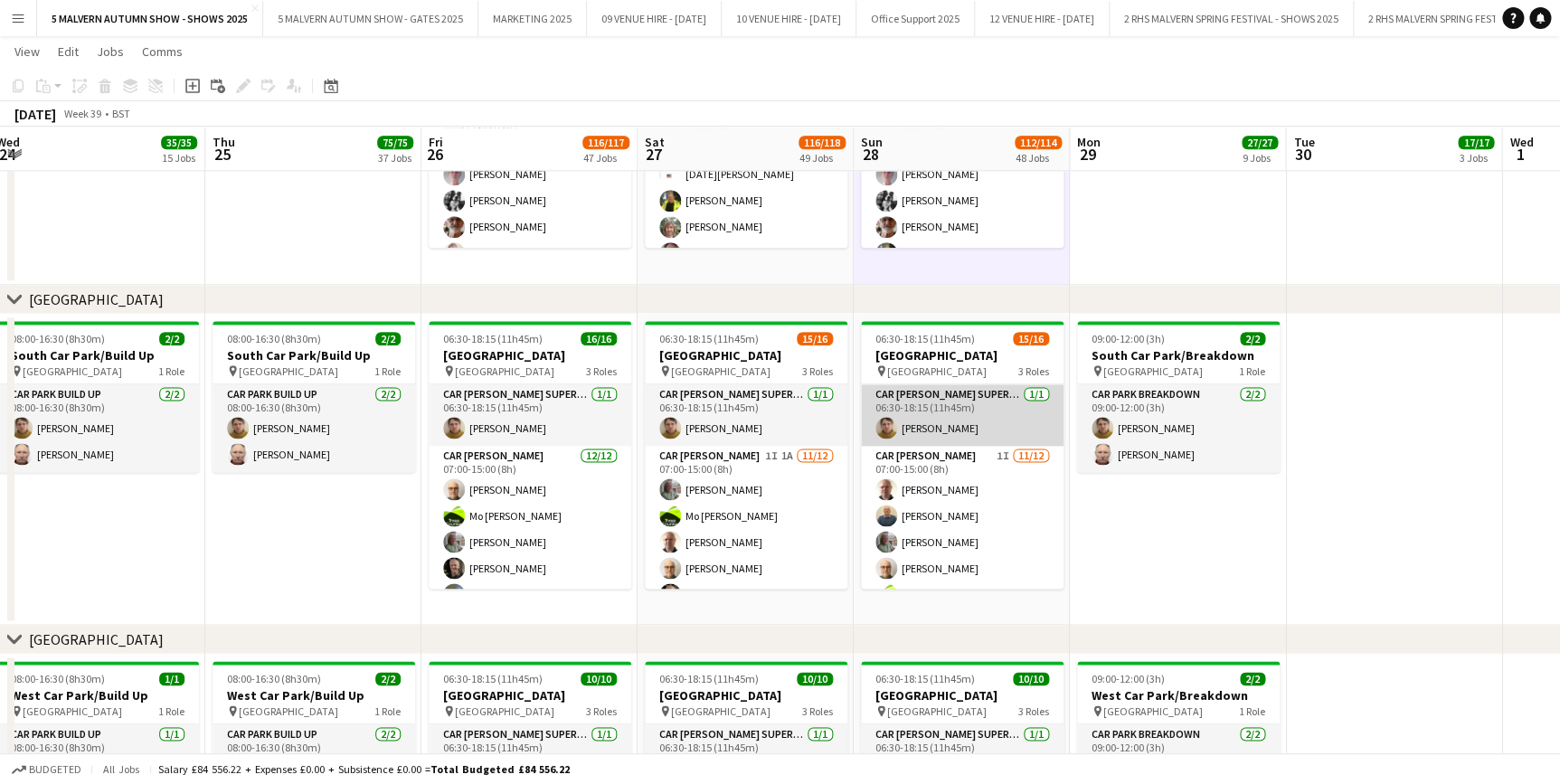
drag, startPoint x: 964, startPoint y: 457, endPoint x: 1026, endPoint y: 398, distance: 85.6
click at [966, 457] on app-card-role "Car [PERSON_NAME] 1I [DATE] 07:00-15:00 (8h) [PERSON_NAME] [PERSON_NAME] [PERSO…" at bounding box center [962, 620] width 203 height 350
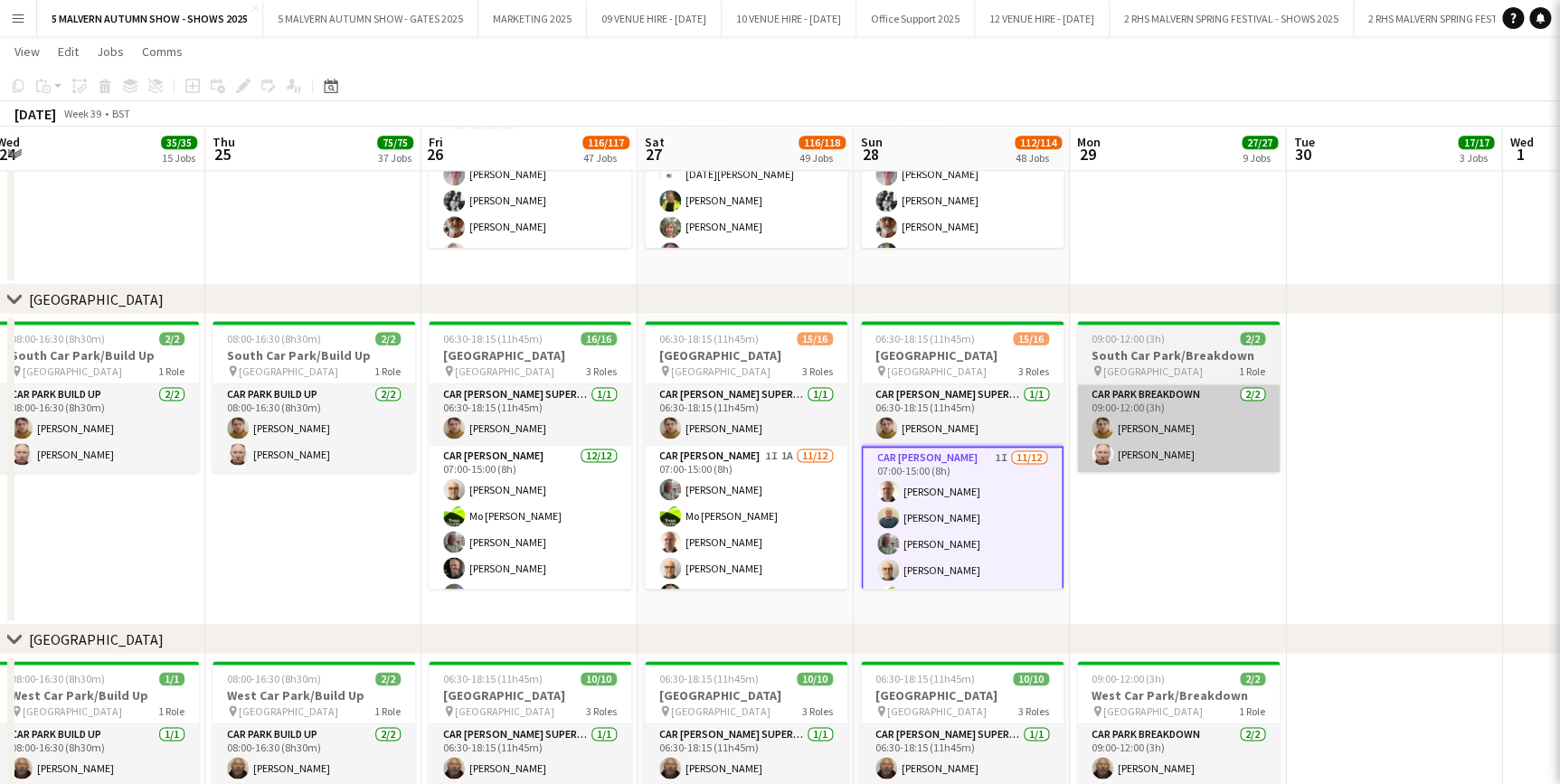
scroll to position [0, 443]
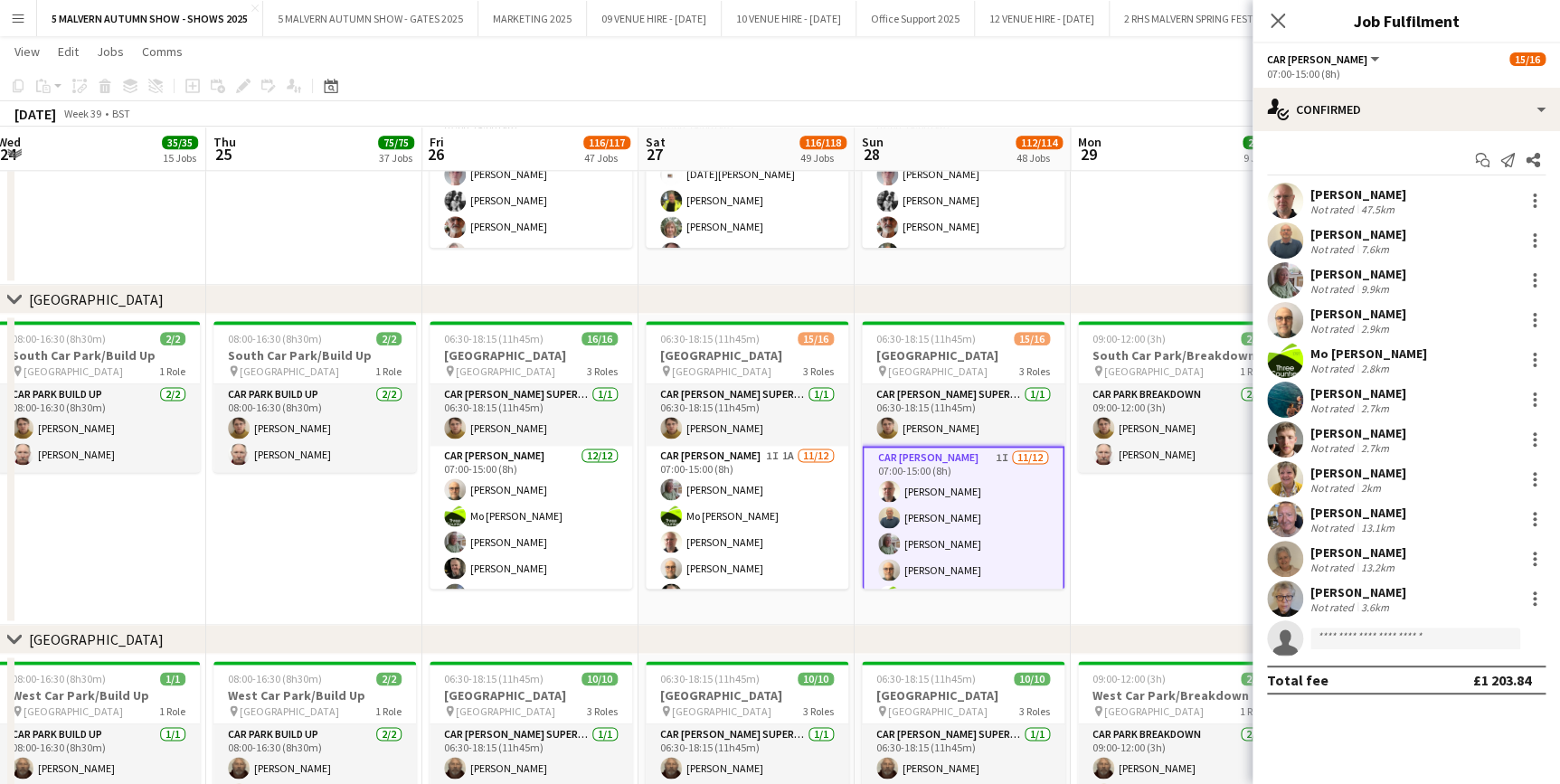
click at [1172, 522] on app-date-cell "09:00-12:00 (3h) 2/2 South Car Park/Breakdown pin [GEOGRAPHIC_DATA] 1 Role Car …" at bounding box center [1178, 469] width 216 height 311
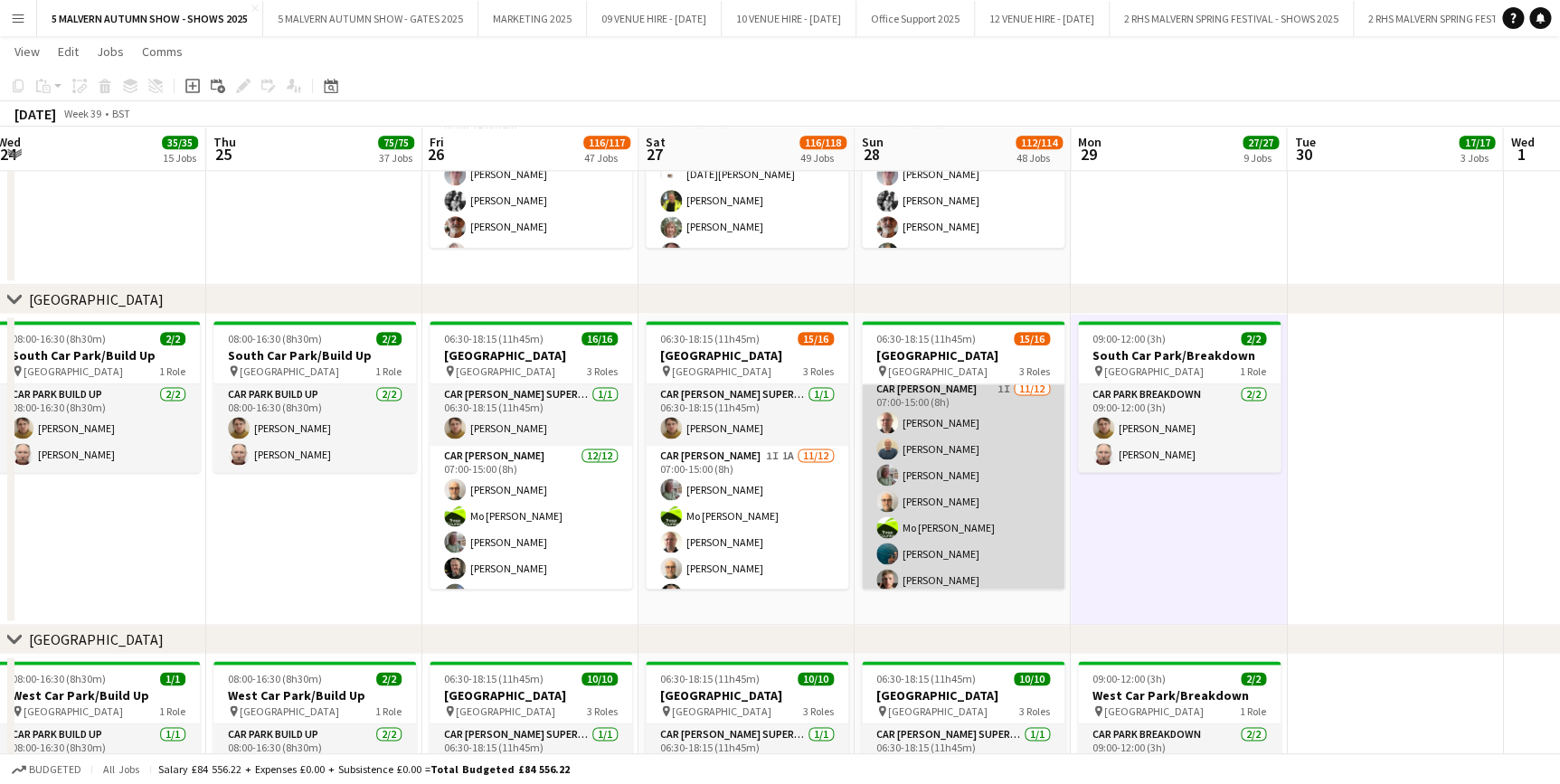
scroll to position [0, 0]
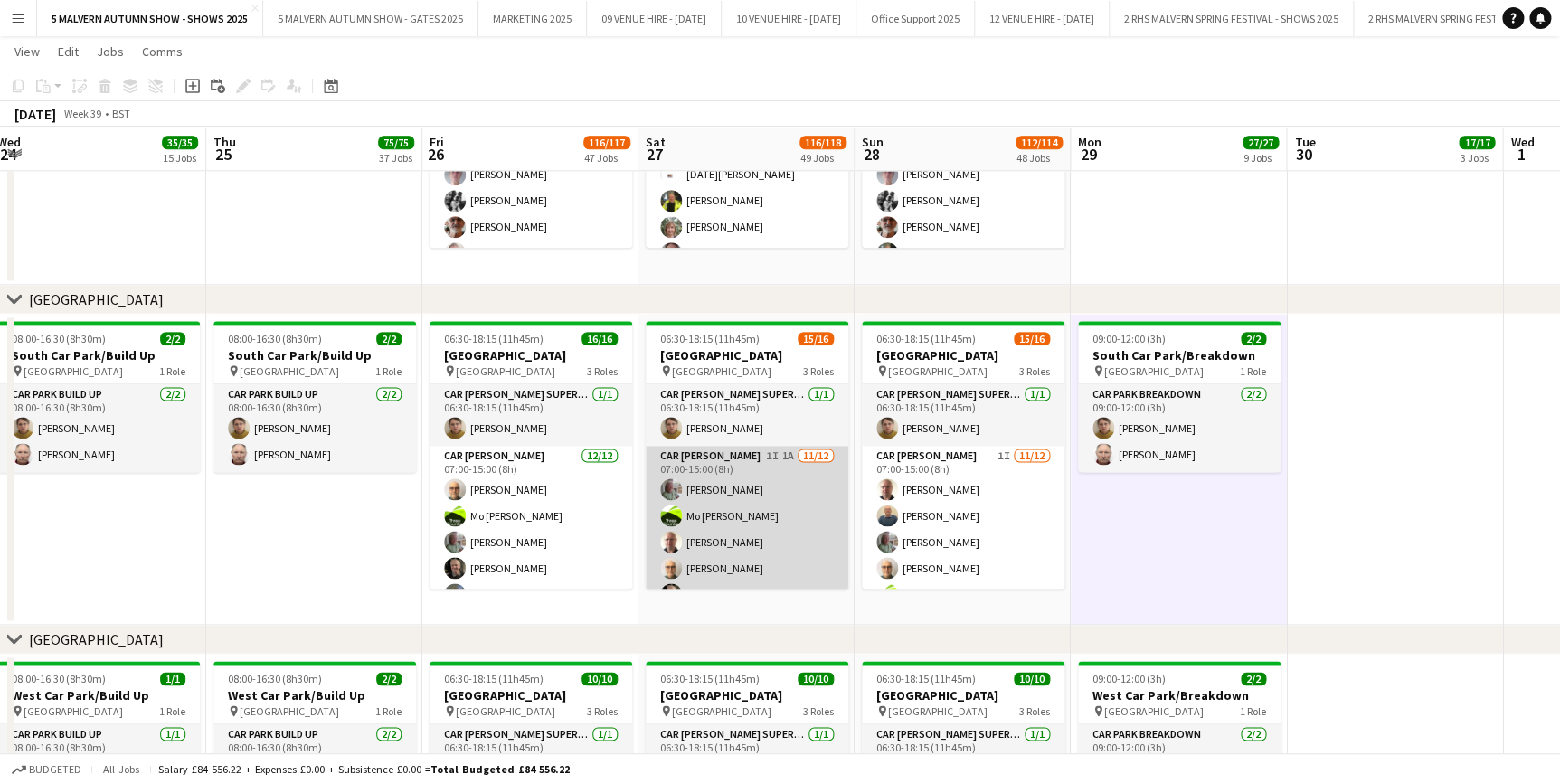
click at [788, 493] on app-card-role "Car [PERSON_NAME] 1I 1A [DATE] 07:00-15:00 (8h) [PERSON_NAME] [PERSON_NAME]-[PE…" at bounding box center [746, 620] width 203 height 350
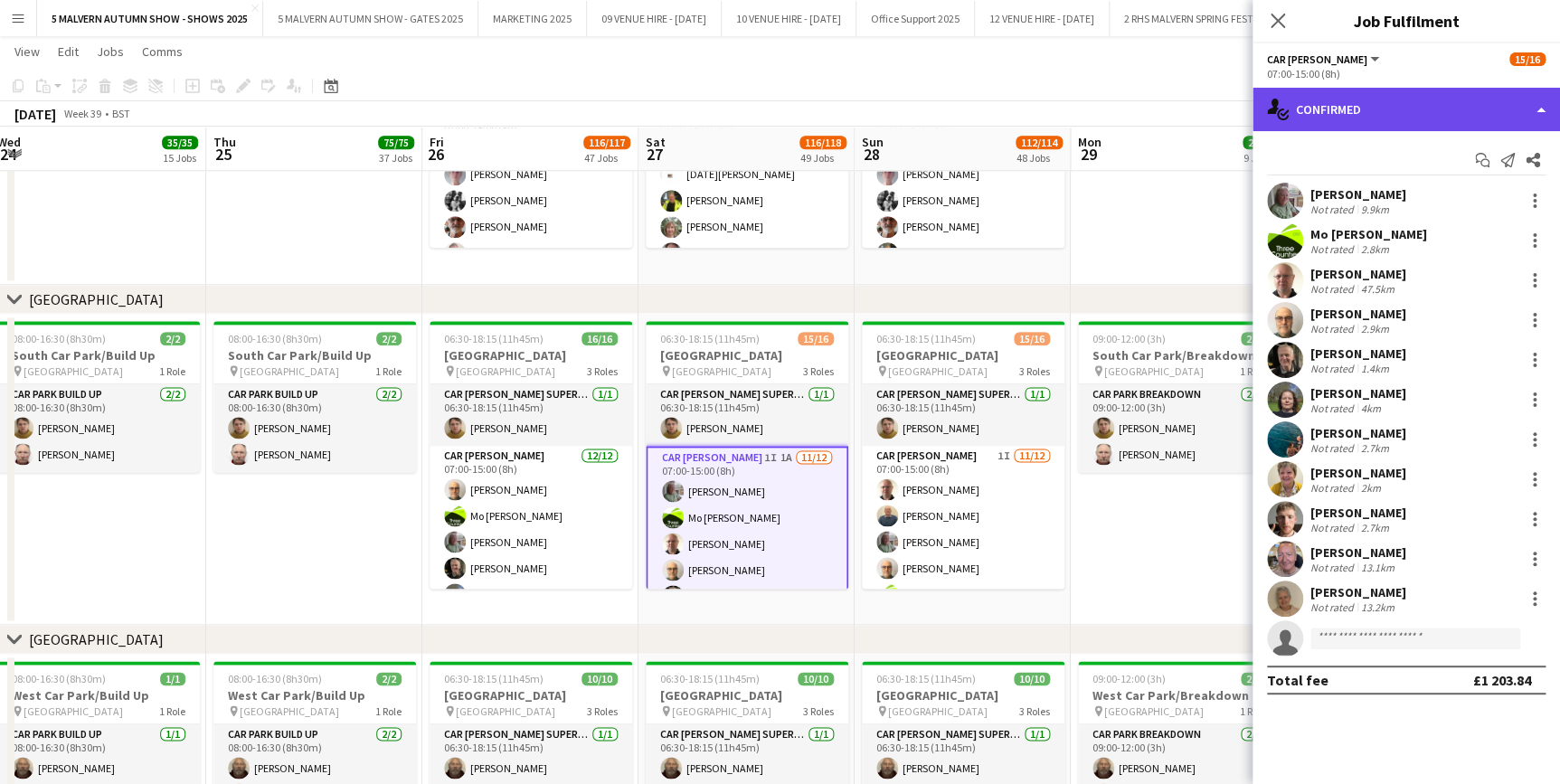
click at [1358, 101] on div "single-neutral-actions-check-2 Confirmed" at bounding box center [1406, 109] width 307 height 44
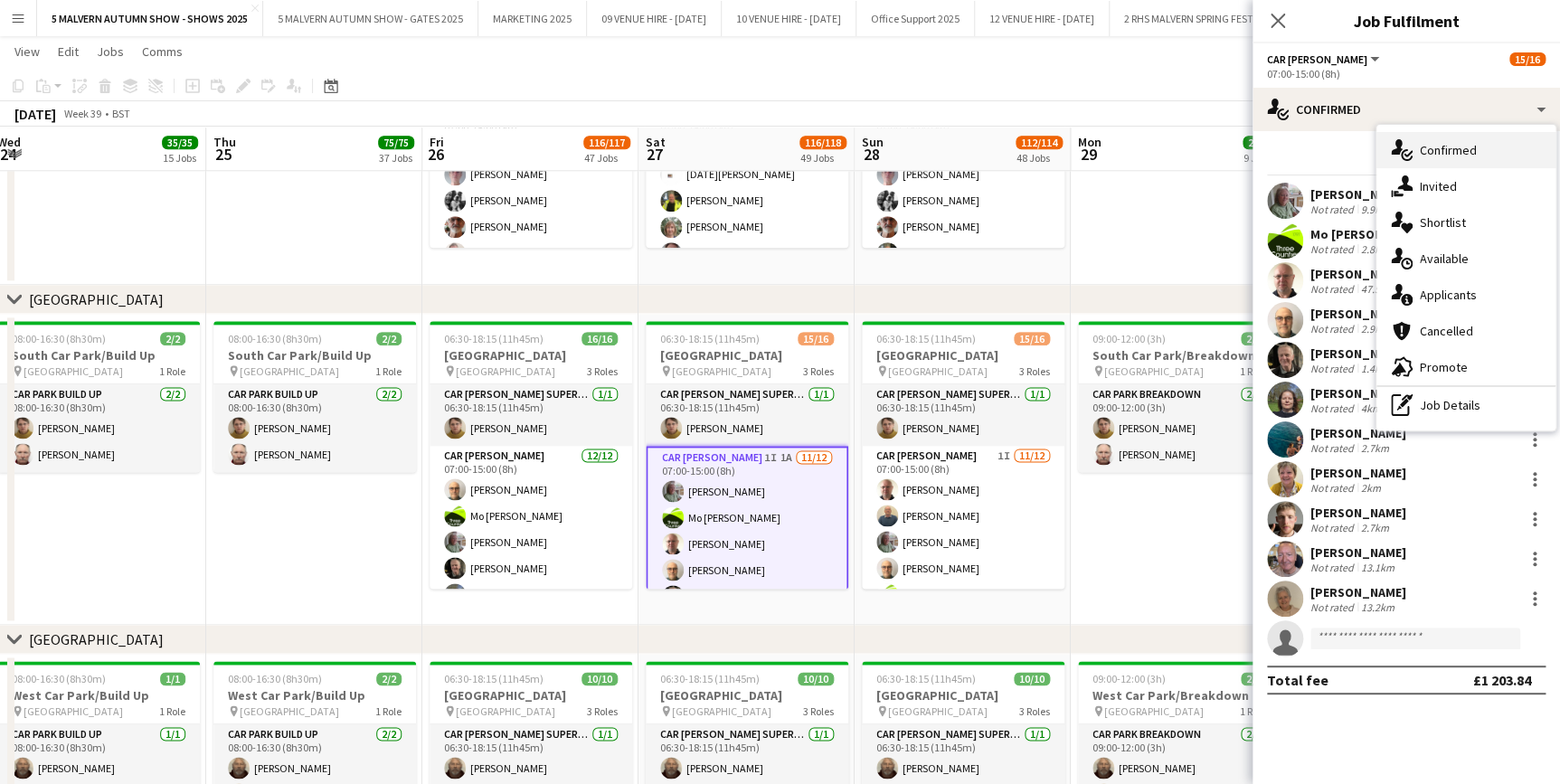
click at [1426, 136] on div "single-neutral-actions-check-2 Confirmed" at bounding box center [1466, 150] width 179 height 36
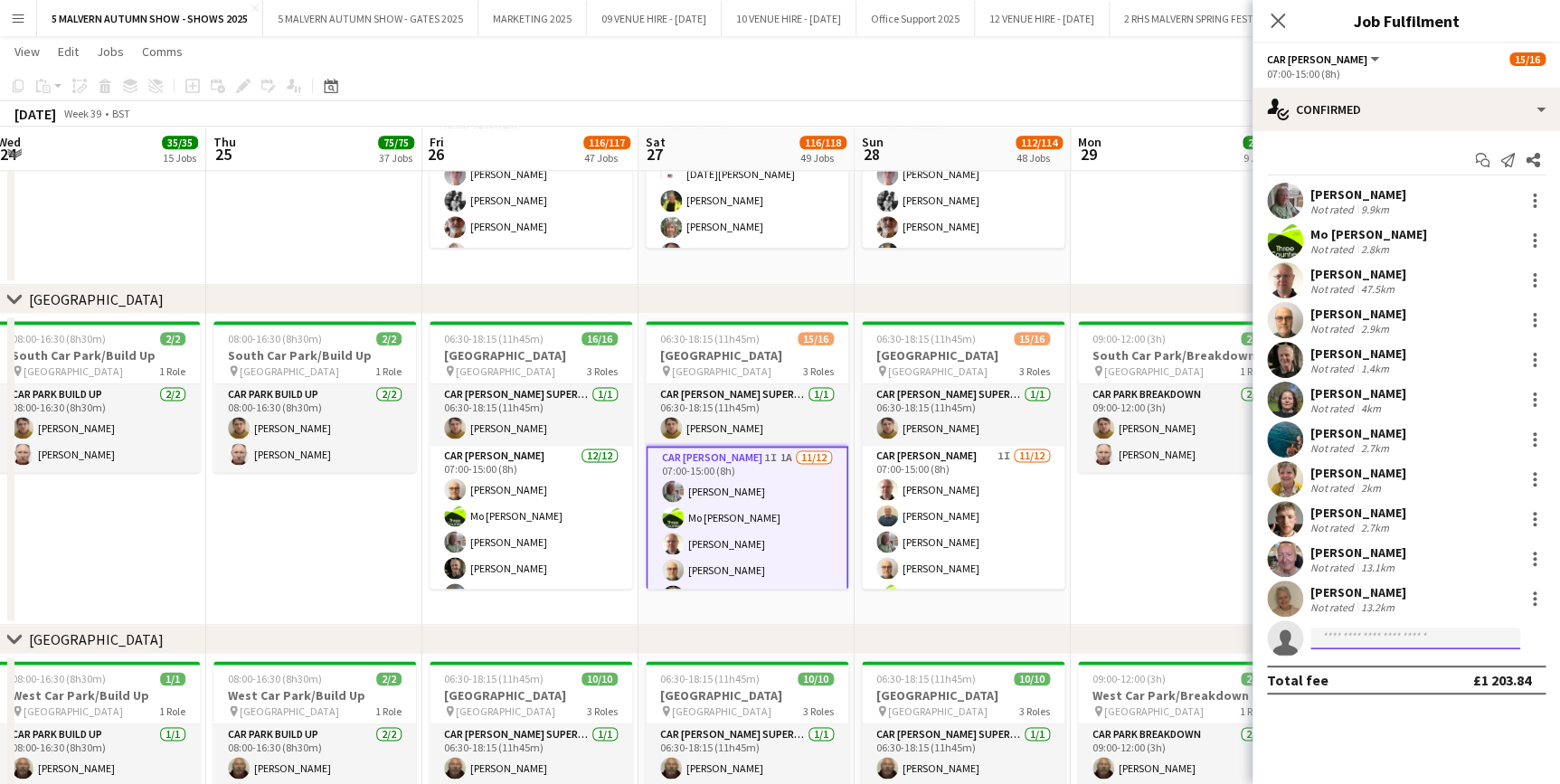
click at [1380, 639] on input at bounding box center [1415, 637] width 209 height 22
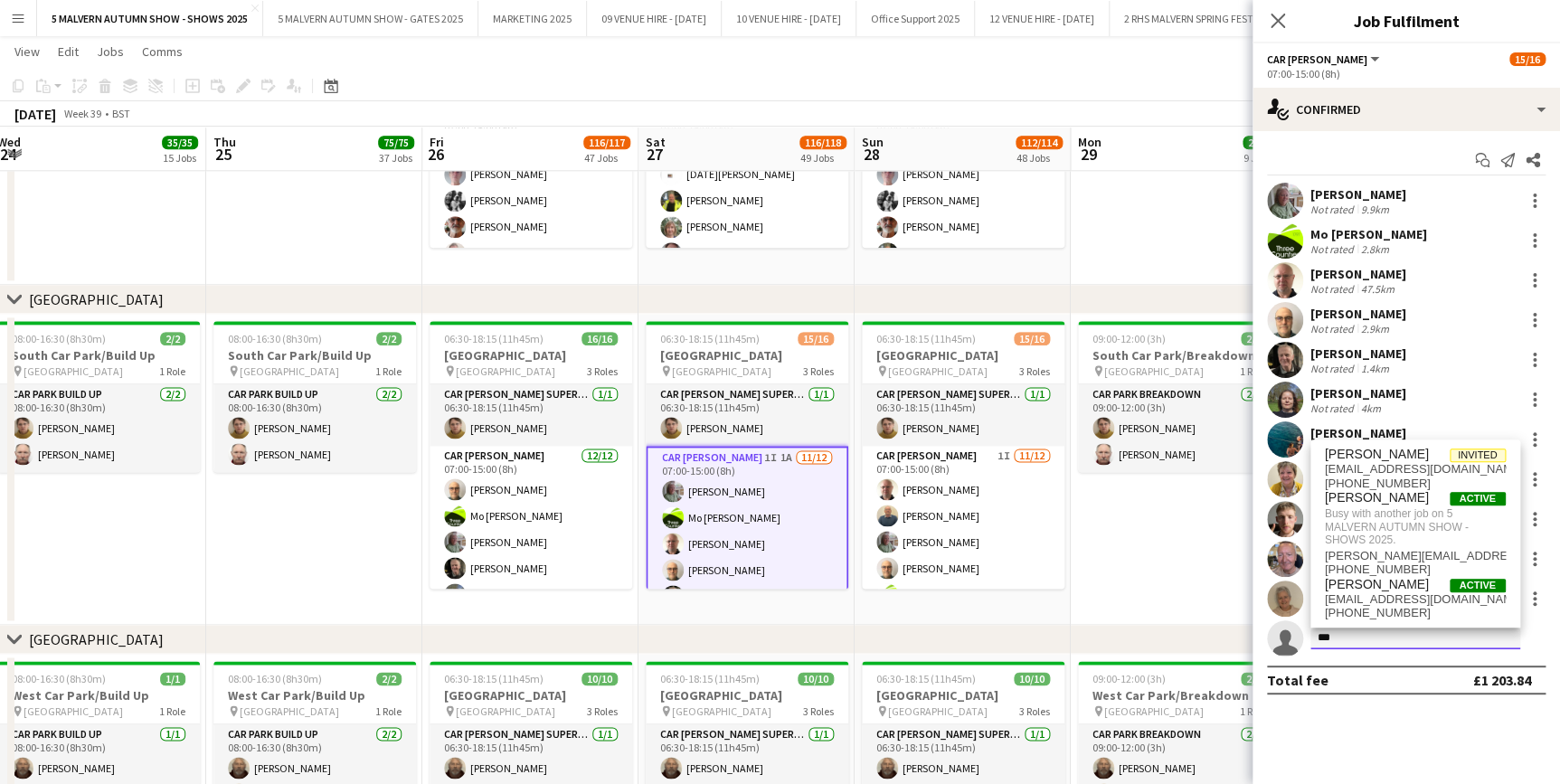
type input "***"
click at [153, 243] on app-date-cell "08:00-16:30 (8h30m) 2/2 [GEOGRAPHIC_DATA]/Build Up pin [GEOGRAPHIC_DATA] 1 Role…" at bounding box center [98, 63] width 216 height 444
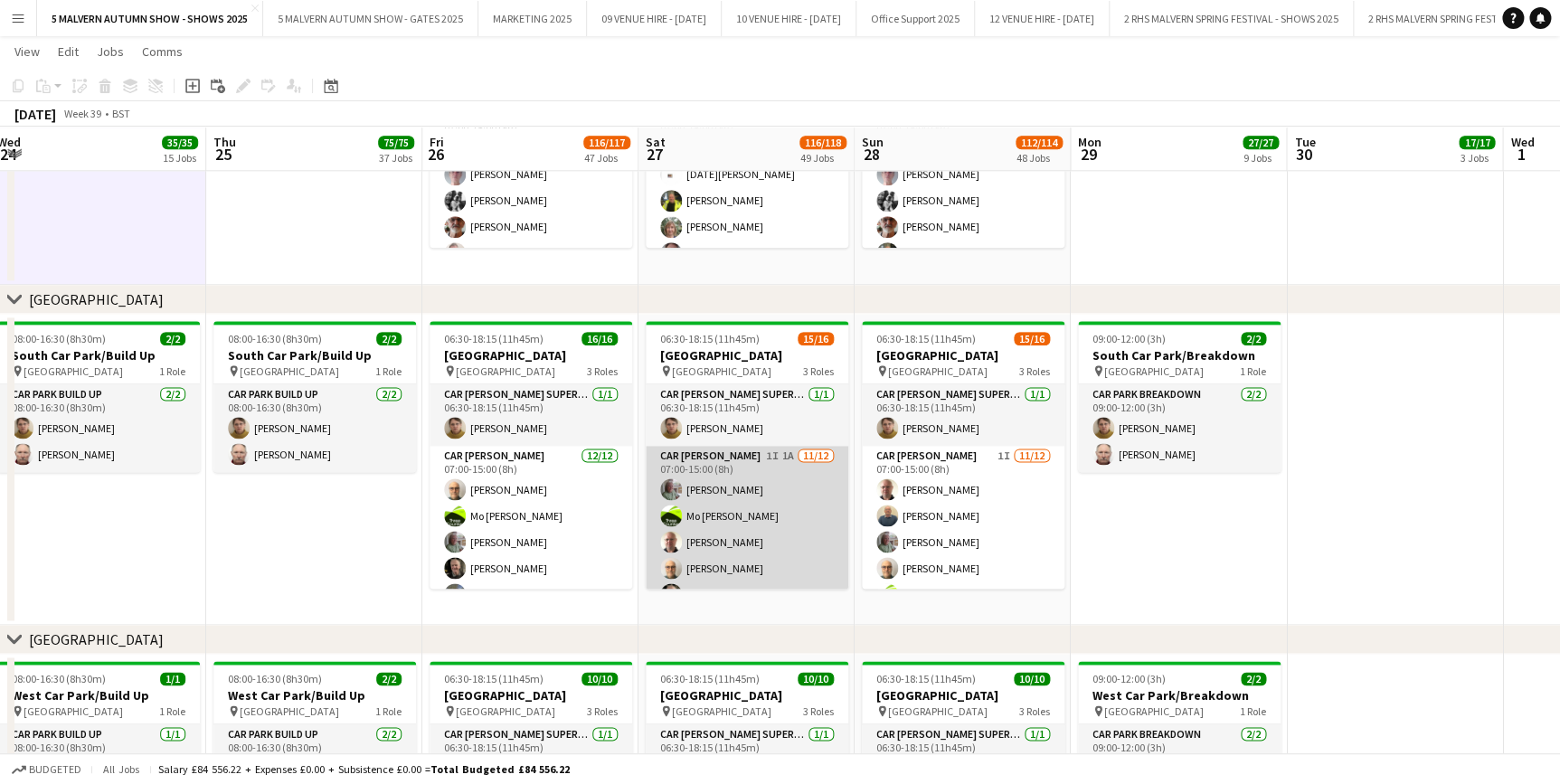
click at [738, 463] on app-card-role "Car [PERSON_NAME] 1I 1A [DATE] 07:00-15:00 (8h) [PERSON_NAME] [PERSON_NAME]-[PE…" at bounding box center [746, 620] width 203 height 350
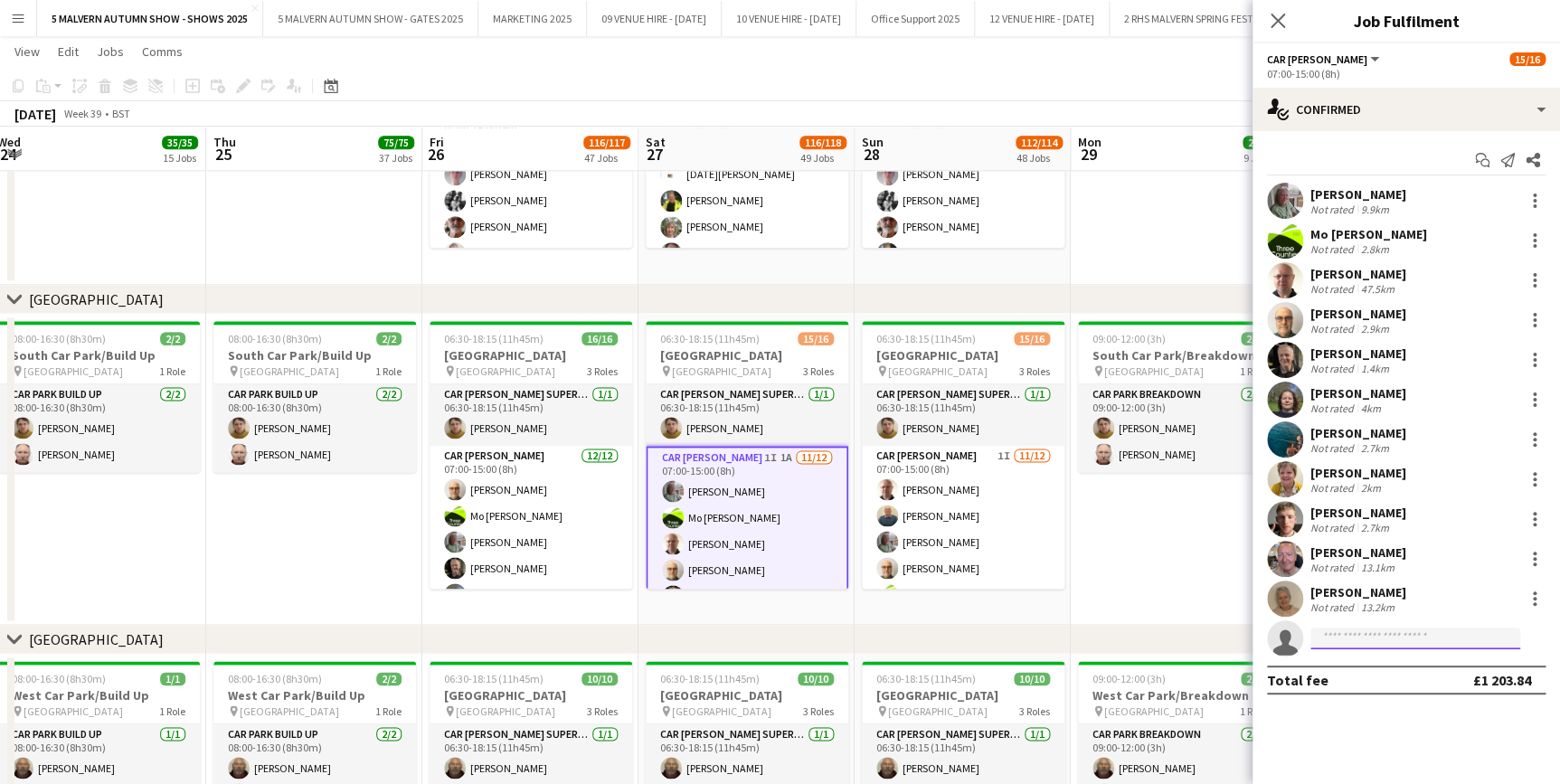
click at [1420, 632] on input at bounding box center [1415, 637] width 209 height 22
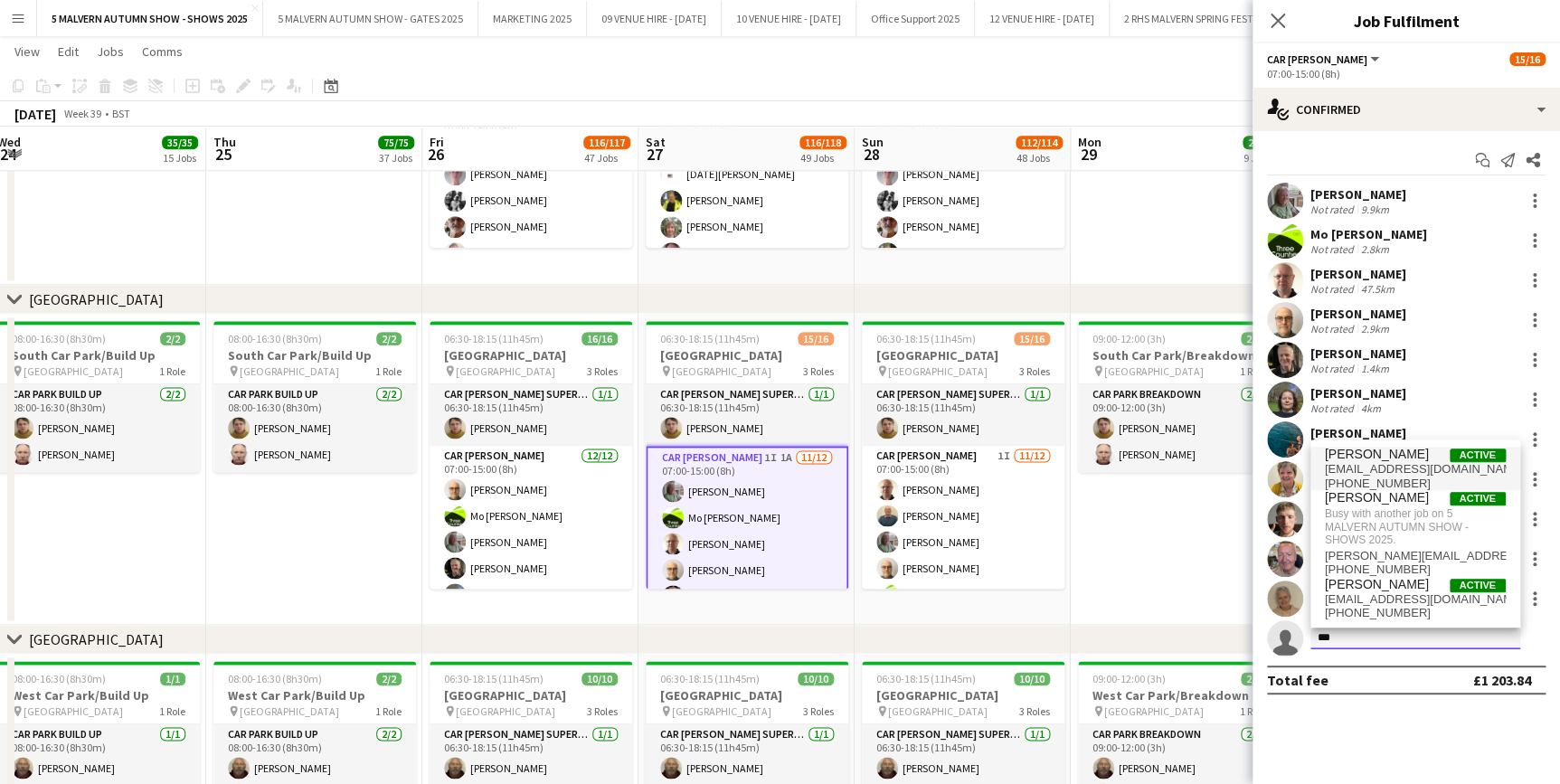
type input "***"
click at [1374, 445] on div "[PERSON_NAME] Active [EMAIL_ADDRESS][DOMAIN_NAME] [PHONE_NUMBER] [PERSON_NAME] …" at bounding box center [1415, 534] width 209 height 188
click at [1384, 460] on span "[PERSON_NAME]" at bounding box center [1376, 454] width 104 height 15
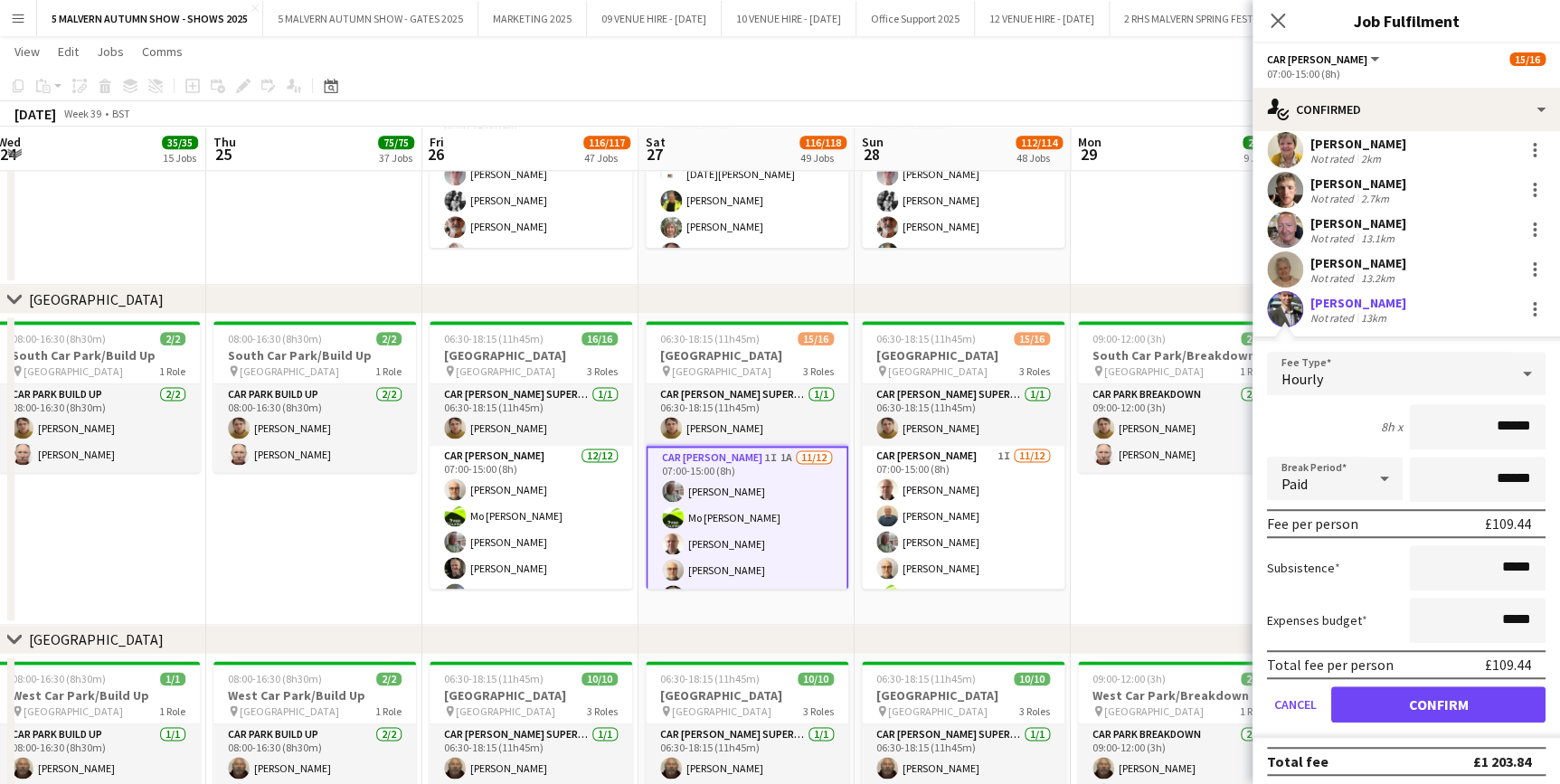
scroll to position [334, 0]
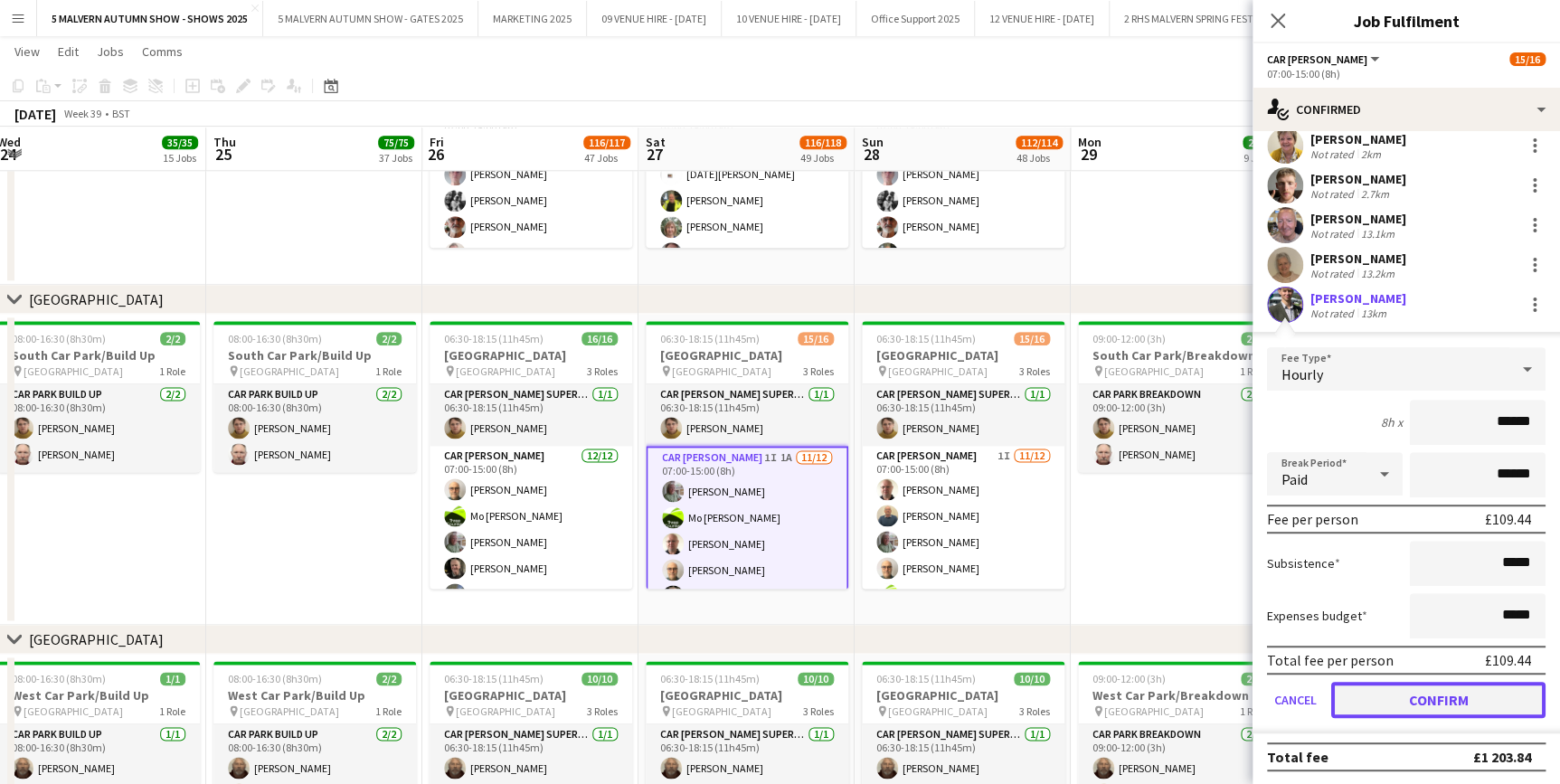
click at [1474, 700] on button "Confirm" at bounding box center [1438, 699] width 214 height 36
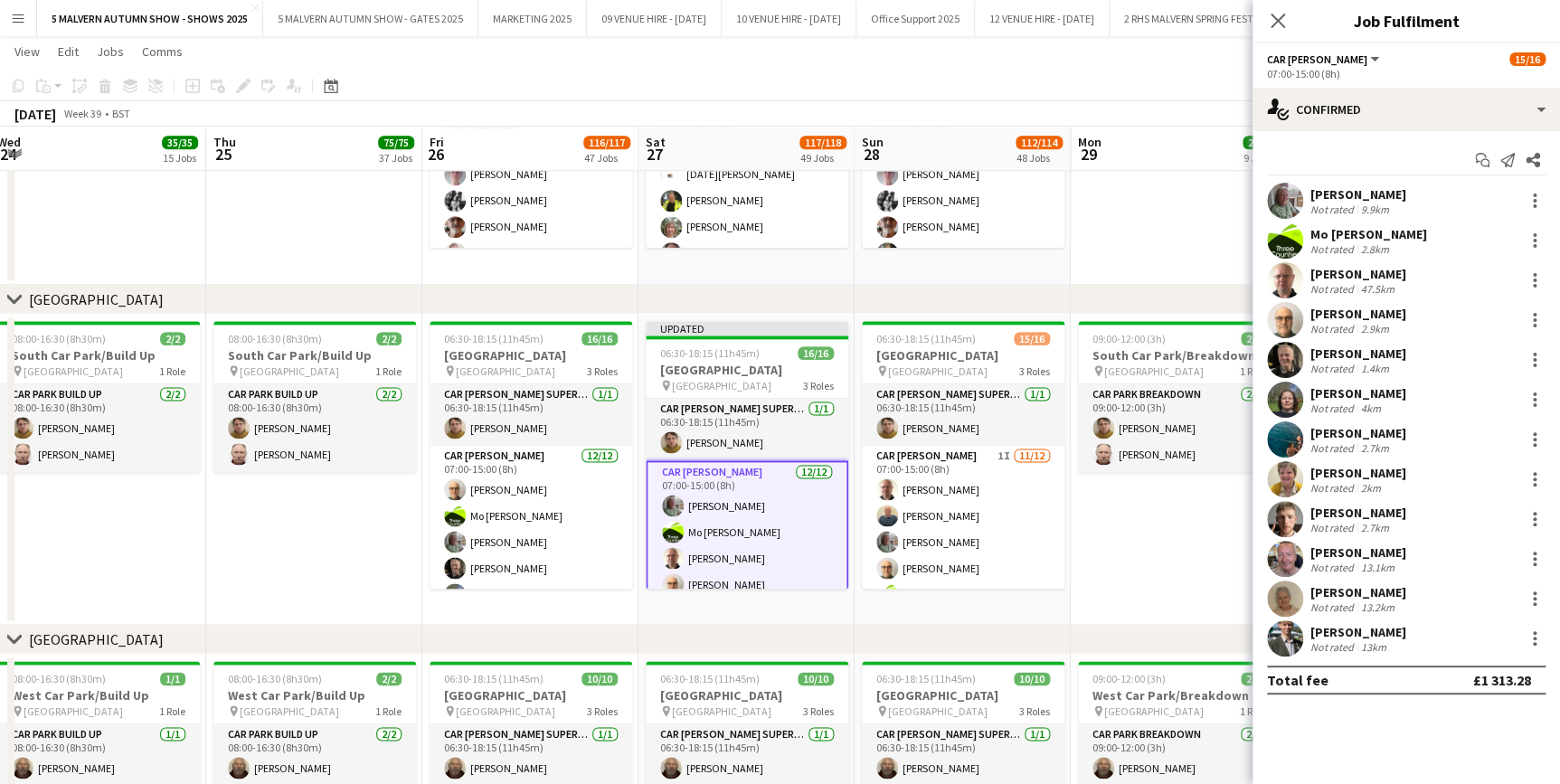
scroll to position [0, 0]
click at [1146, 570] on app-date-cell "09:00-12:00 (3h) 2/2 South Car Park/Breakdown pin [GEOGRAPHIC_DATA] 1 Role Car …" at bounding box center [1178, 469] width 216 height 311
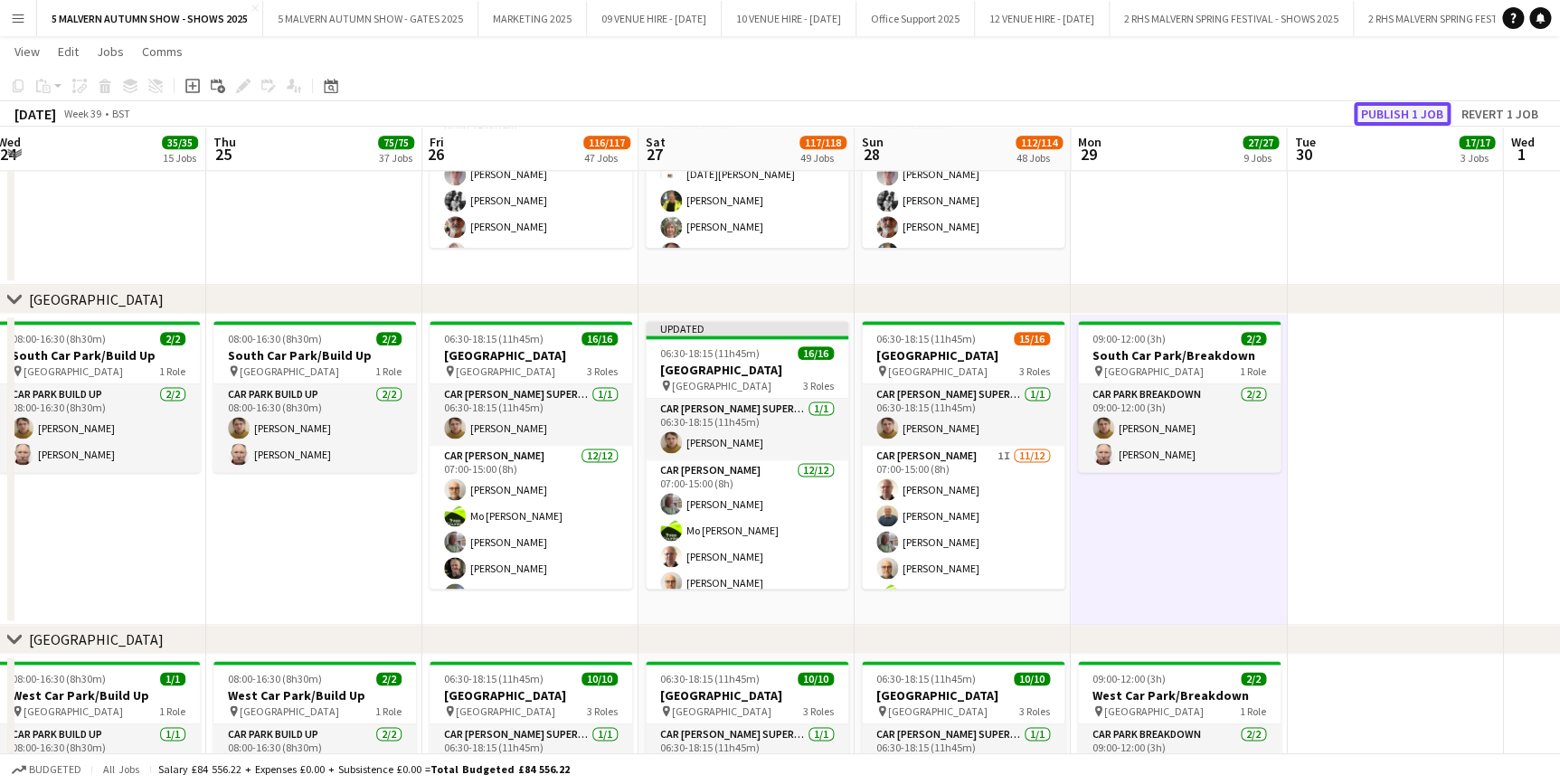
click at [1401, 111] on button "Publish 1 job" at bounding box center [1402, 113] width 97 height 24
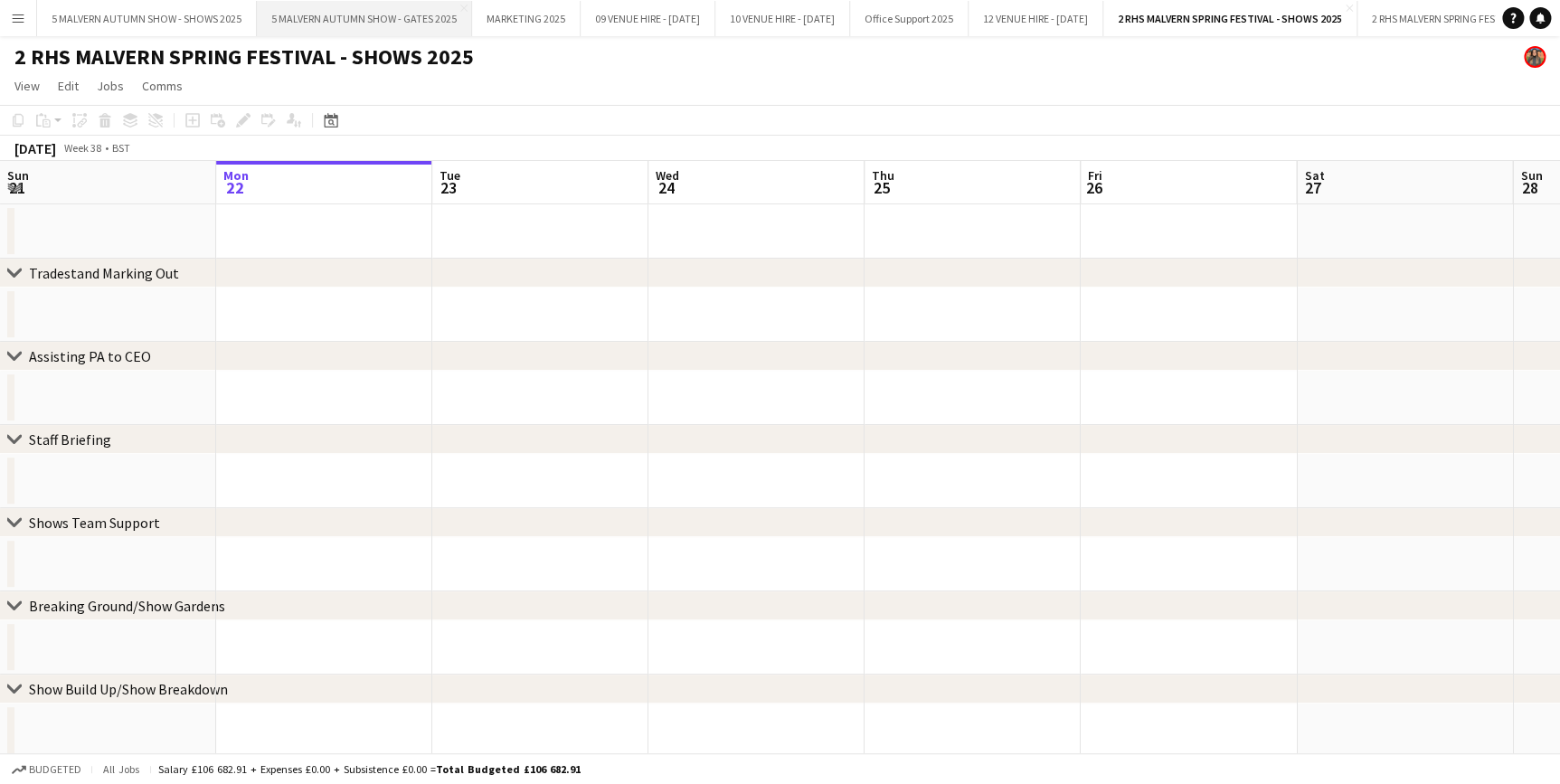
click at [326, 18] on button "5 MALVERN AUTUMN SHOW - GATES 2025 Close" at bounding box center [365, 18] width 215 height 35
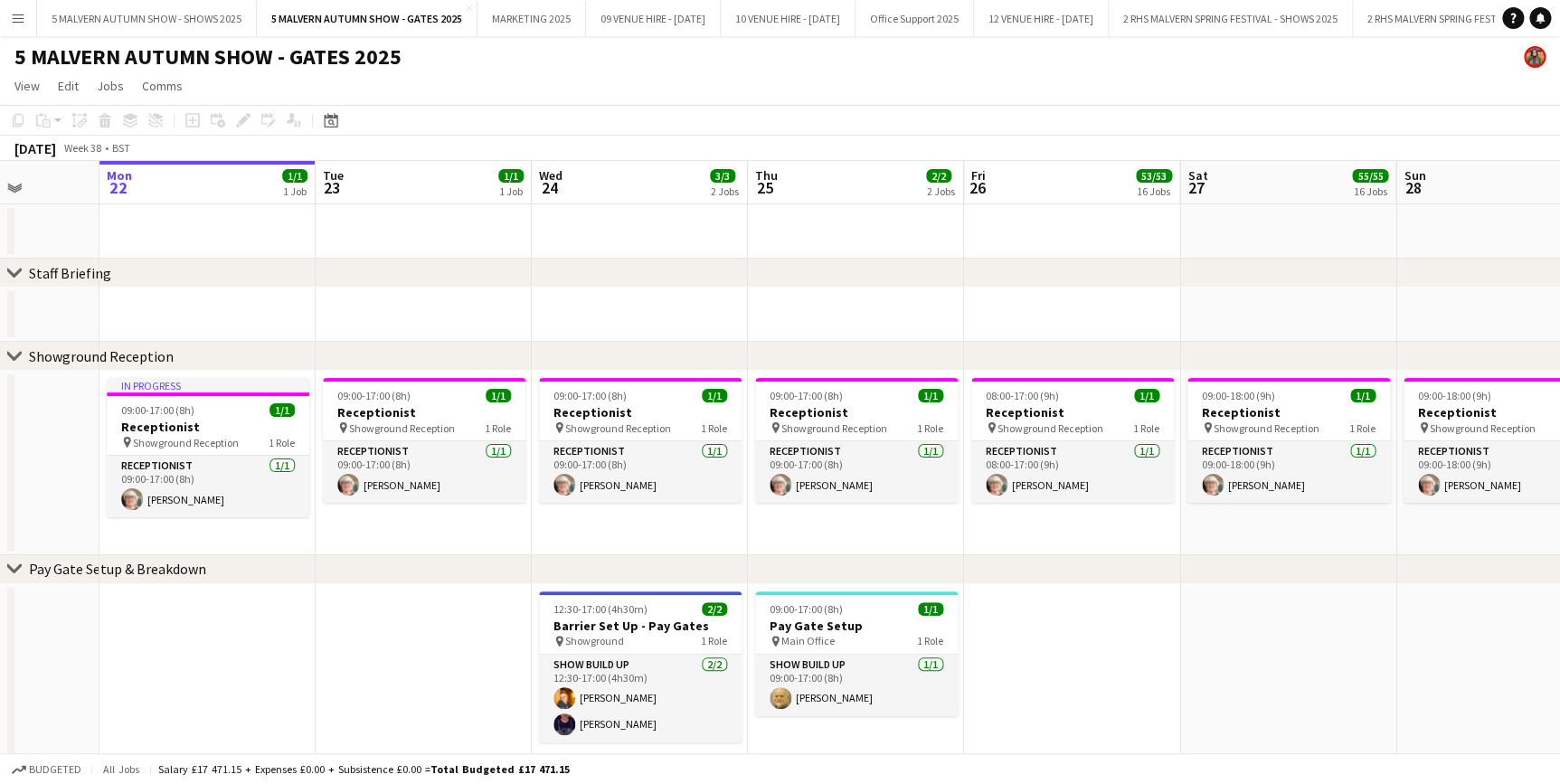
scroll to position [0, 575]
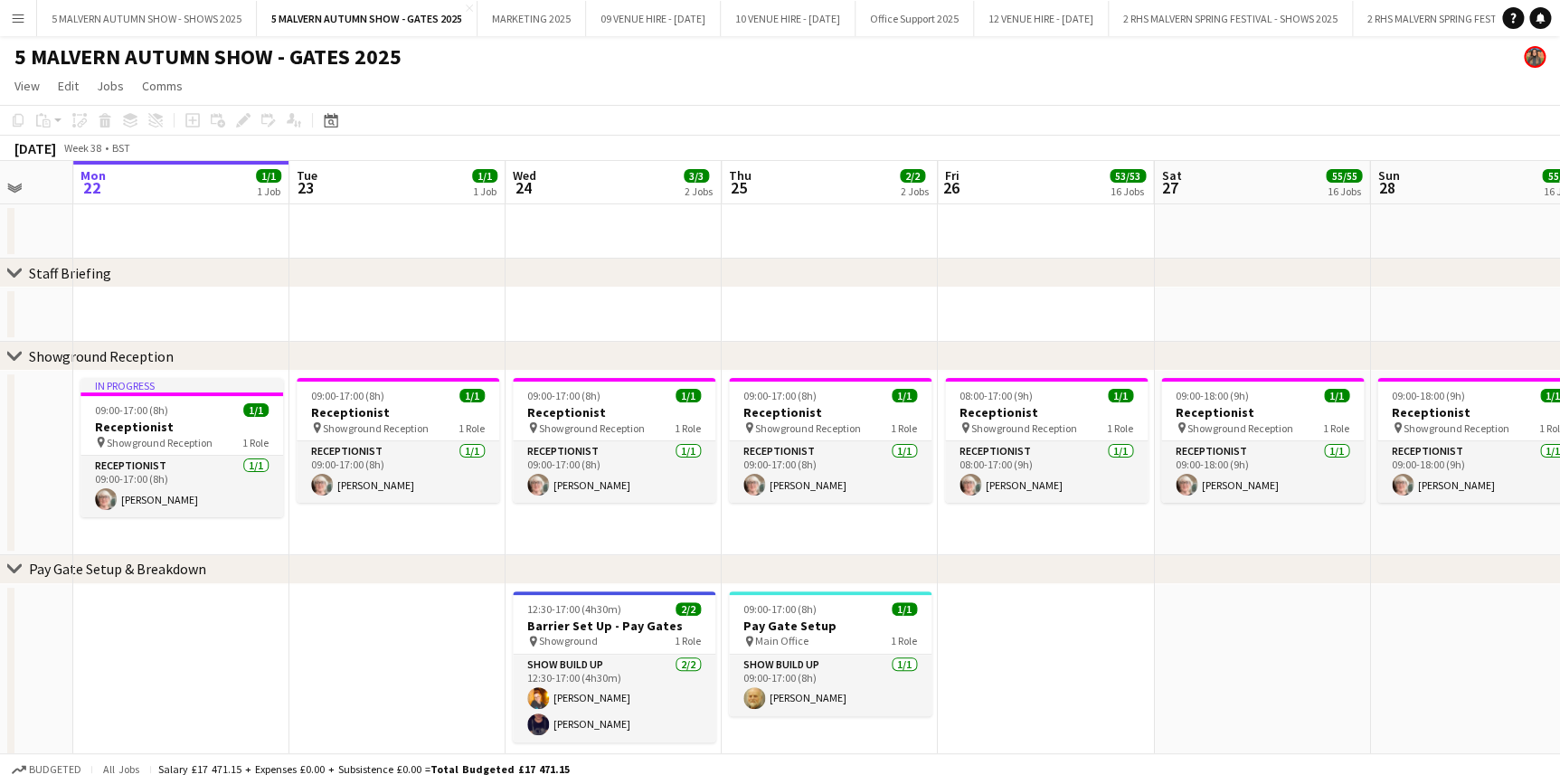
drag, startPoint x: 1085, startPoint y: 176, endPoint x: 942, endPoint y: 198, distance: 144.7
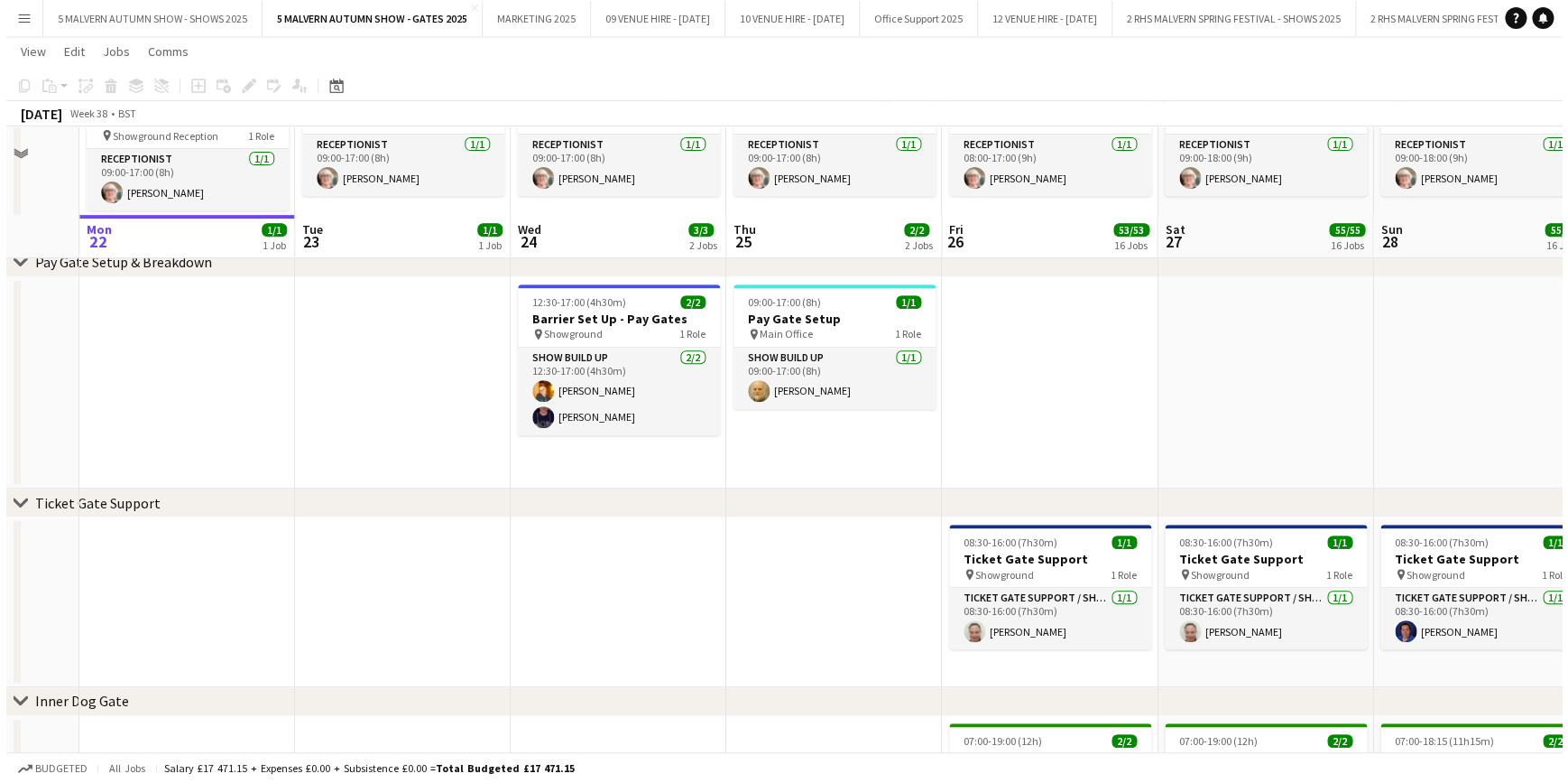
scroll to position [0, 0]
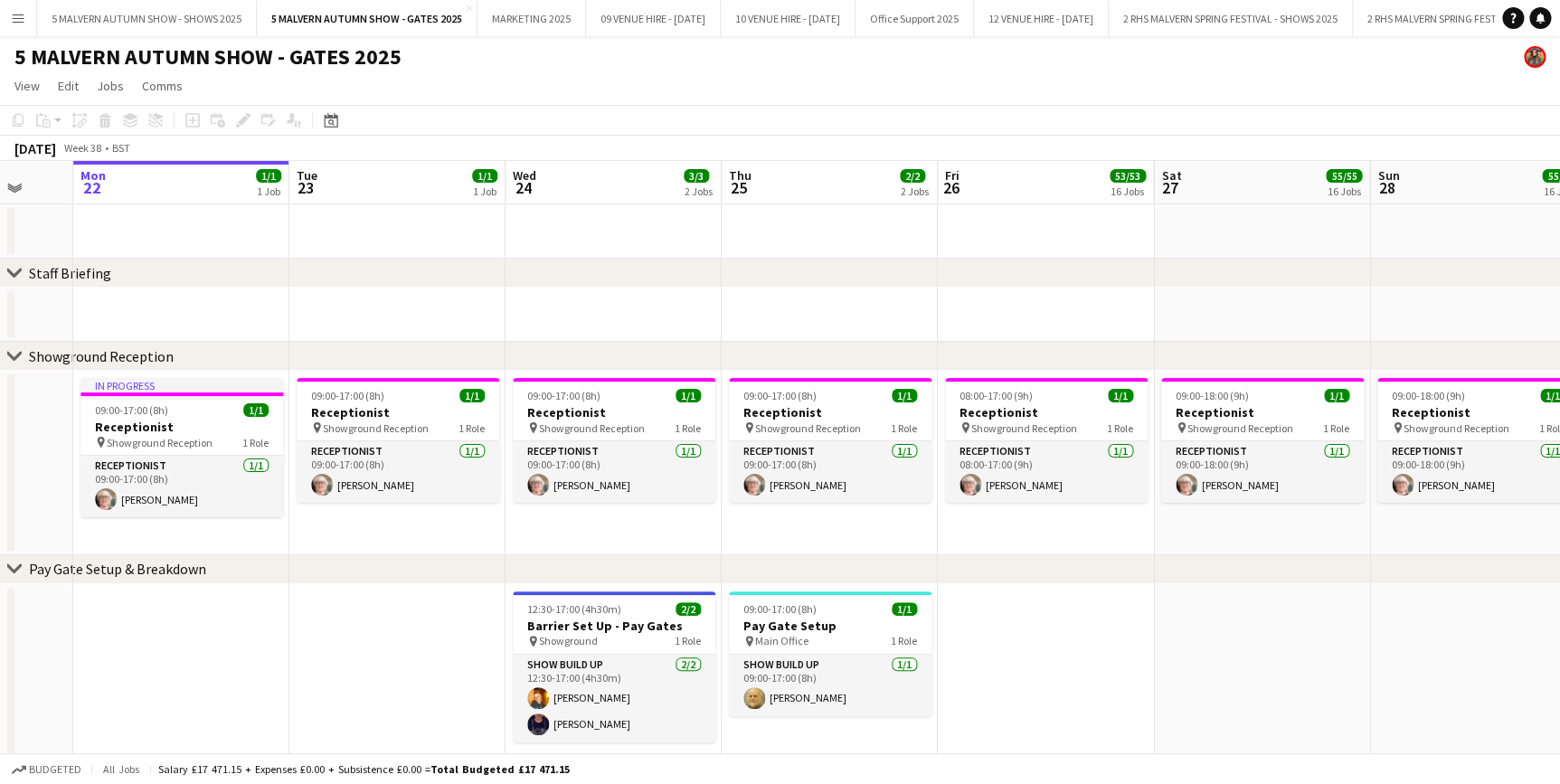
click at [10, 24] on button "Menu" at bounding box center [18, 18] width 36 height 36
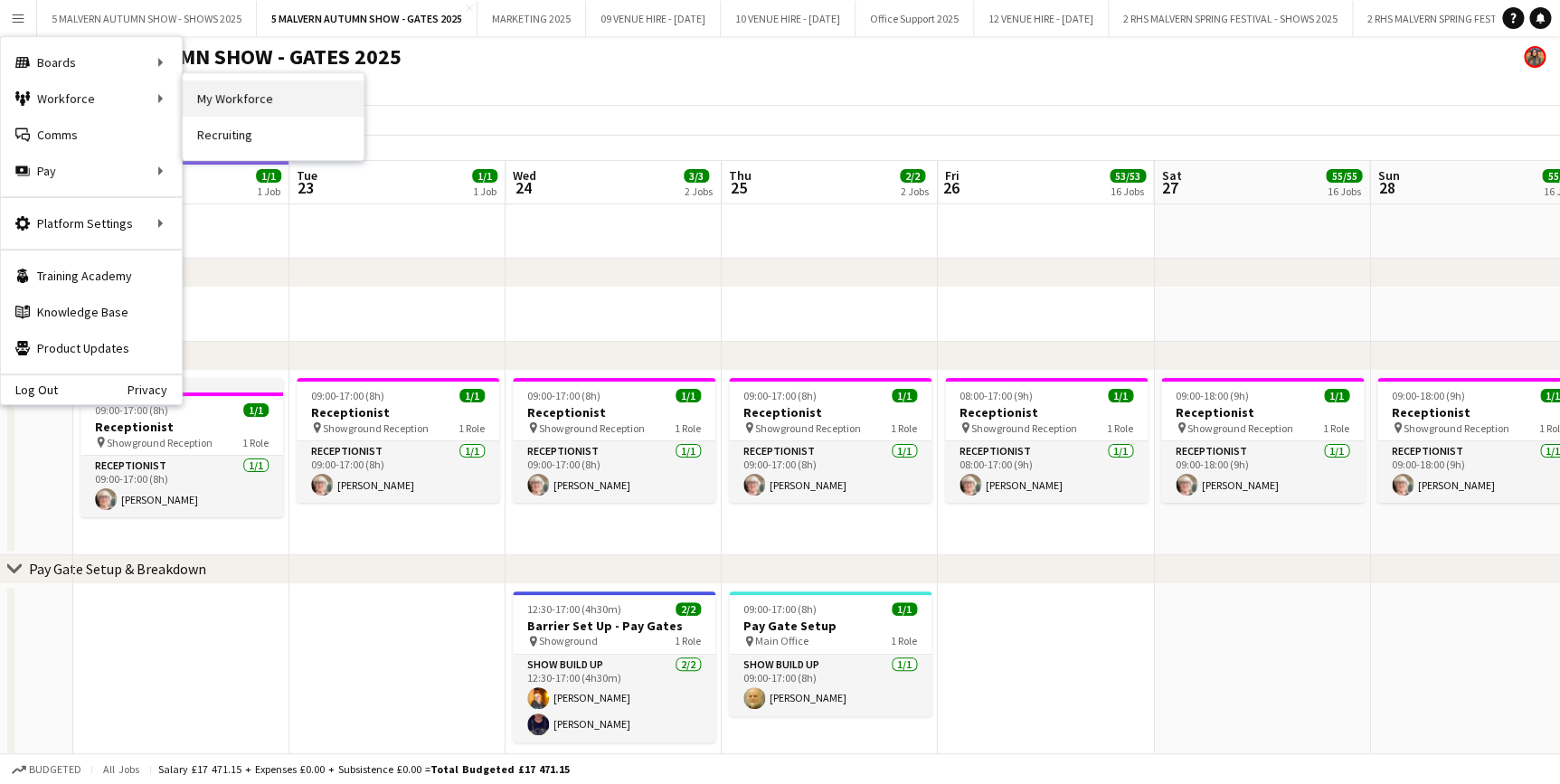
click at [216, 94] on link "My Workforce" at bounding box center [273, 99] width 181 height 36
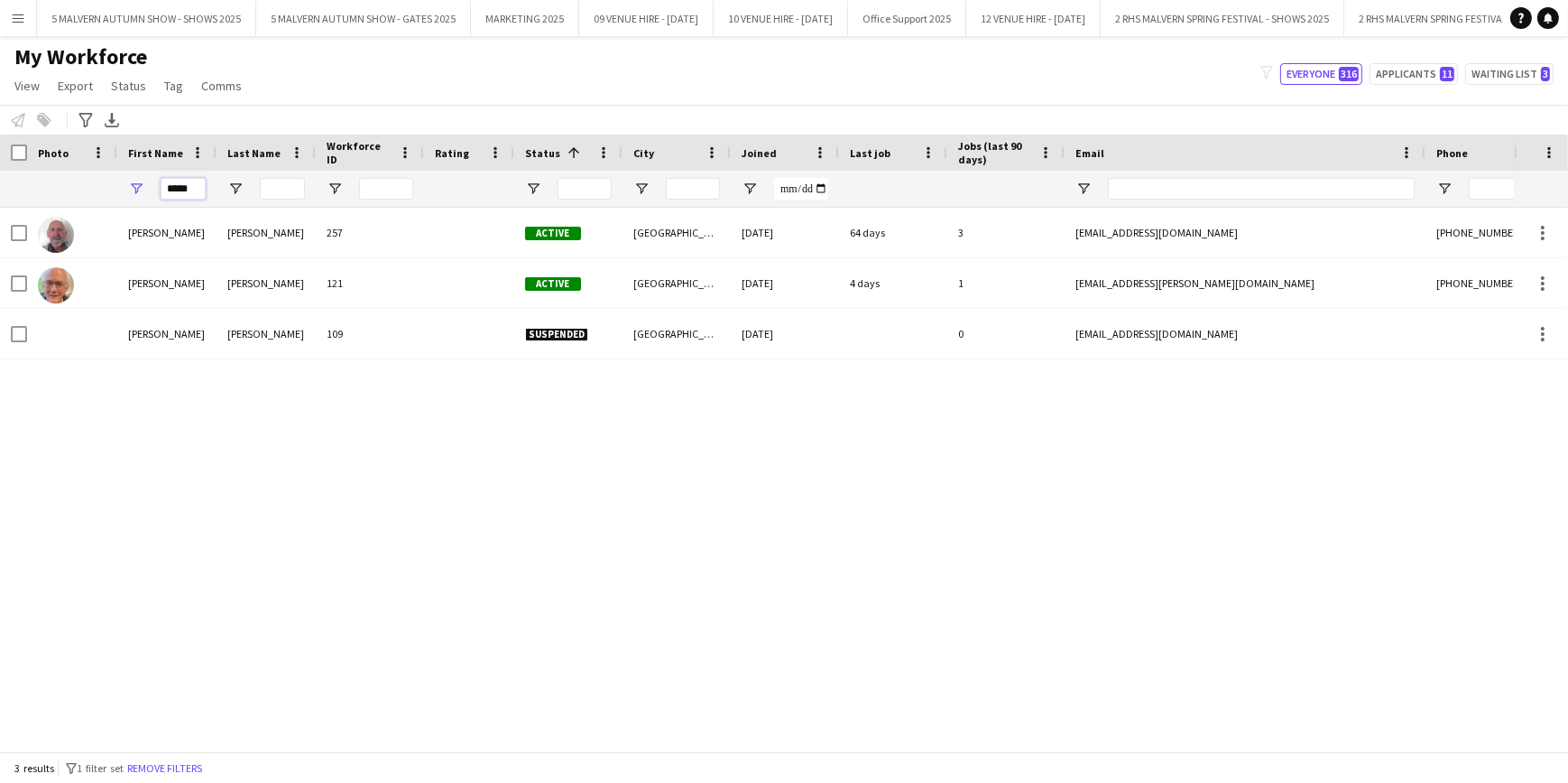
click at [190, 196] on input "*****" at bounding box center [183, 188] width 46 height 22
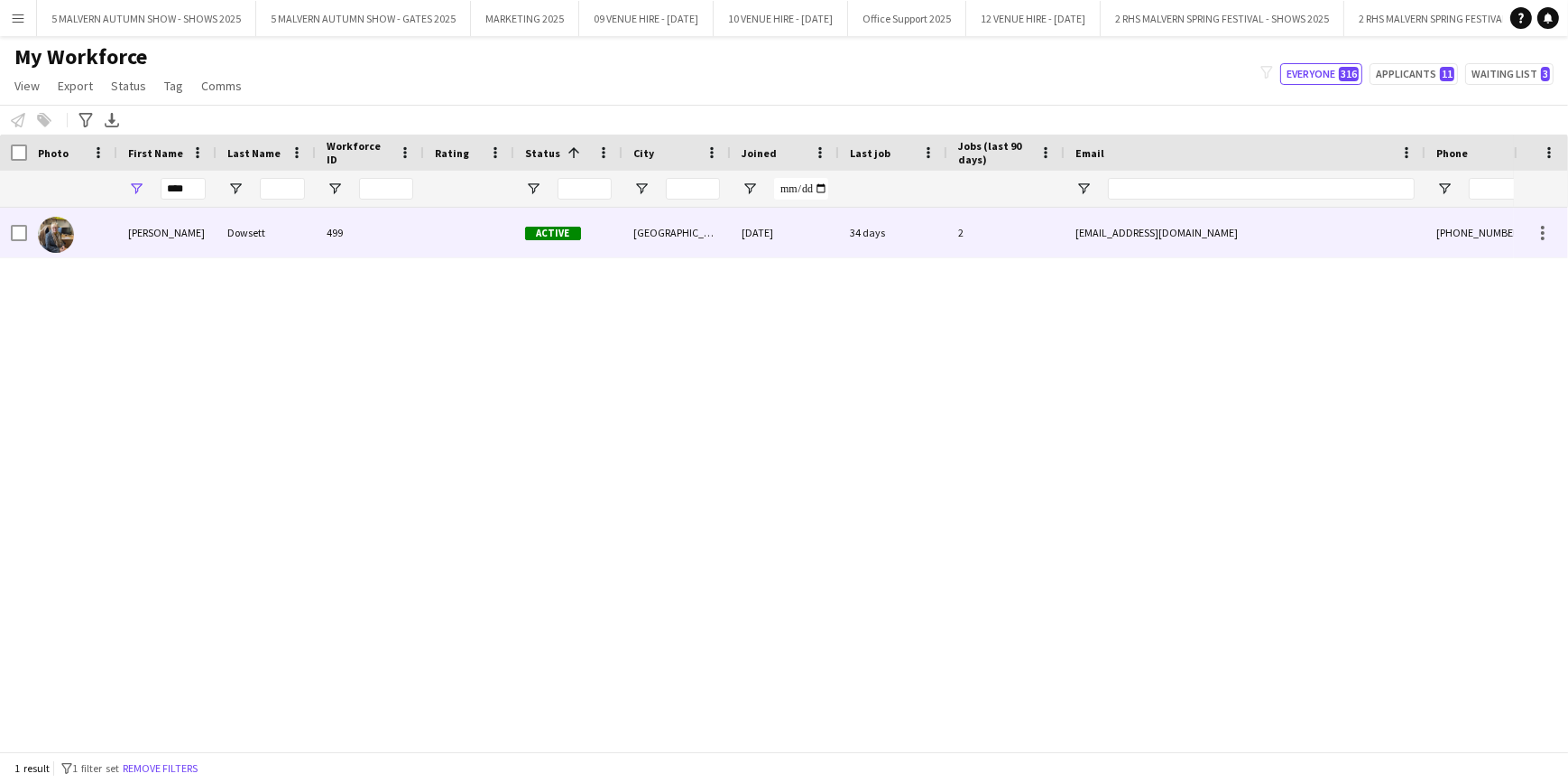
click at [417, 258] on div "Ruth Dowsett 499 Active Cheltenham 19-02-2024 34 days 2 ruthmarydowsett@gmail.c…" at bounding box center [757, 473] width 1514 height 531
click at [1121, 221] on div "ruthmarydowsett@gmail.com" at bounding box center [1245, 233] width 361 height 49
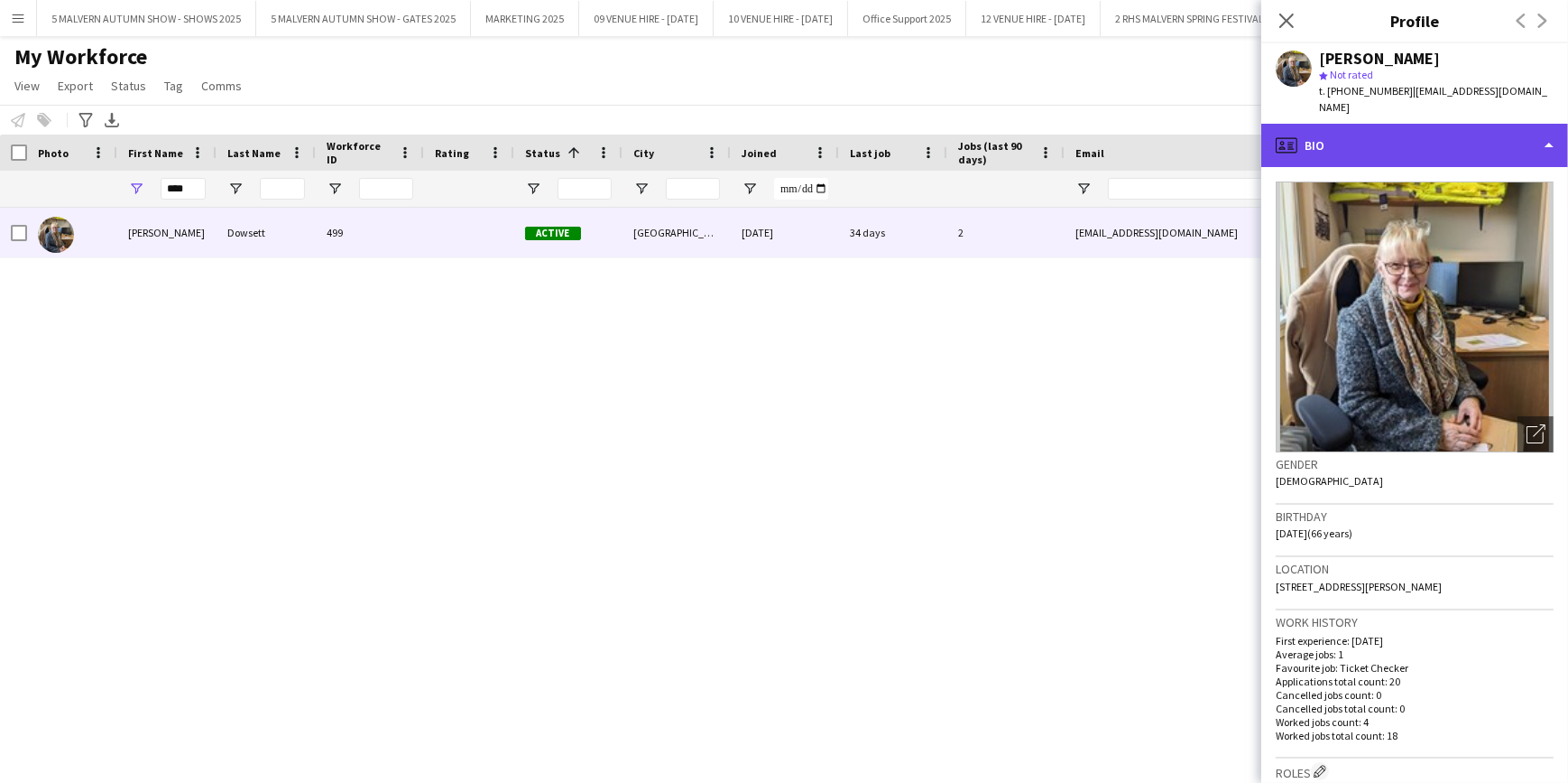
click at [1551, 124] on div "profile Bio" at bounding box center [1414, 145] width 307 height 44
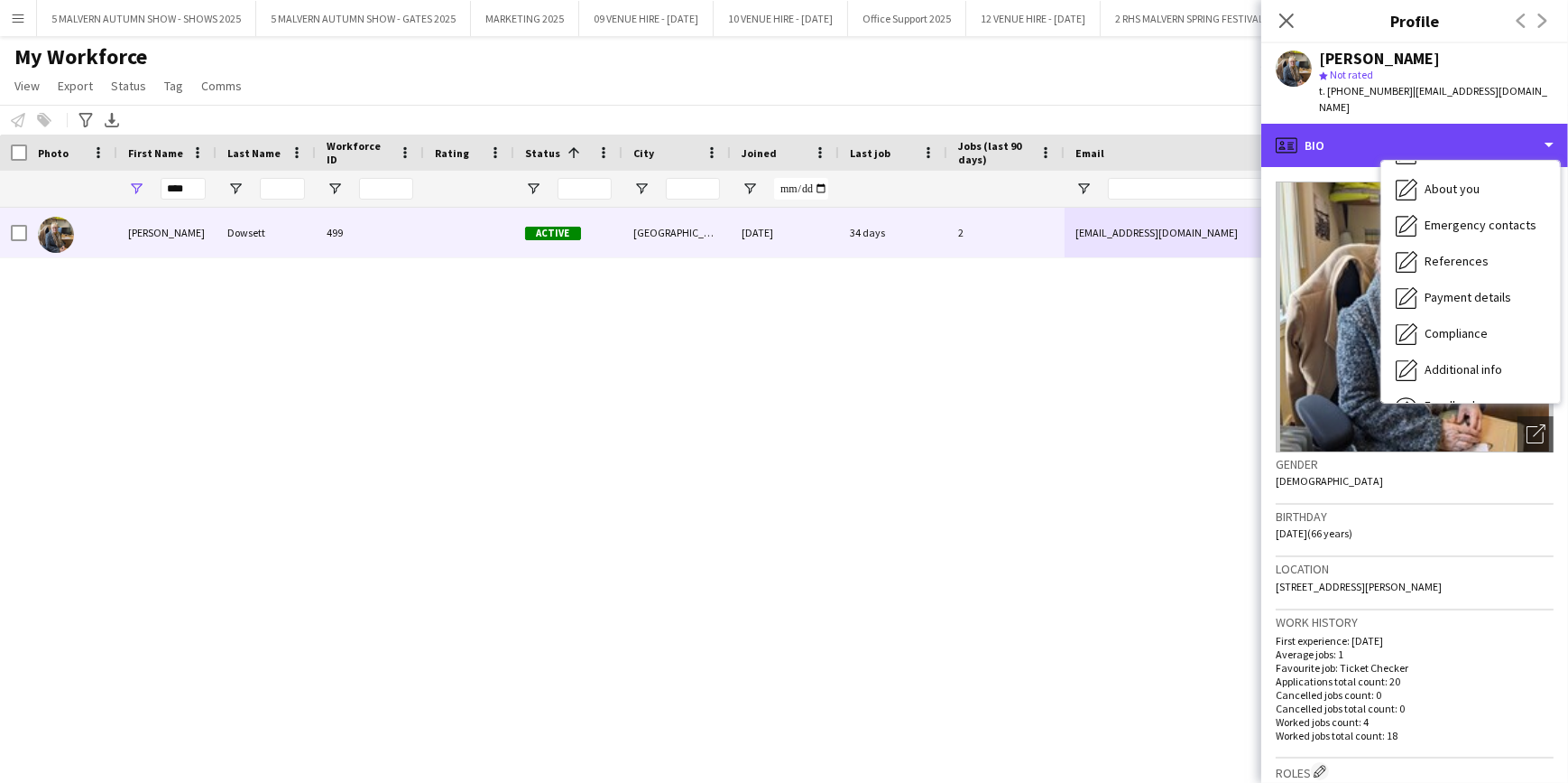
scroll to position [169, 0]
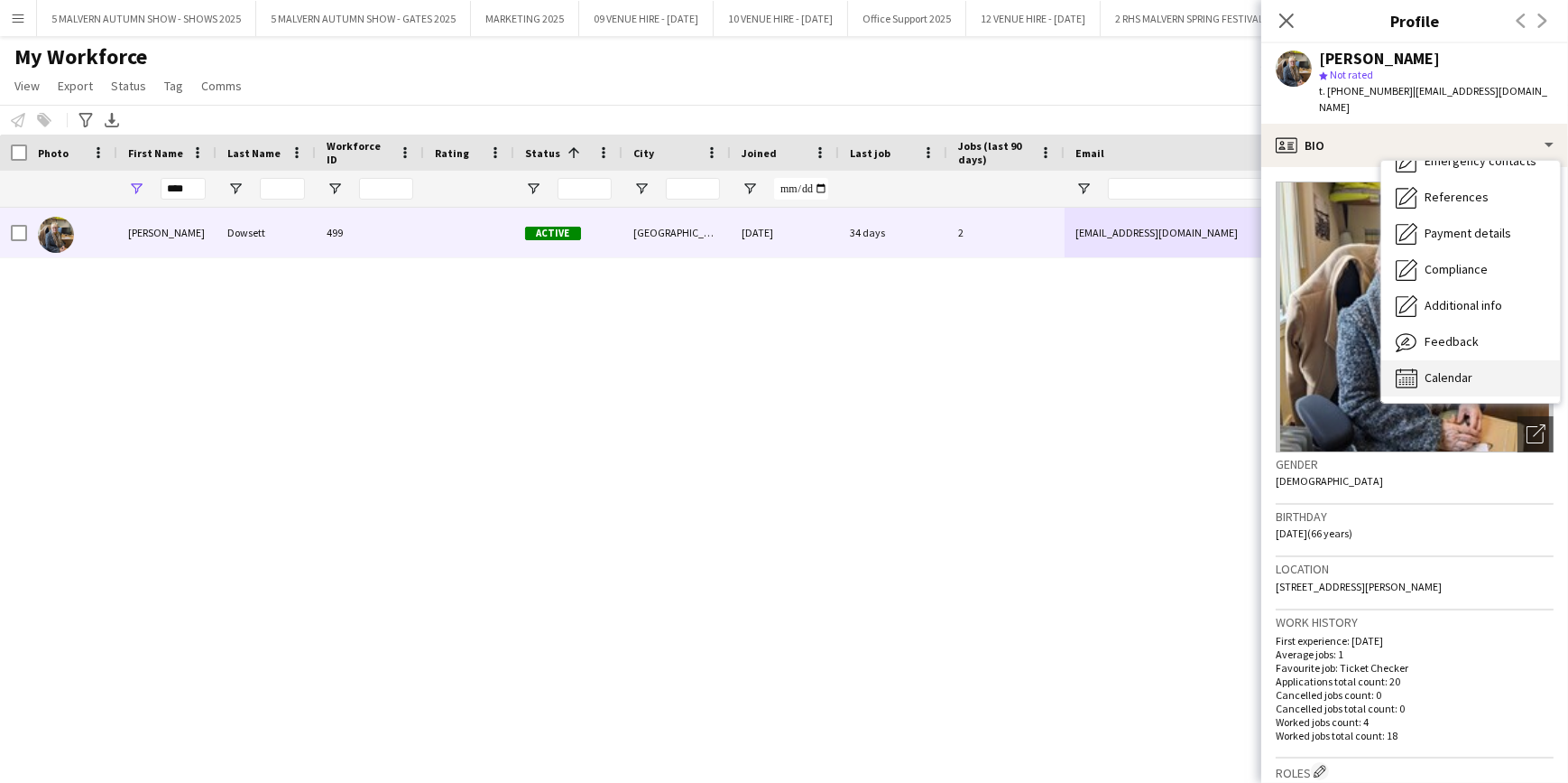
click at [1470, 371] on div "Calendar Calendar" at bounding box center [1471, 378] width 179 height 36
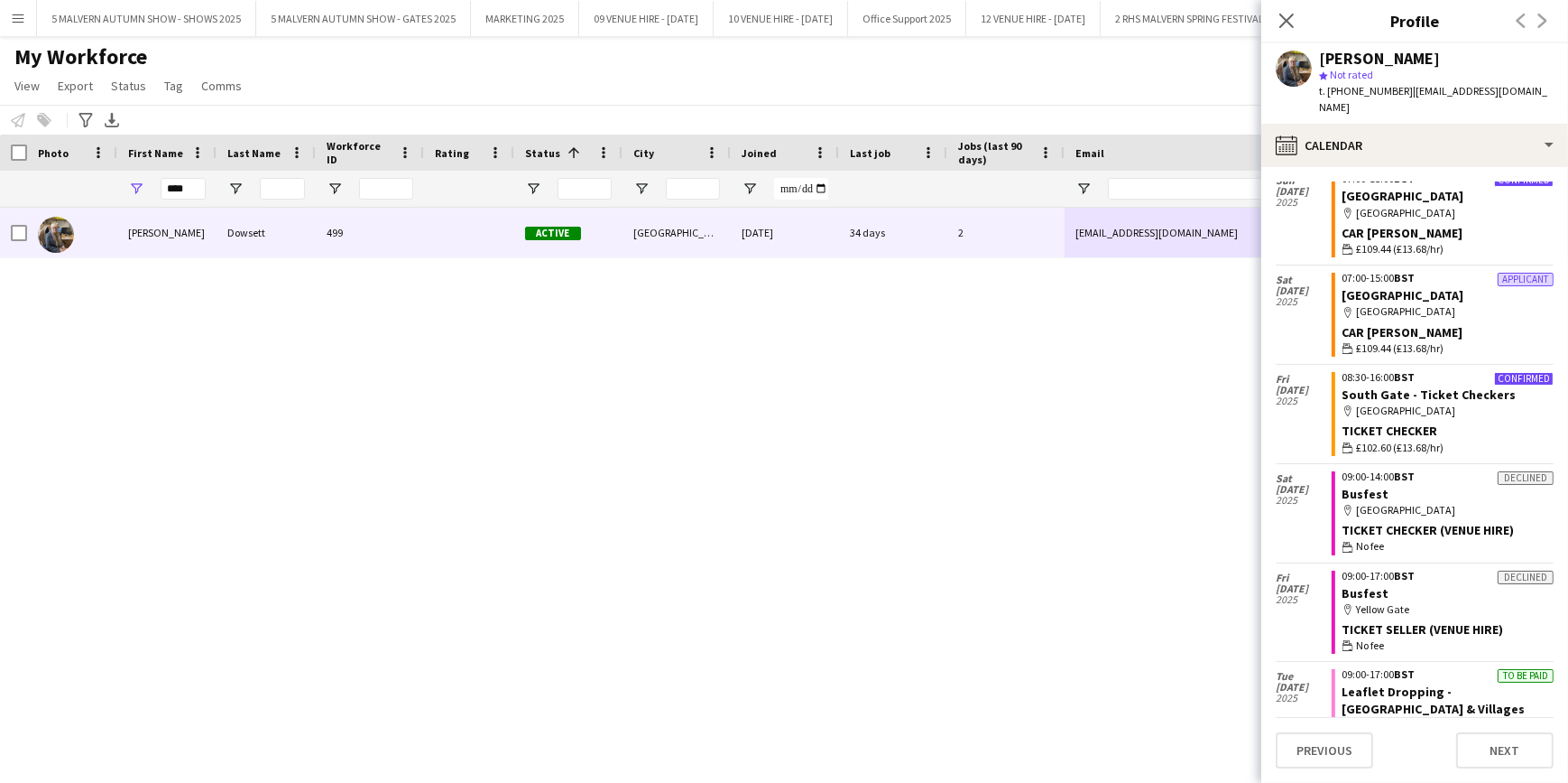
scroll to position [0, 0]
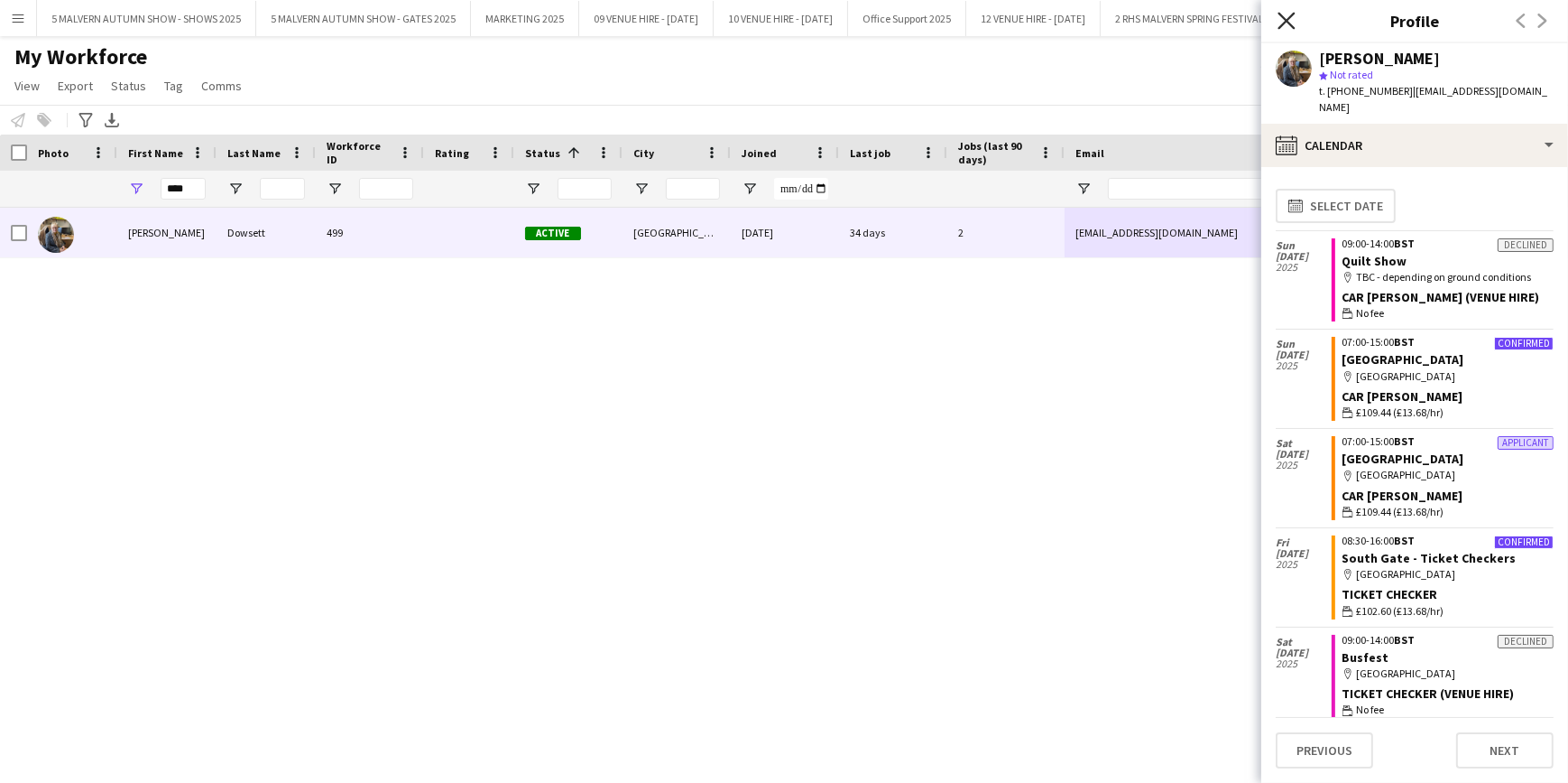
click at [1285, 23] on icon at bounding box center [1286, 20] width 17 height 17
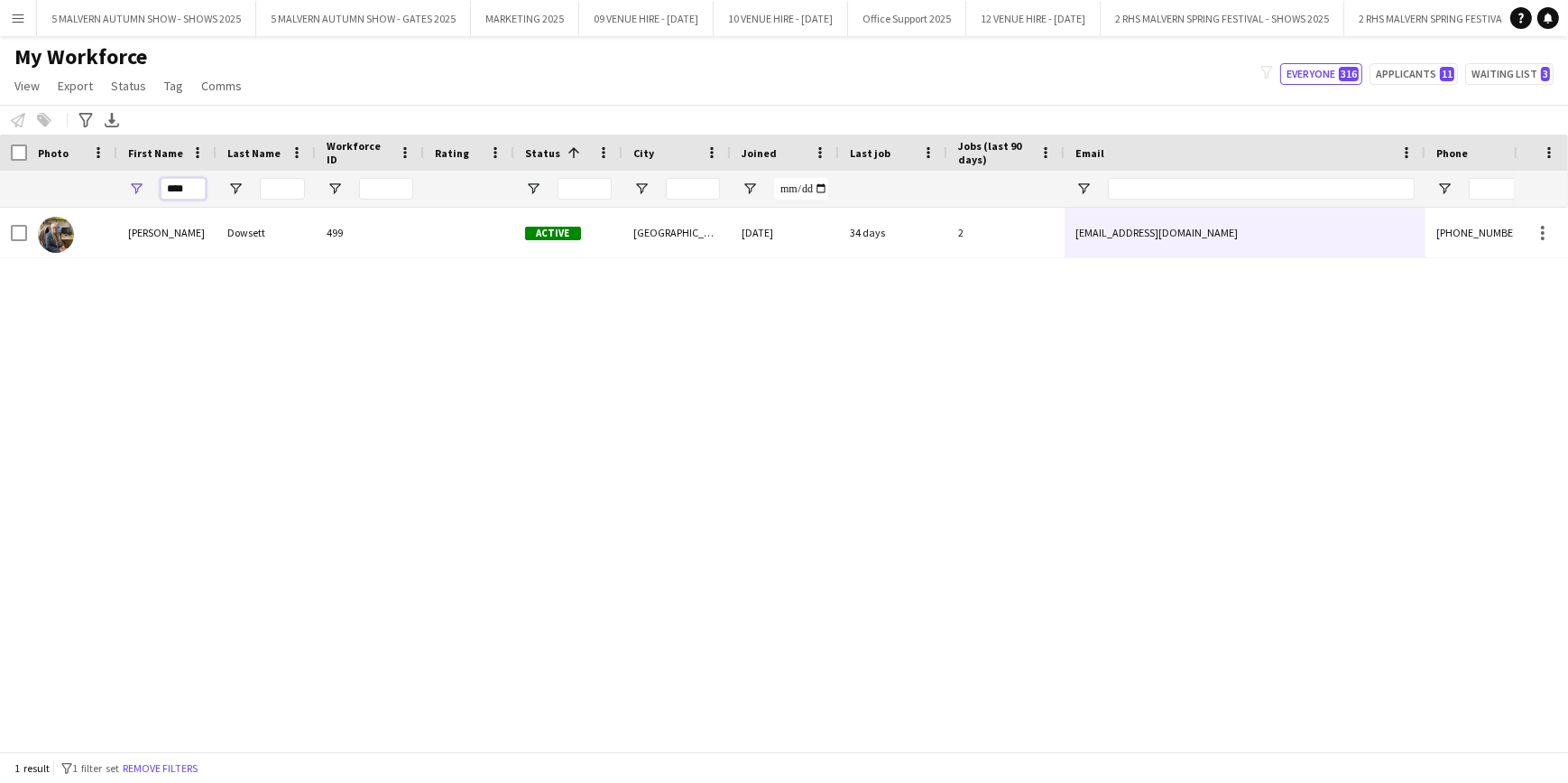
click at [167, 190] on input "****" at bounding box center [183, 188] width 46 height 22
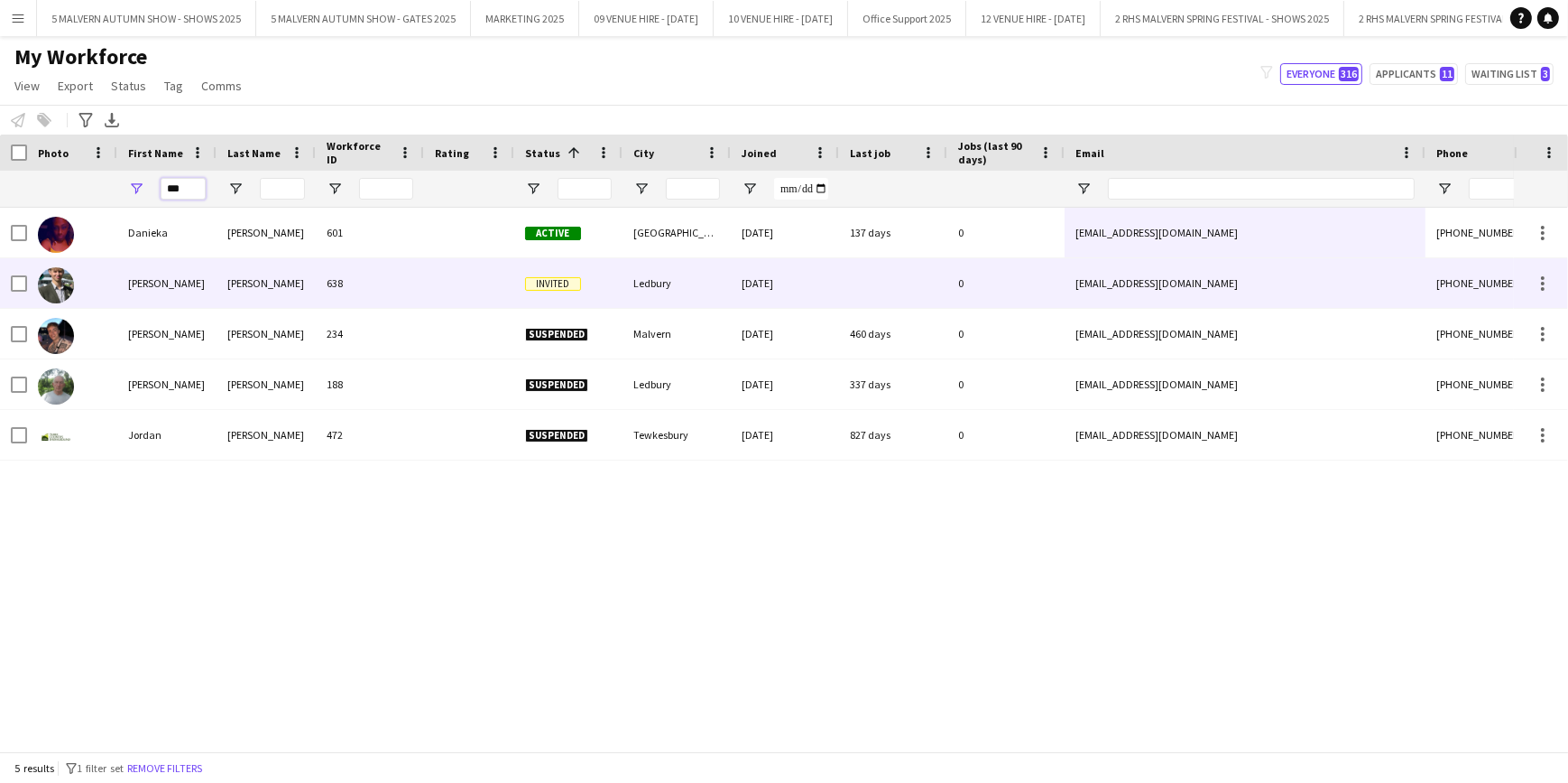
type input "***"
click at [388, 281] on div "638" at bounding box center [370, 283] width 108 height 49
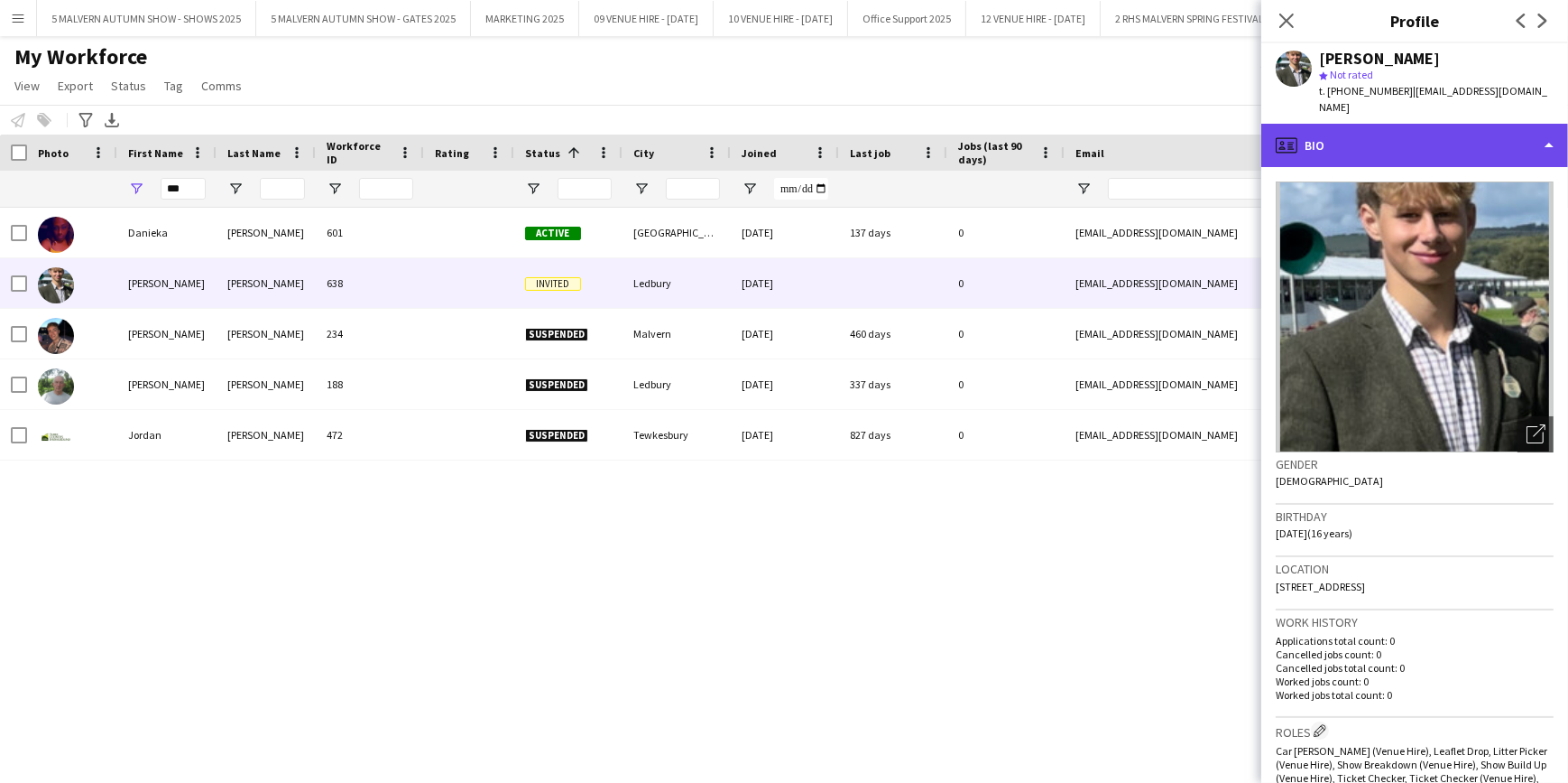
click at [1301, 124] on div "profile Bio" at bounding box center [1414, 145] width 307 height 44
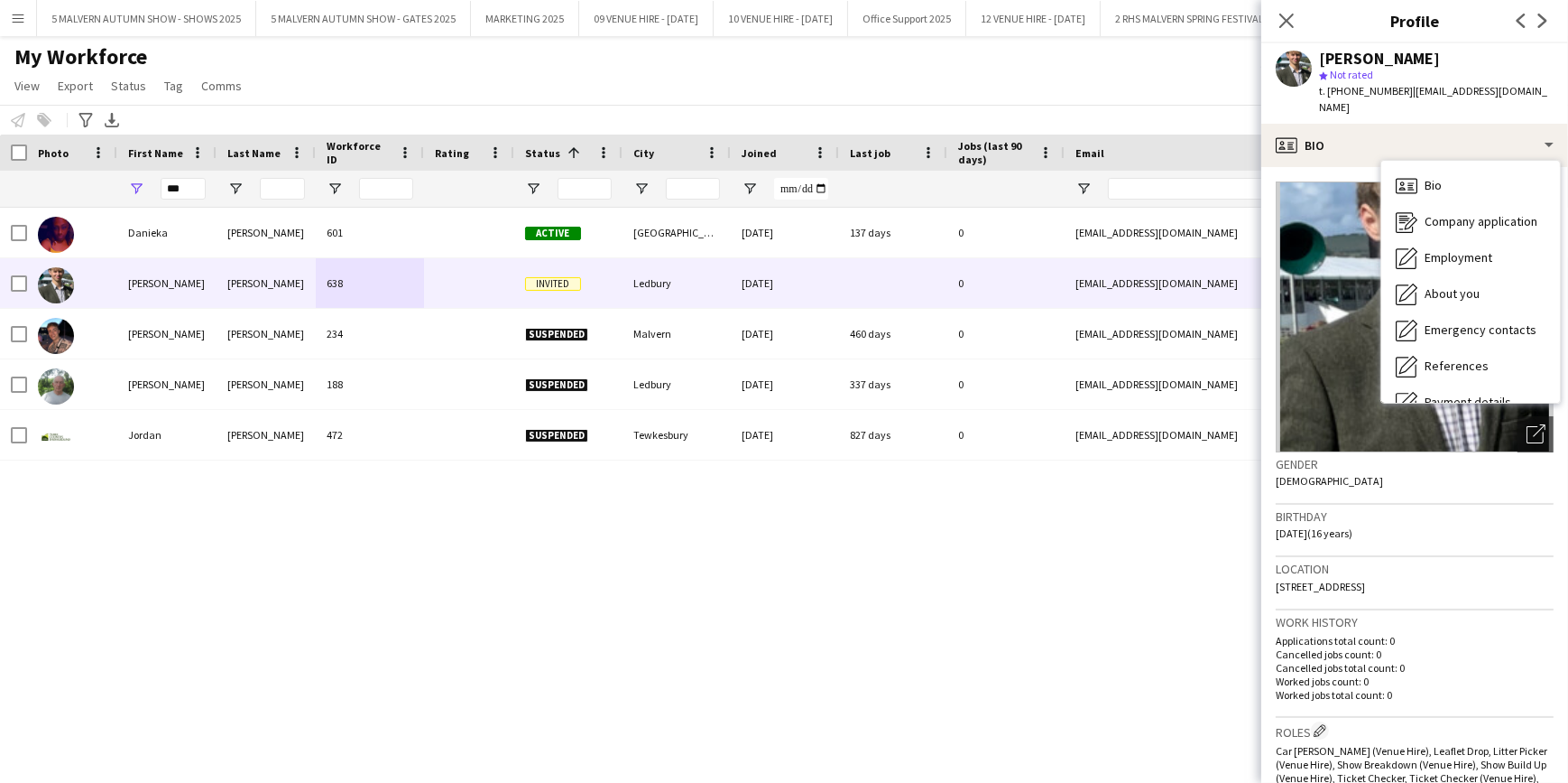
click at [876, 599] on div "Danieka Hamilton 601 Active Wolverhampton 11-04-2025 137 days 0 danieka30@googl…" at bounding box center [757, 473] width 1514 height 531
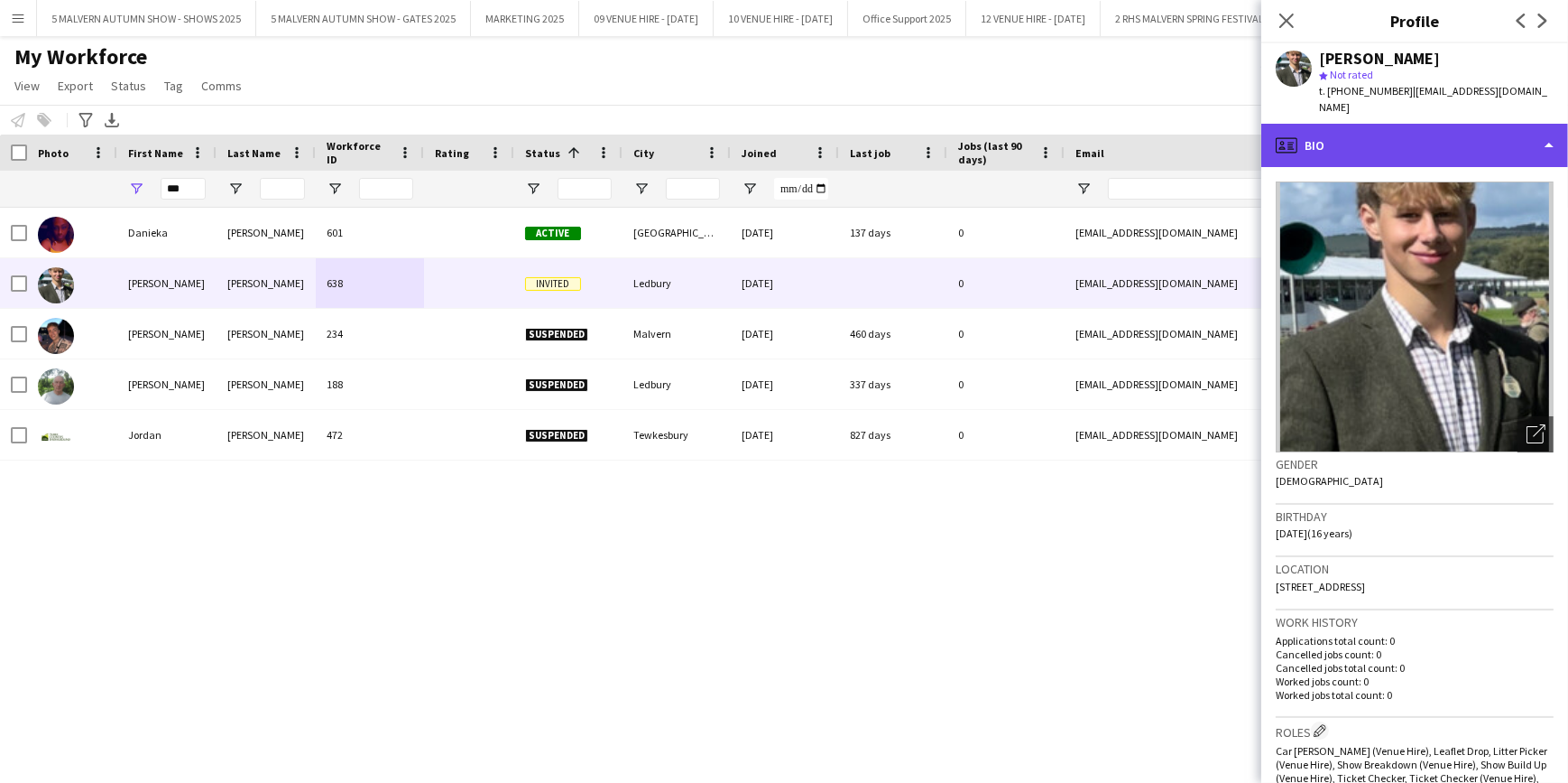
click at [1412, 134] on div "profile Bio" at bounding box center [1414, 145] width 307 height 44
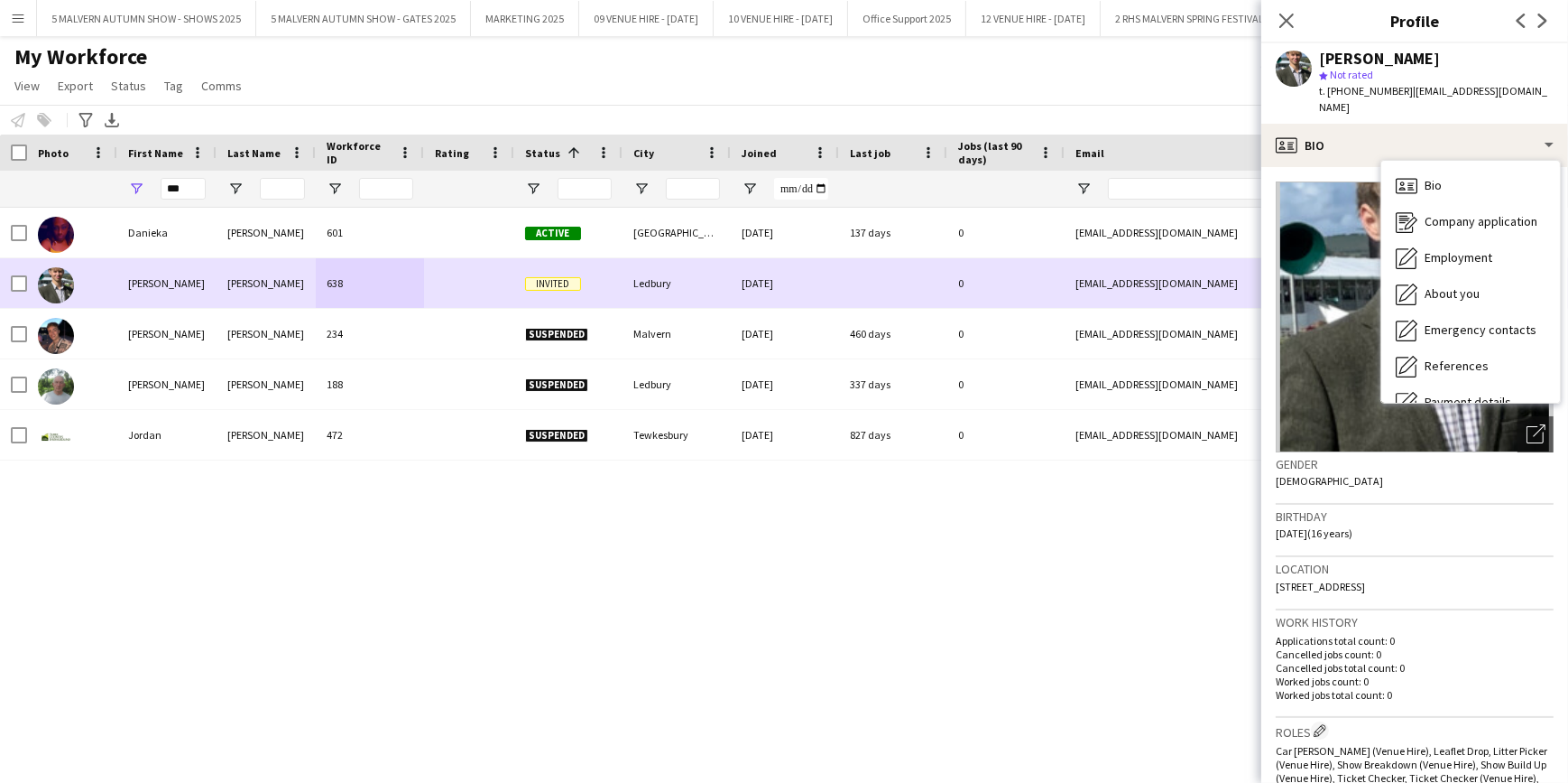
click at [107, 280] on div at bounding box center [72, 283] width 90 height 49
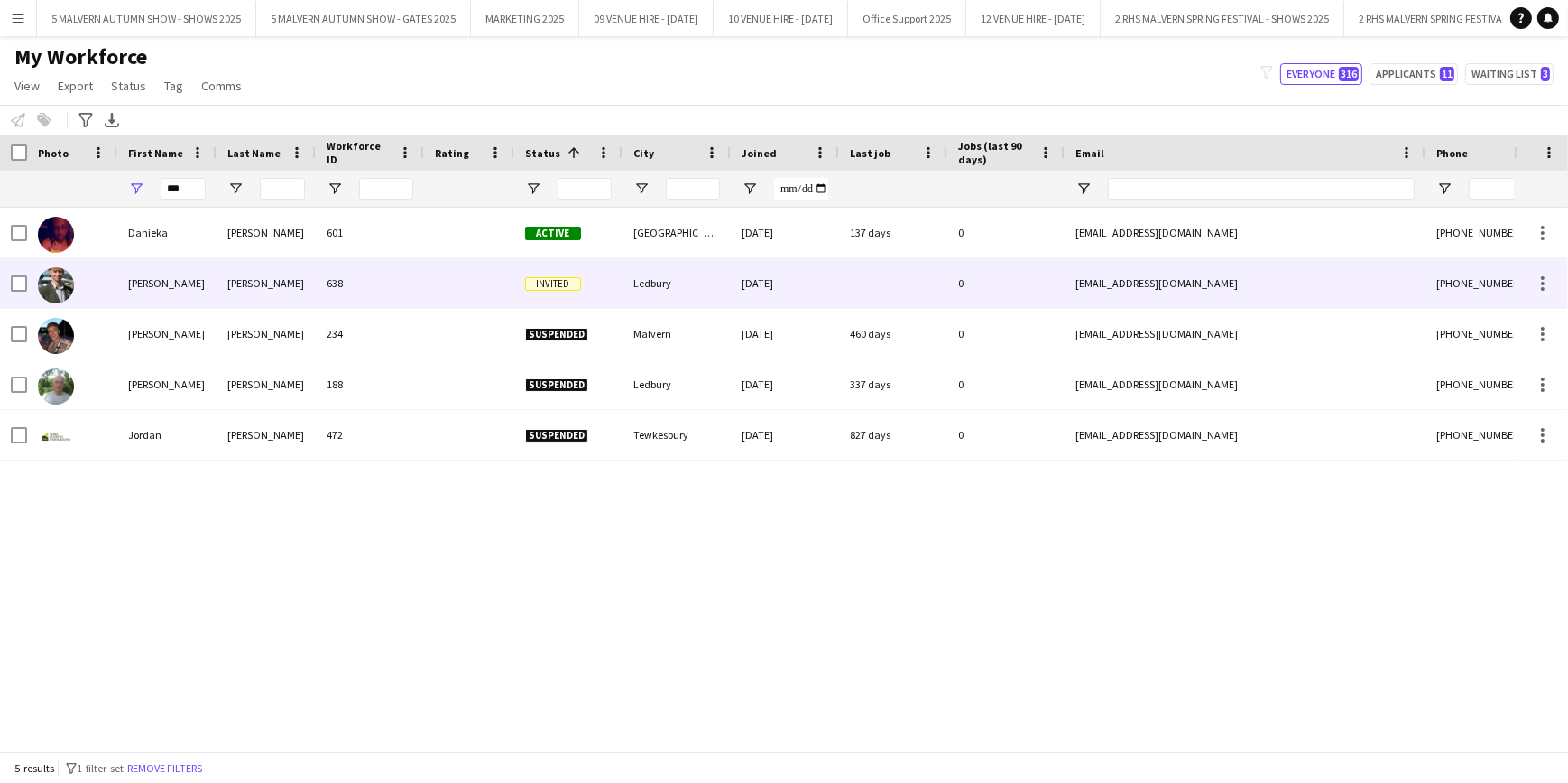
click at [107, 280] on div at bounding box center [72, 283] width 90 height 49
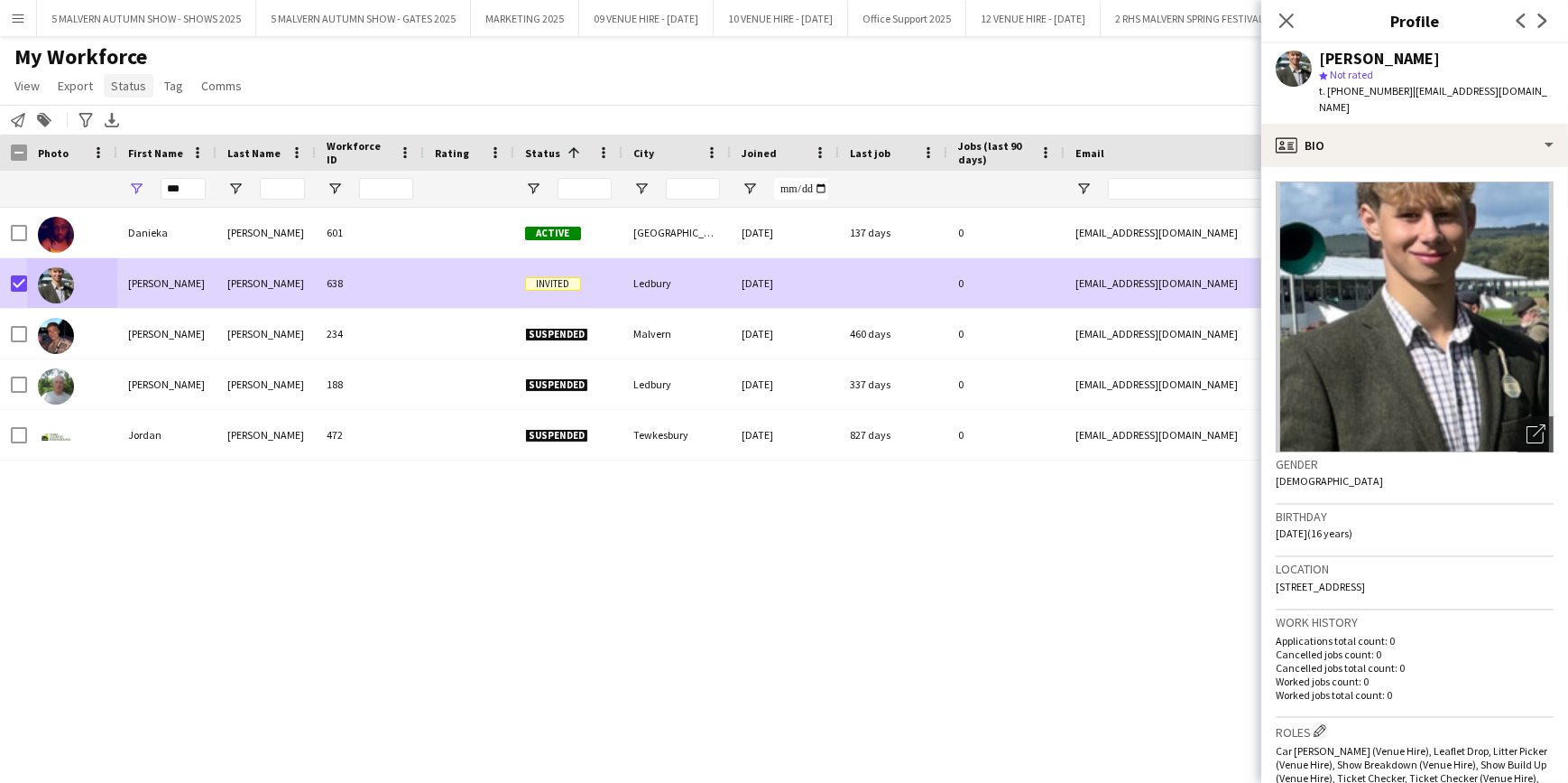
click at [118, 95] on link "Status" at bounding box center [128, 86] width 49 height 24
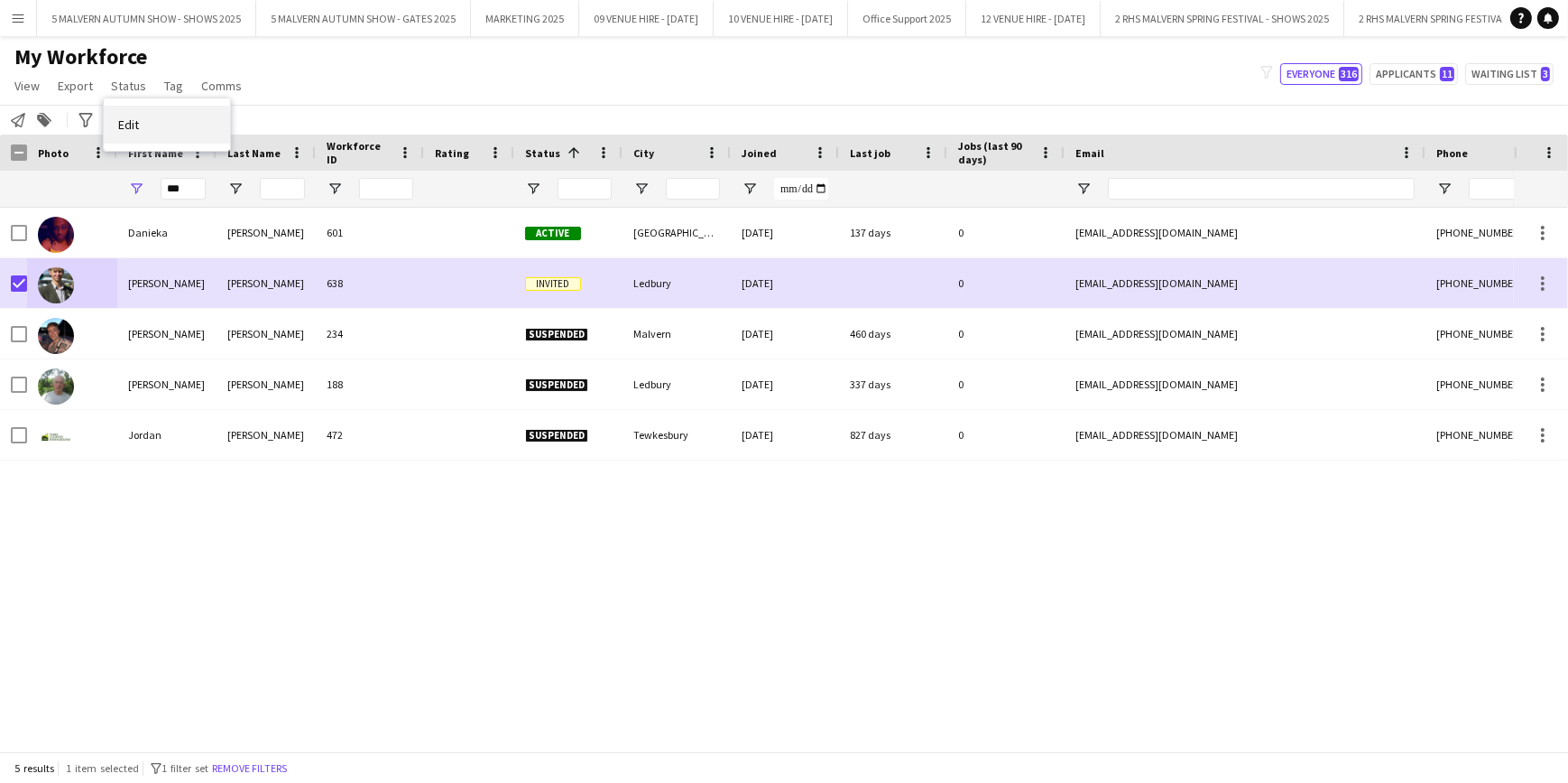
click at [167, 120] on link "Edit" at bounding box center [166, 124] width 126 height 38
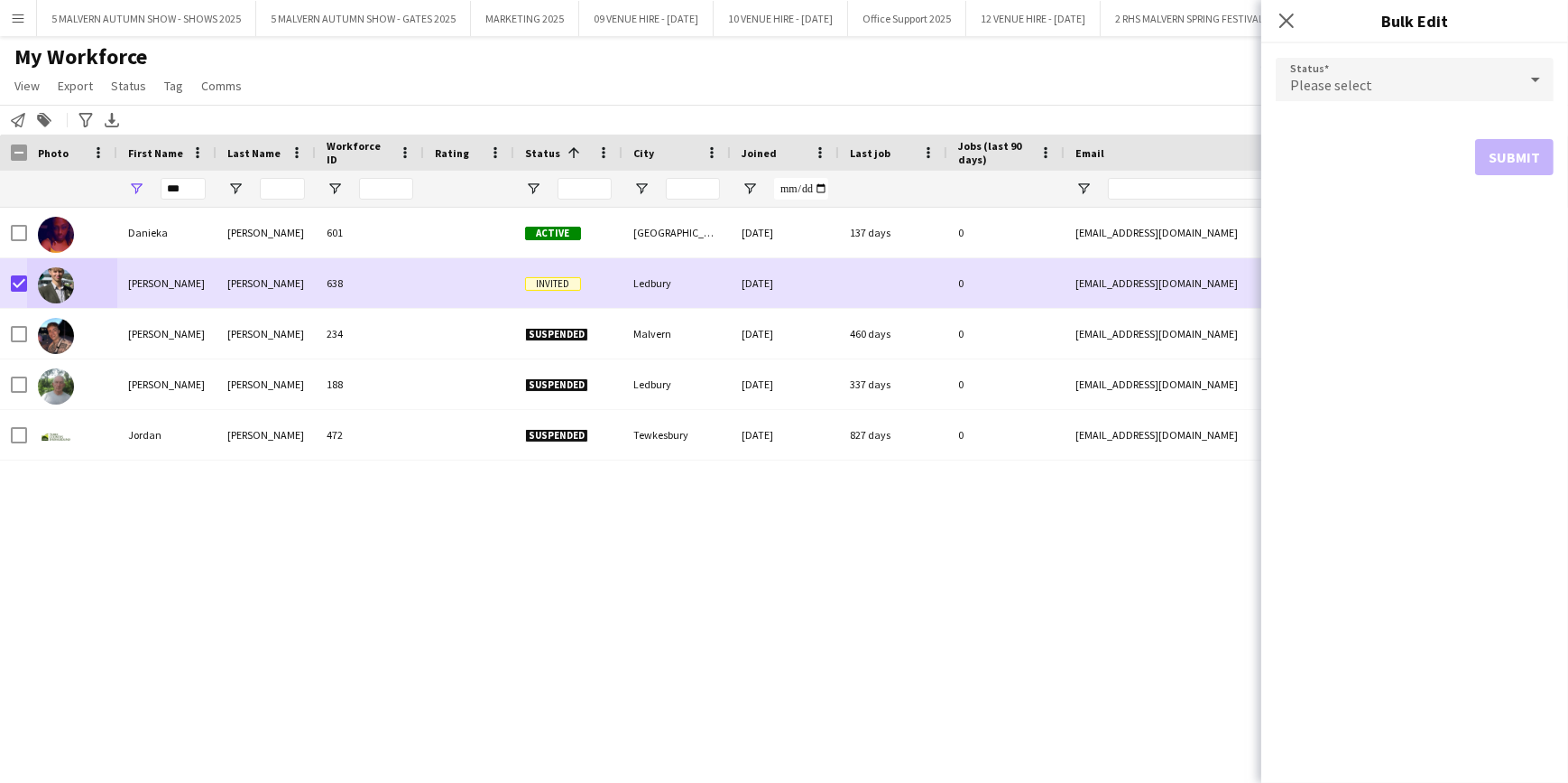
click at [1381, 67] on div "Please select" at bounding box center [1397, 80] width 242 height 44
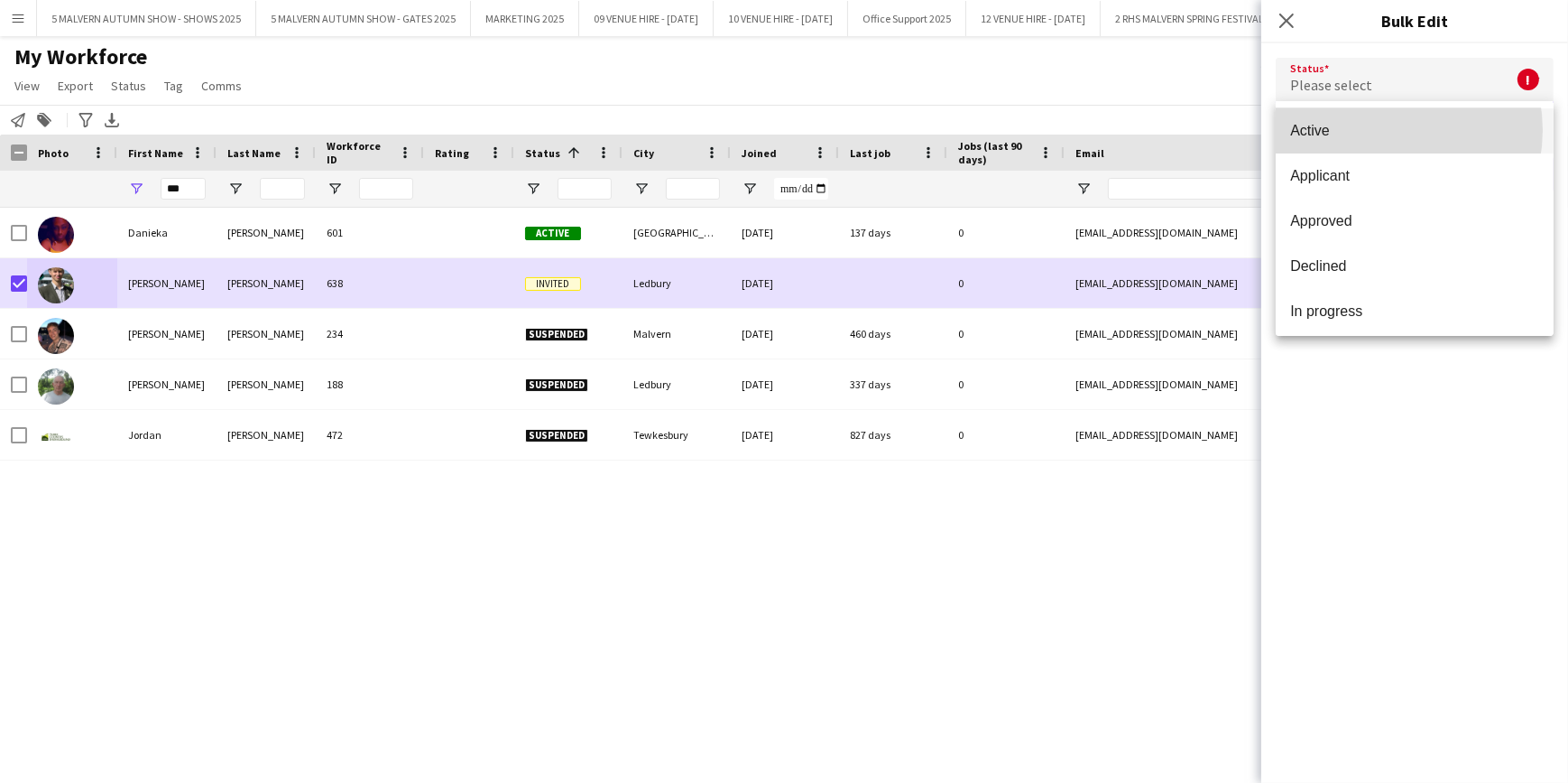
click at [1381, 130] on span "Active" at bounding box center [1415, 130] width 249 height 17
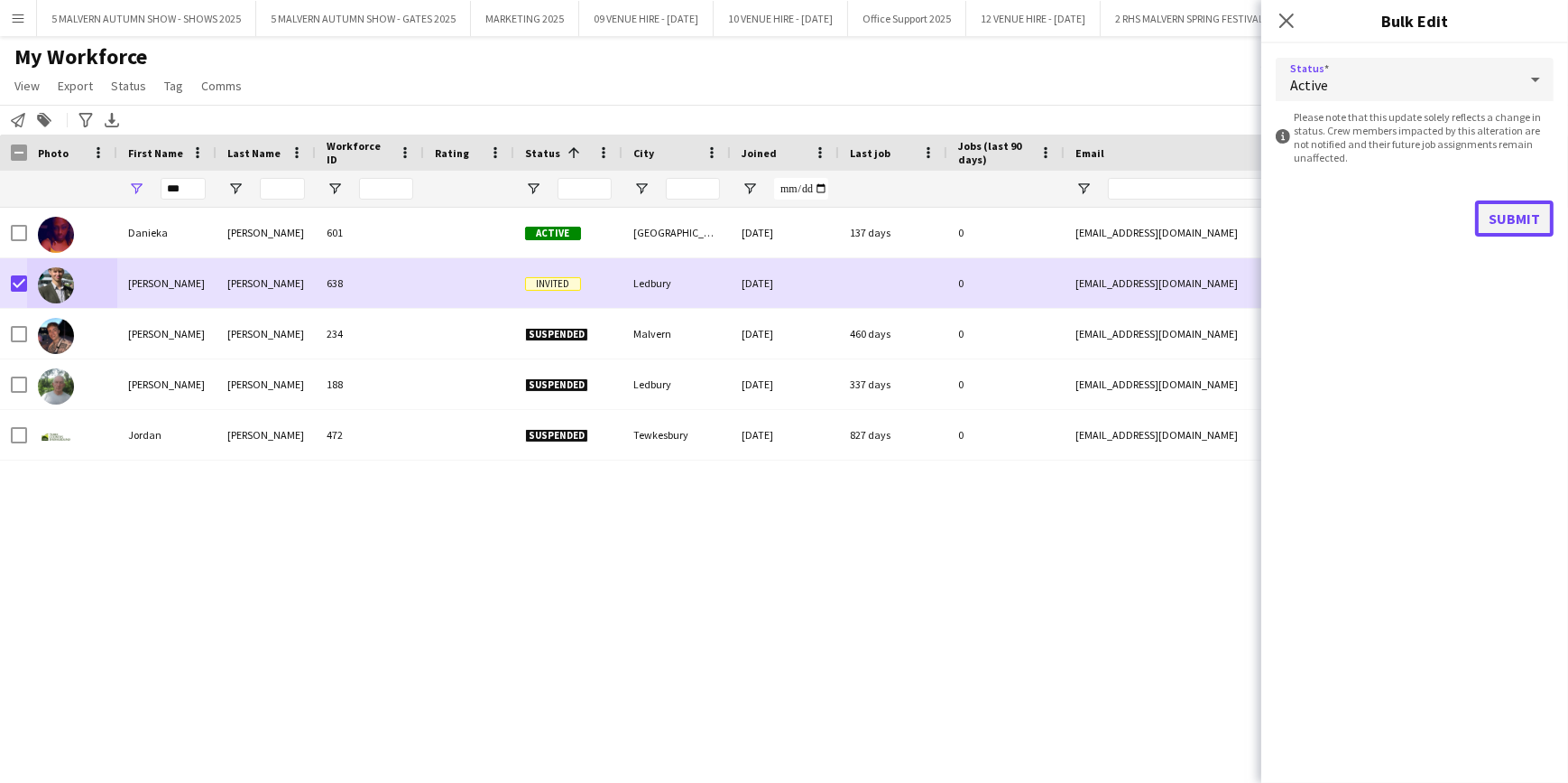
click at [1499, 219] on button "Submit" at bounding box center [1515, 219] width 79 height 36
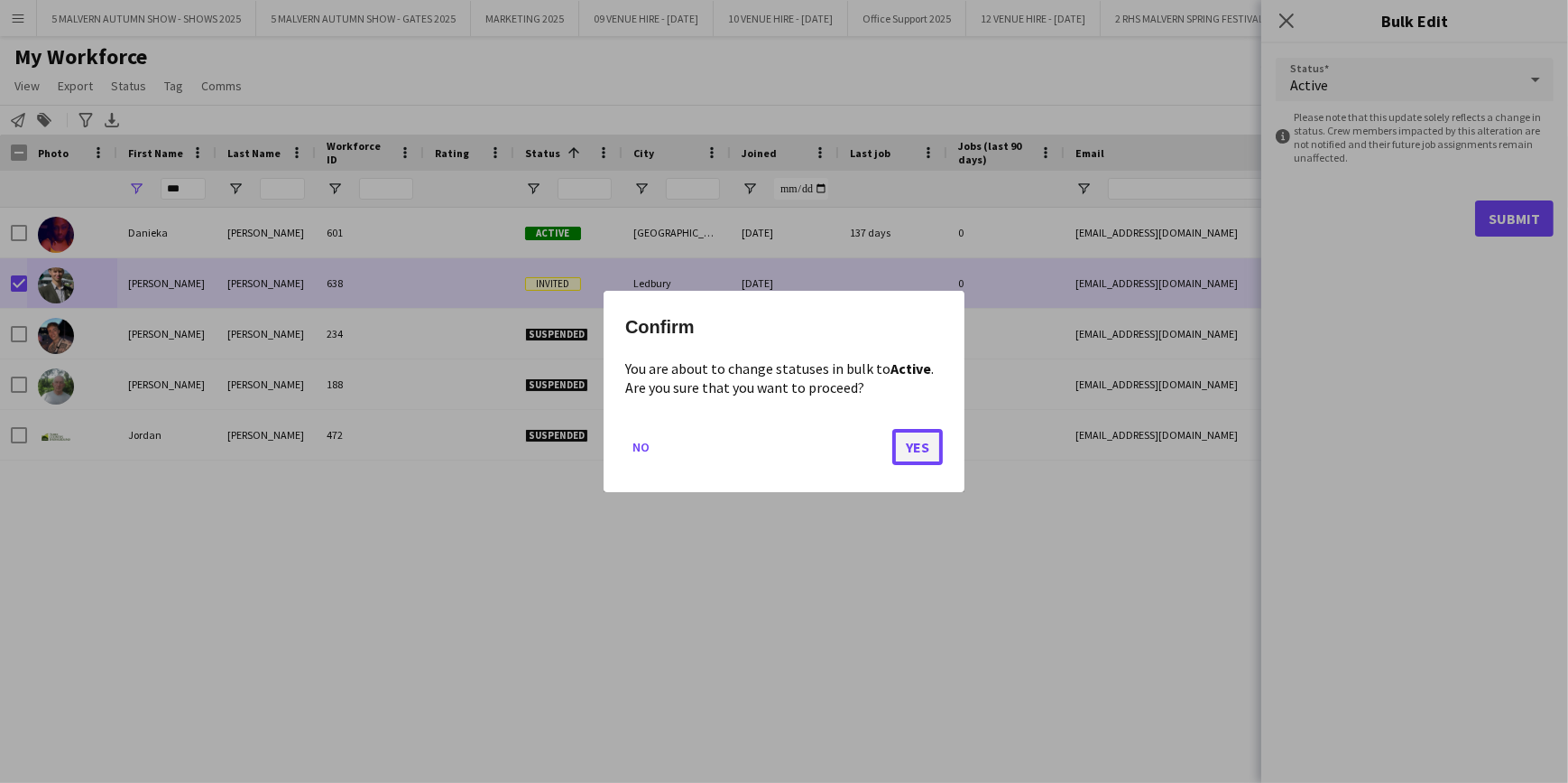
click at [928, 444] on button "Yes" at bounding box center [917, 447] width 50 height 36
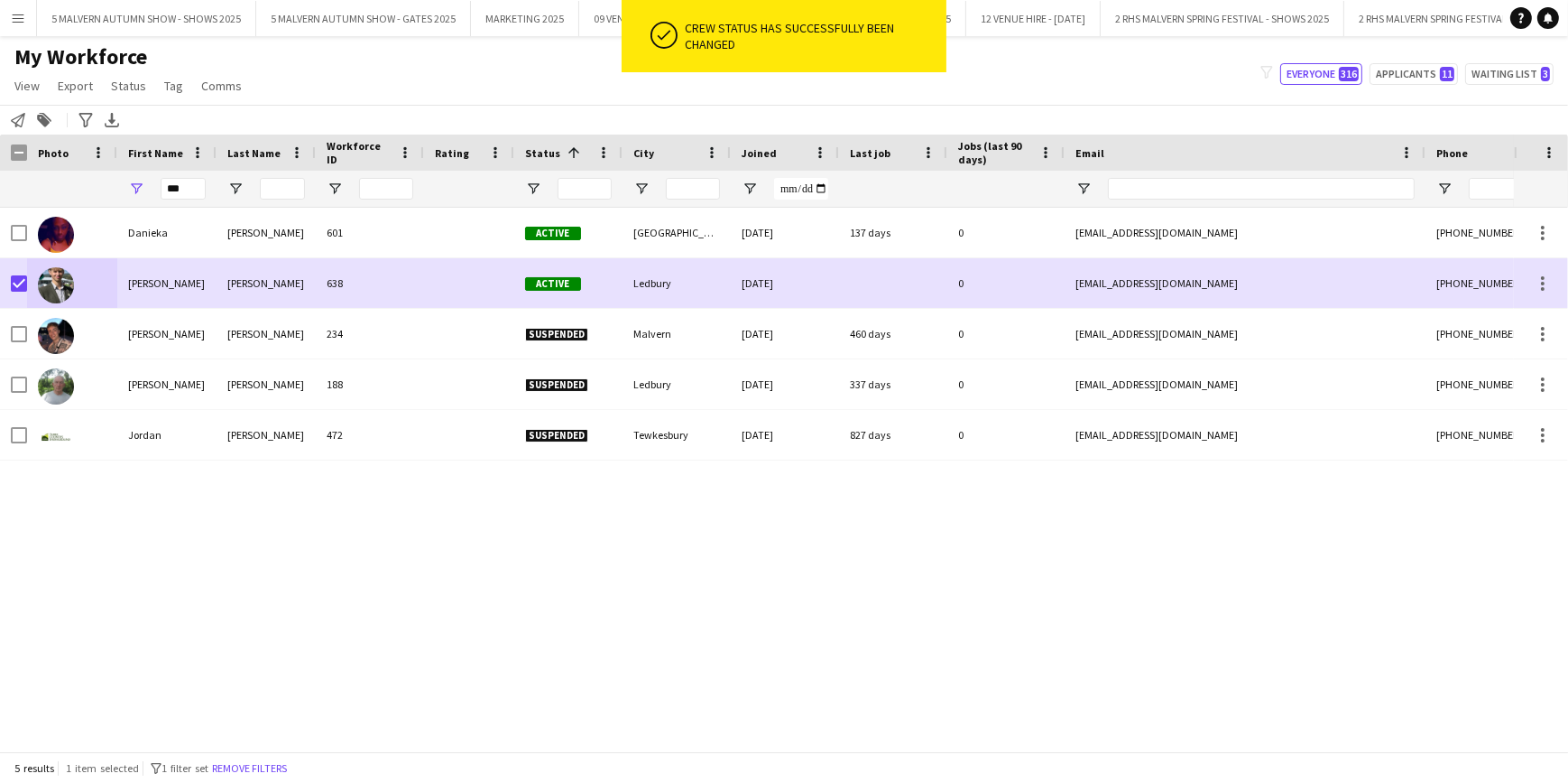
click at [542, 571] on div "Danieka Hamilton 601 Active Wolverhampton 11-04-2025 137 days 0 danieka30@googl…" at bounding box center [757, 473] width 1514 height 531
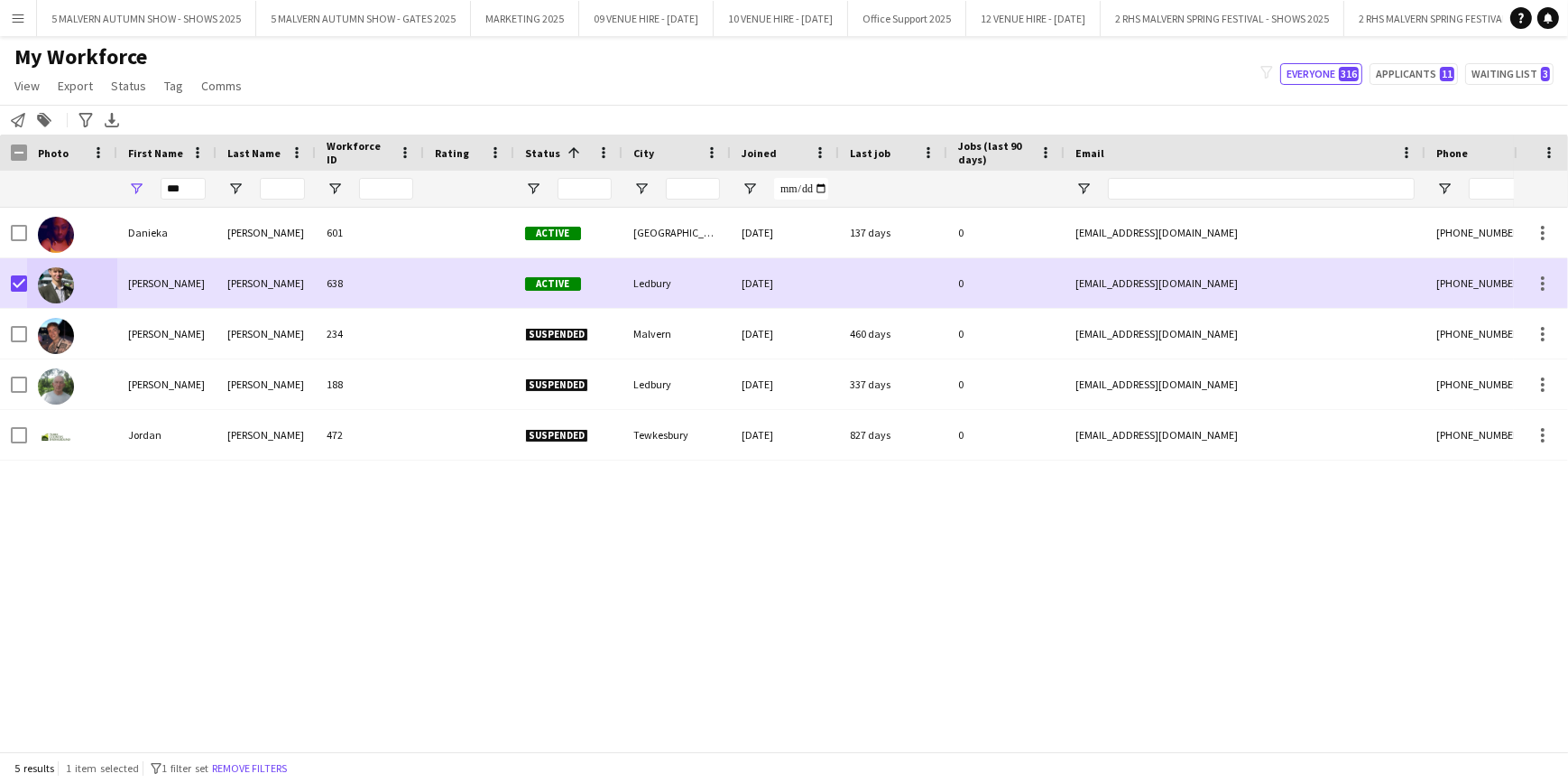
click at [635, 548] on div "Danieka Hamilton 601 Active Wolverhampton 11-04-2025 137 days 0 danieka30@googl…" at bounding box center [757, 473] width 1514 height 531
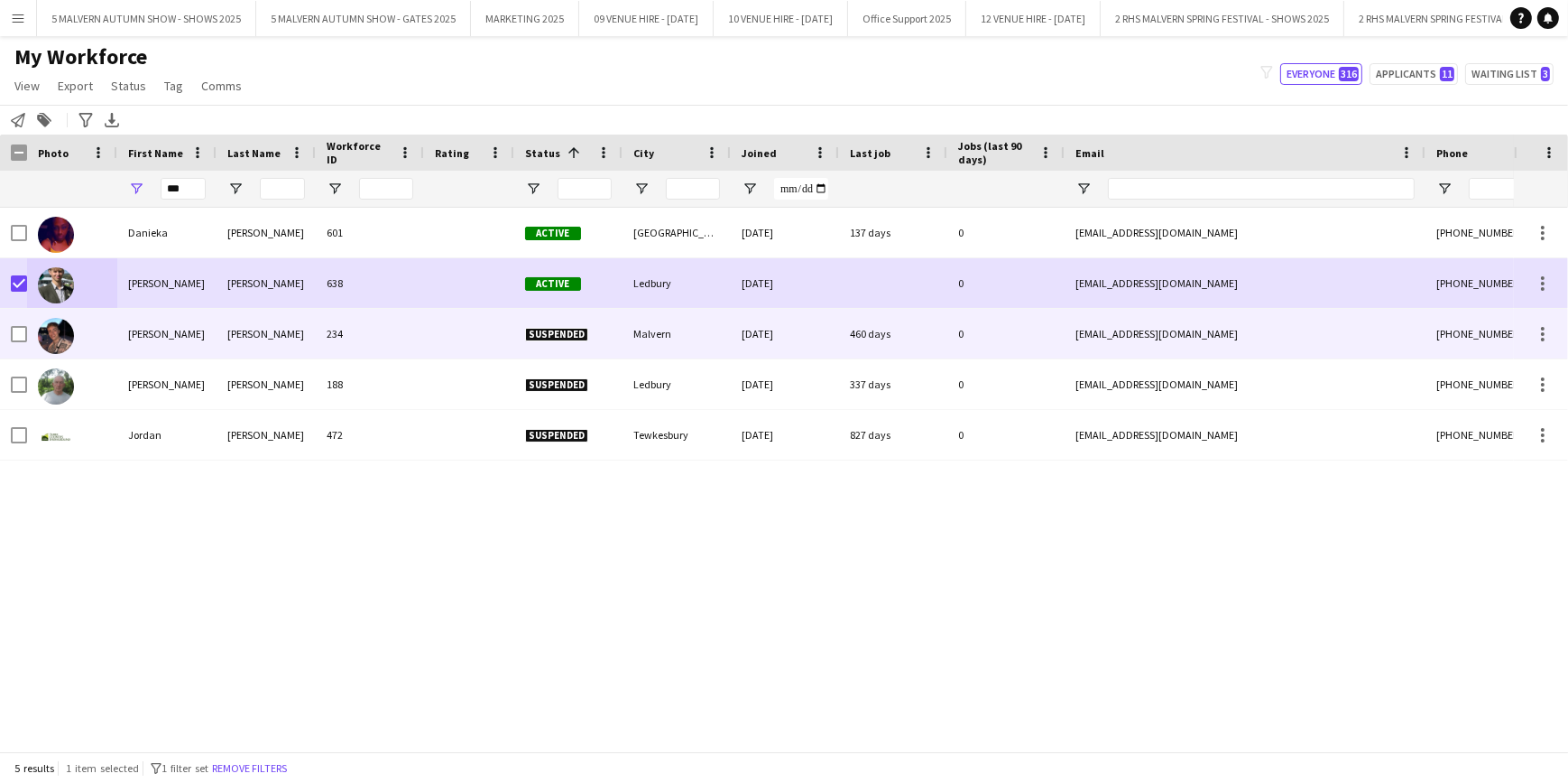
click at [935, 296] on div at bounding box center [894, 283] width 108 height 49
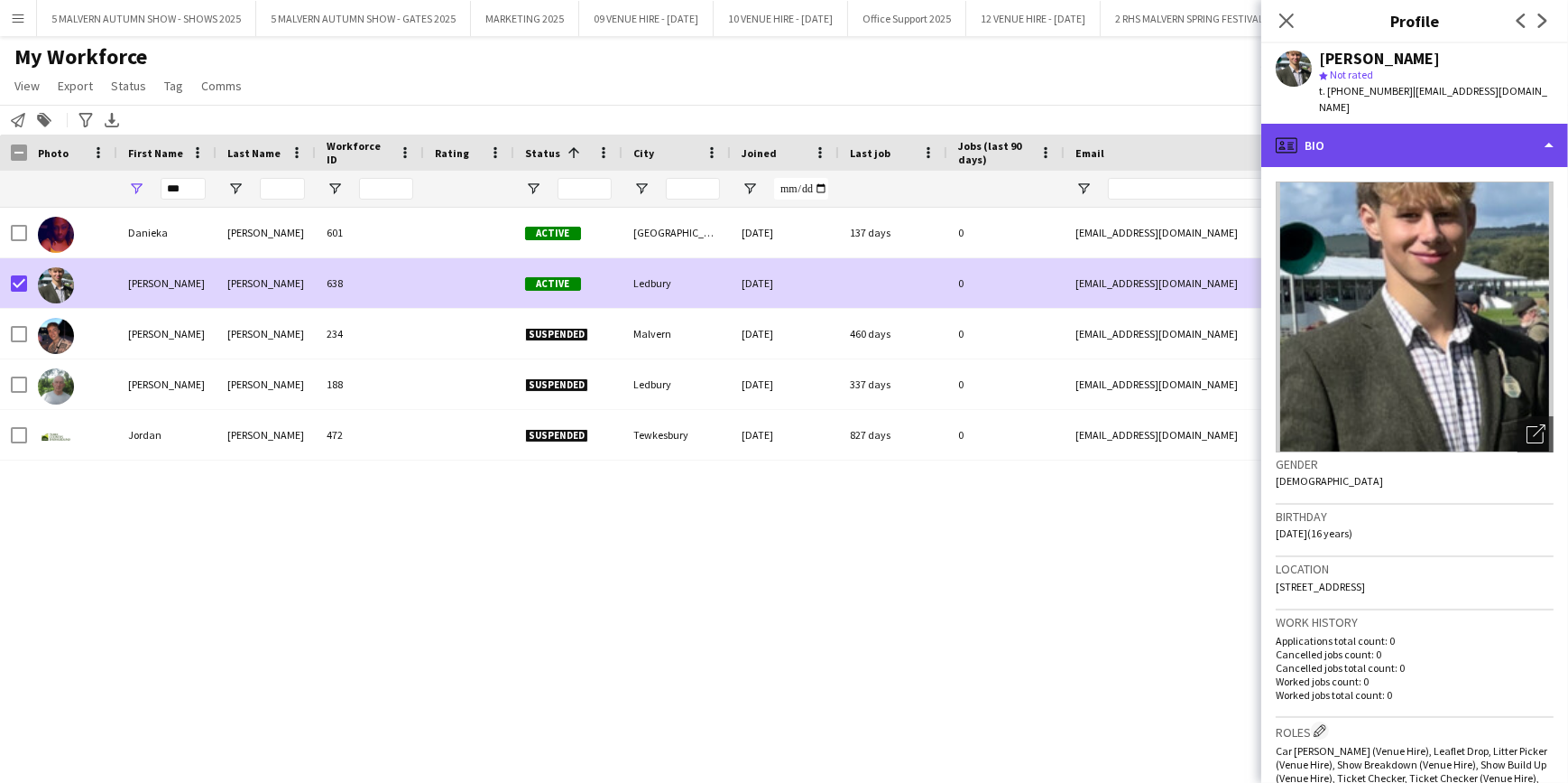
click at [1501, 137] on div "profile Bio" at bounding box center [1414, 145] width 307 height 44
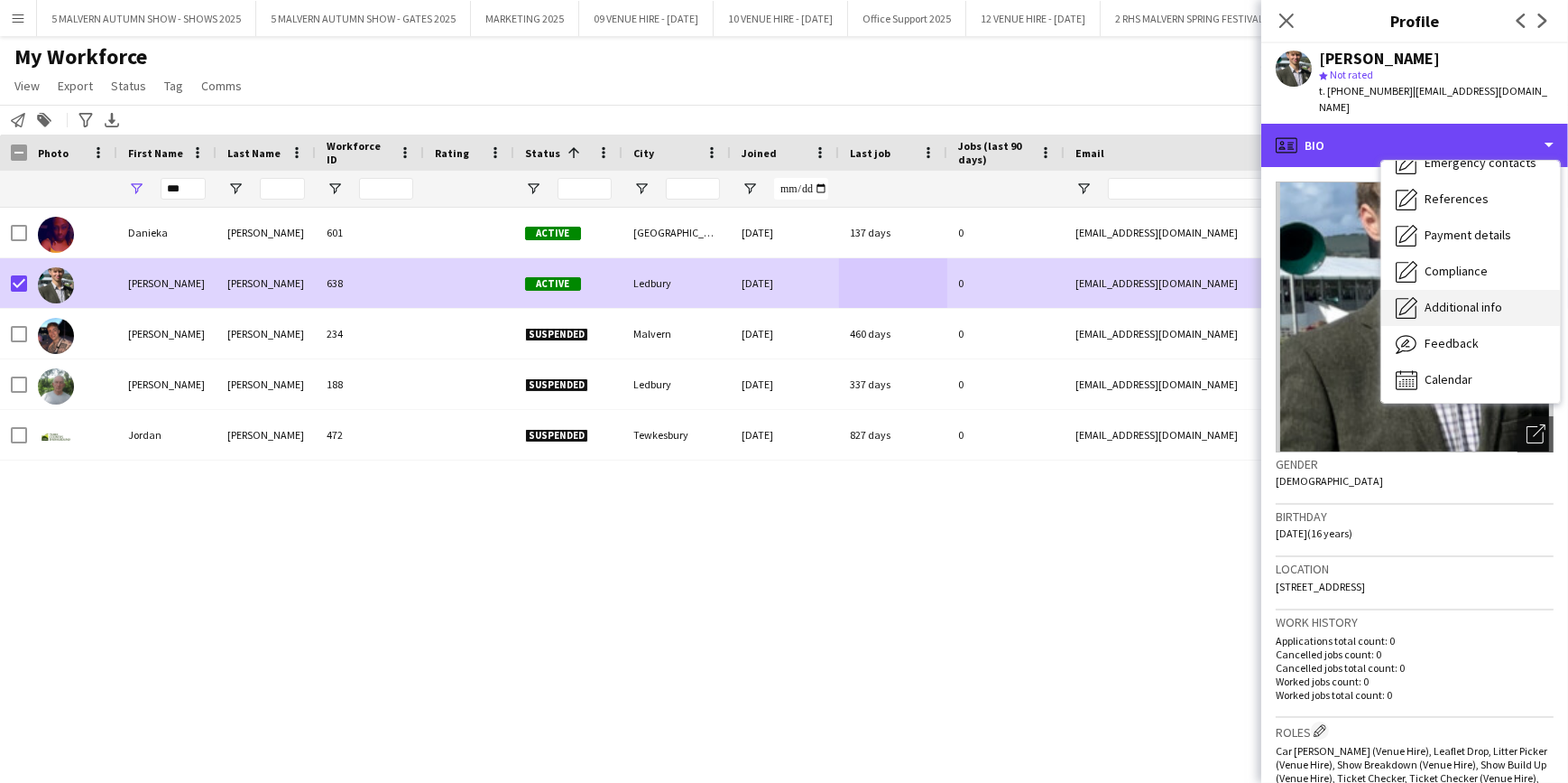
scroll to position [169, 0]
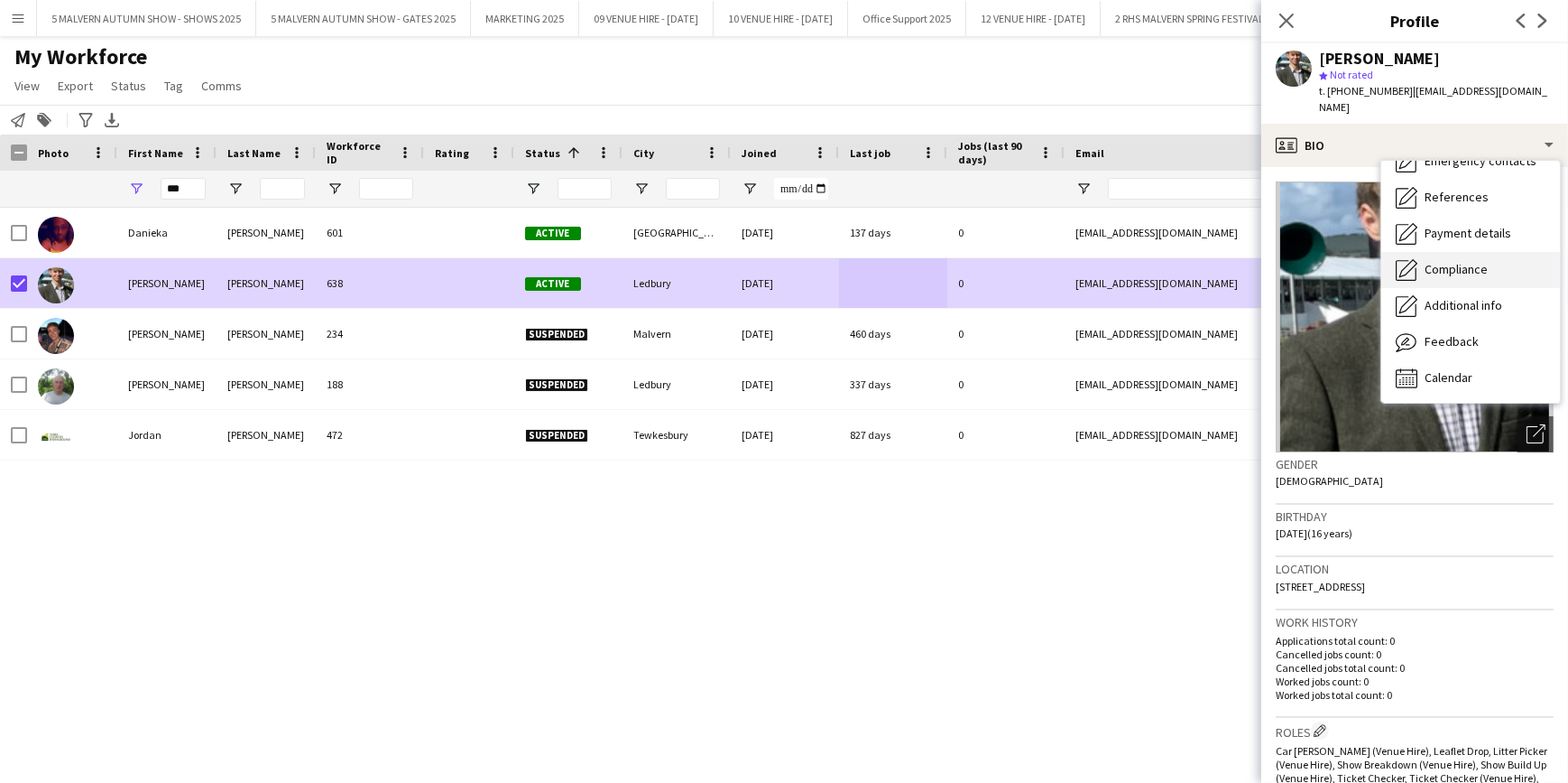
click at [1471, 252] on div "Compliance Compliance" at bounding box center [1471, 270] width 179 height 36
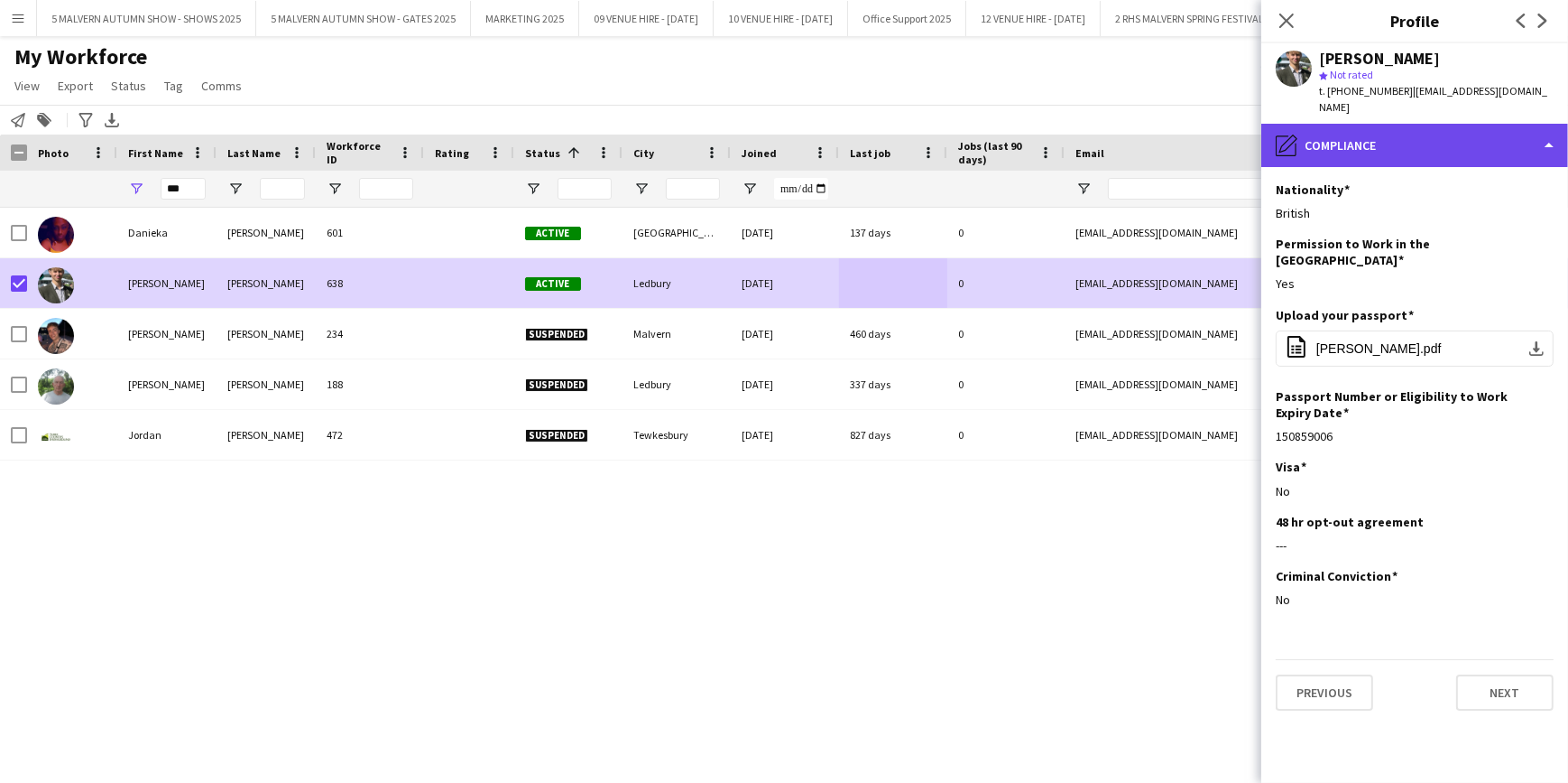
click at [1480, 136] on div "pencil4 Compliance" at bounding box center [1414, 145] width 307 height 44
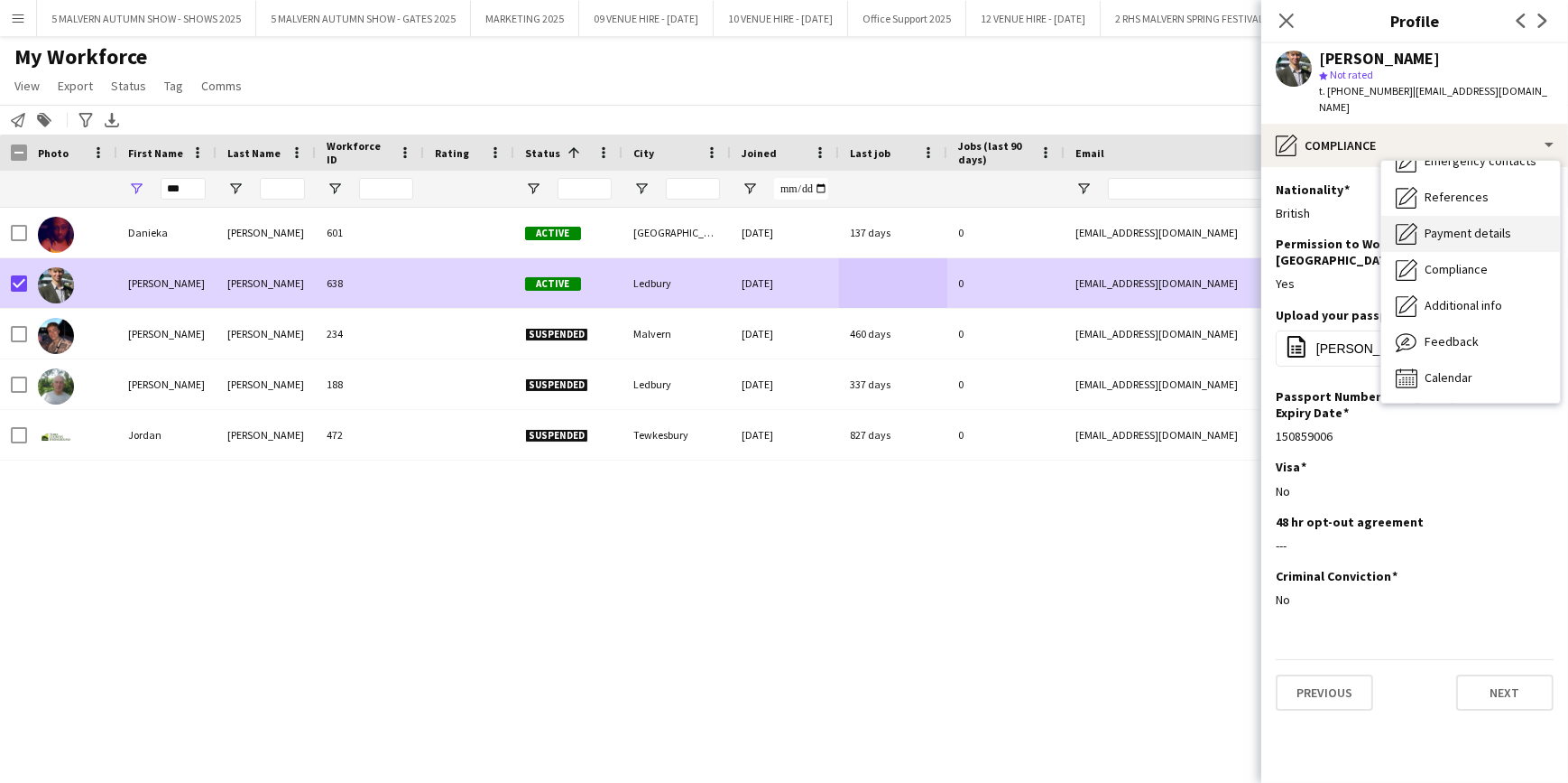
click at [1480, 227] on div "Payment details Payment details" at bounding box center [1471, 234] width 179 height 36
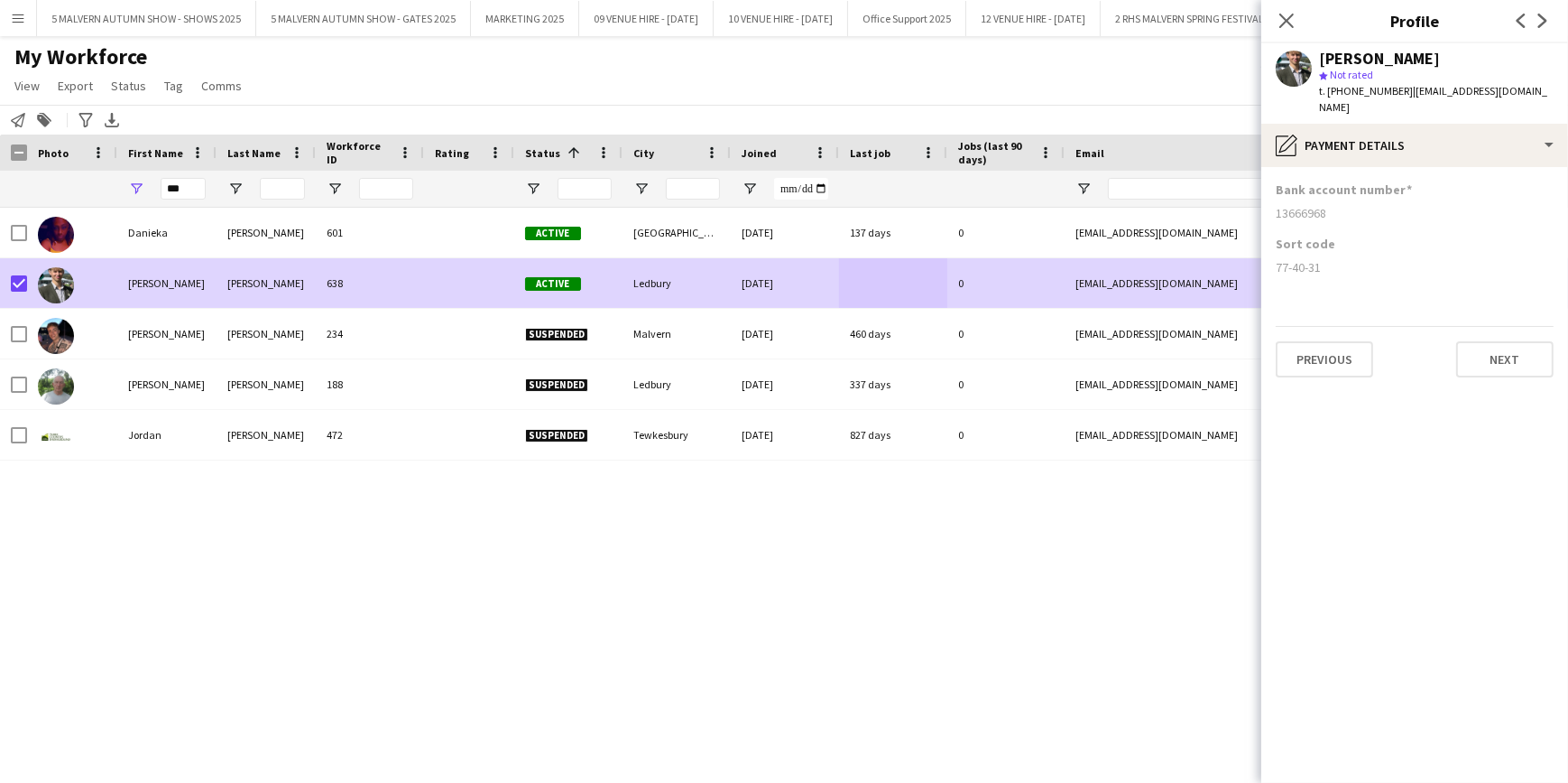
click at [1171, 109] on div "Notify workforce Add to tag Search tags magnifier Add tag Advanced filters Adva…" at bounding box center [784, 119] width 1568 height 29
